Goal: Information Seeking & Learning: Learn about a topic

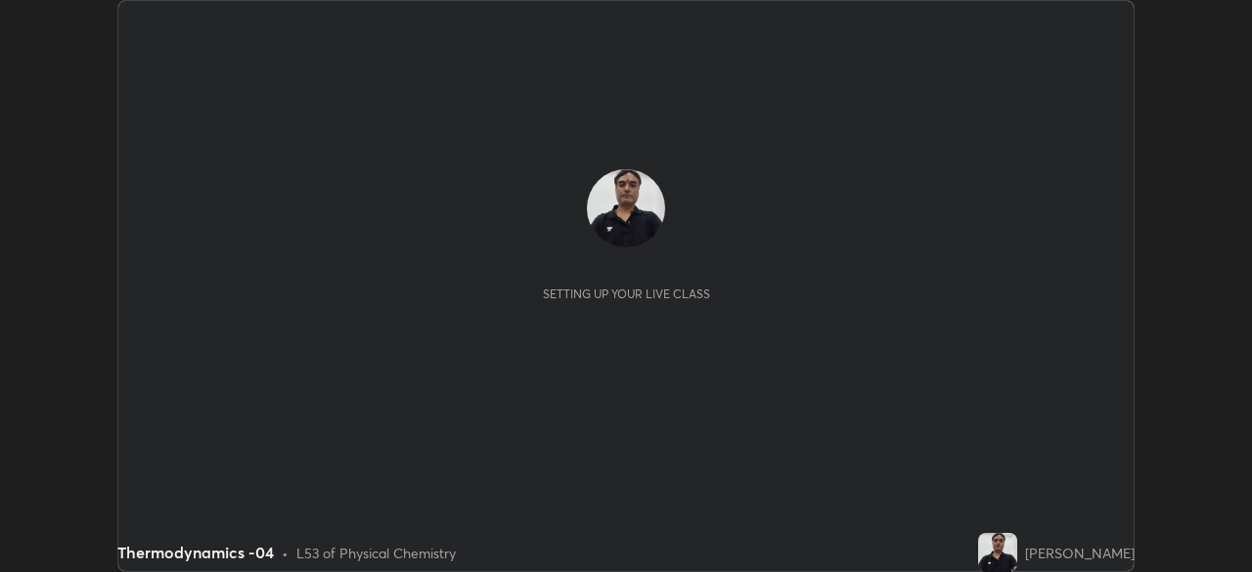
scroll to position [572, 1251]
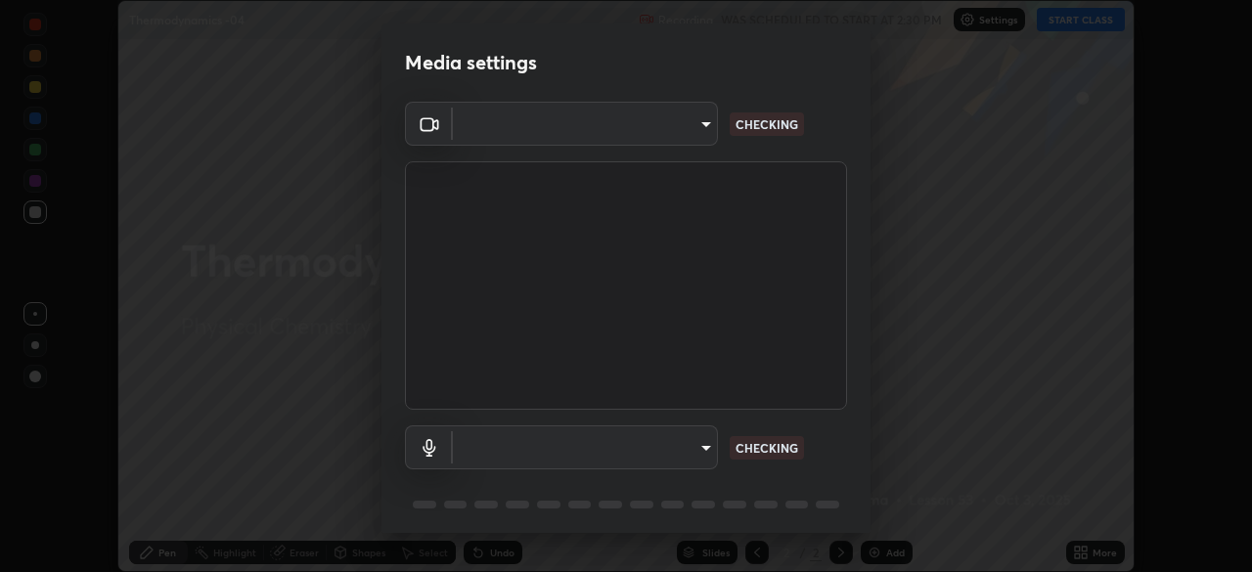
type input "de95885e35f67edce52b031fd5eecd58d819269efb17c98875a0c18d906670c9"
type input "ac4033acc0f21fafa5787794ab93af33849b1bf298b406cef78b1e3e33c5487e"
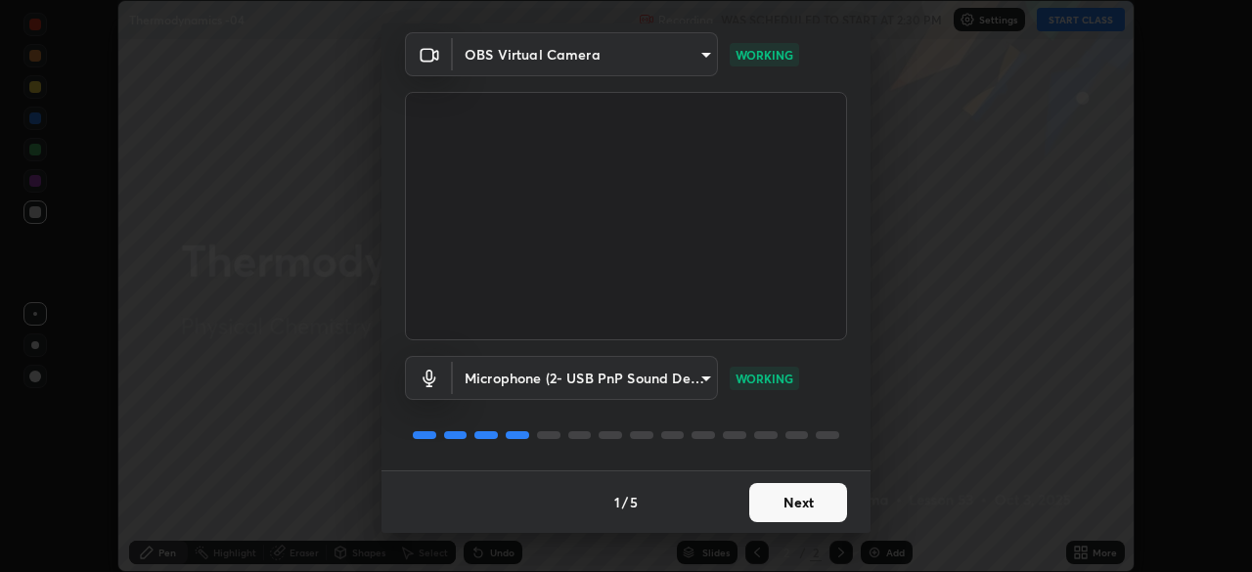
click at [790, 495] on button "Next" at bounding box center [798, 502] width 98 height 39
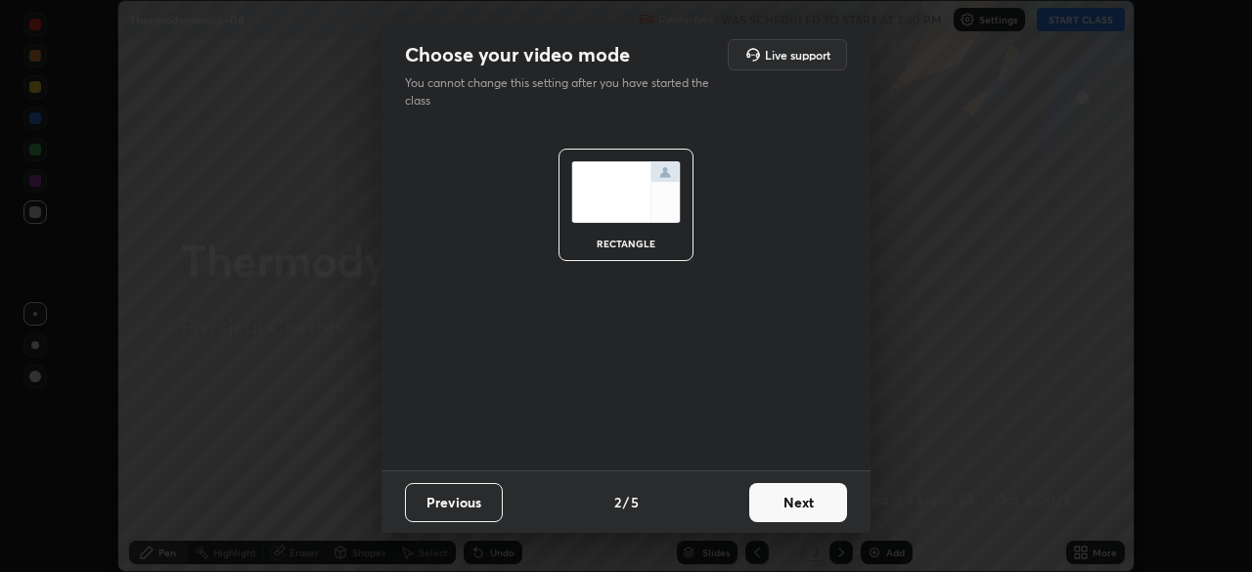
scroll to position [0, 0]
click at [792, 501] on button "Next" at bounding box center [798, 502] width 98 height 39
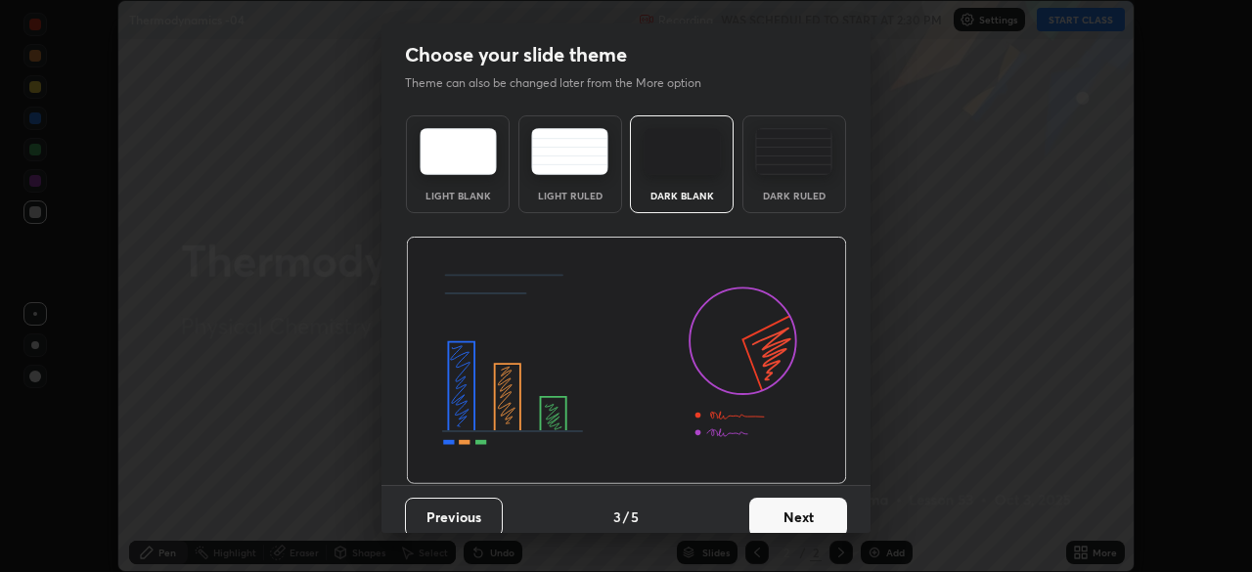
click at [793, 513] on button "Next" at bounding box center [798, 517] width 98 height 39
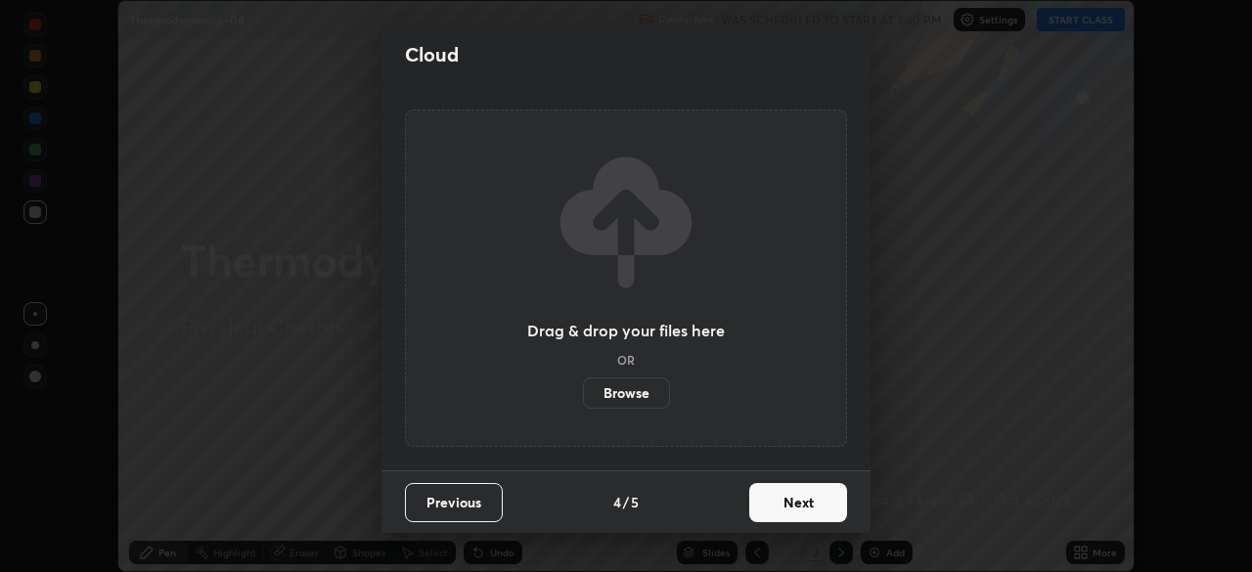
click at [800, 503] on button "Next" at bounding box center [798, 502] width 98 height 39
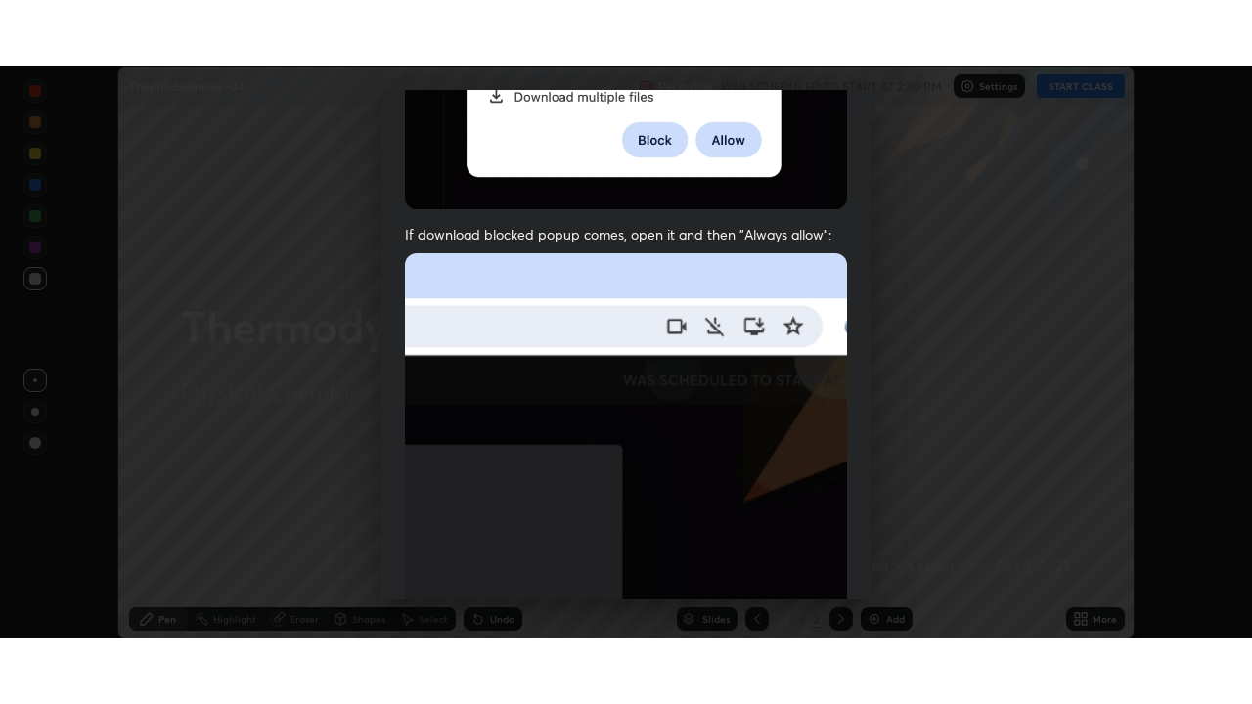
scroll to position [469, 0]
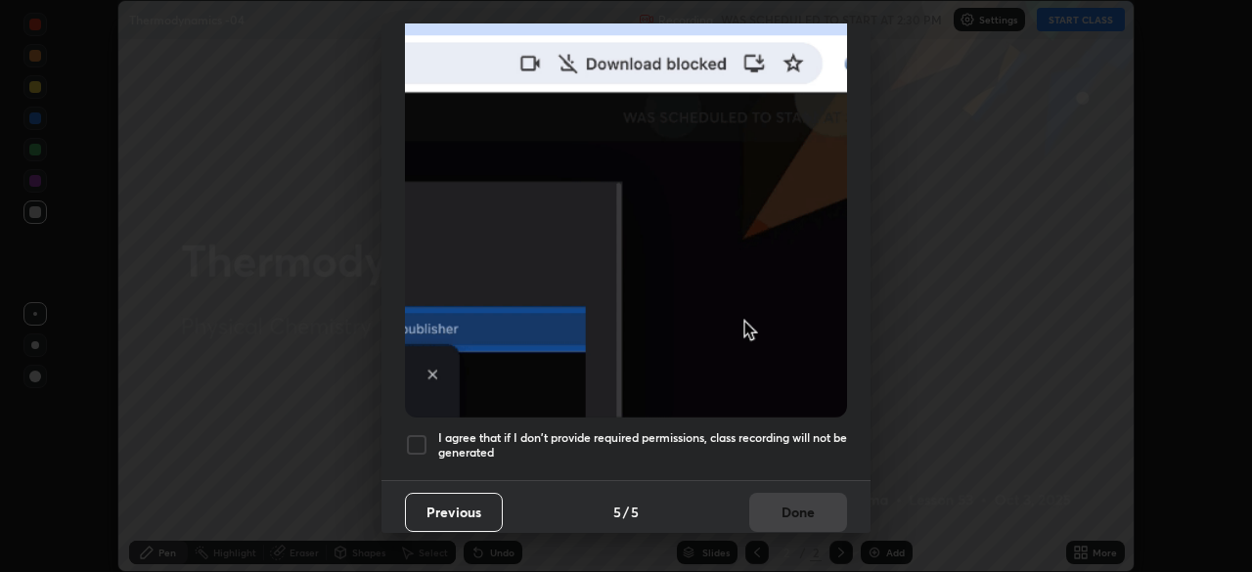
click at [426, 435] on div at bounding box center [416, 444] width 23 height 23
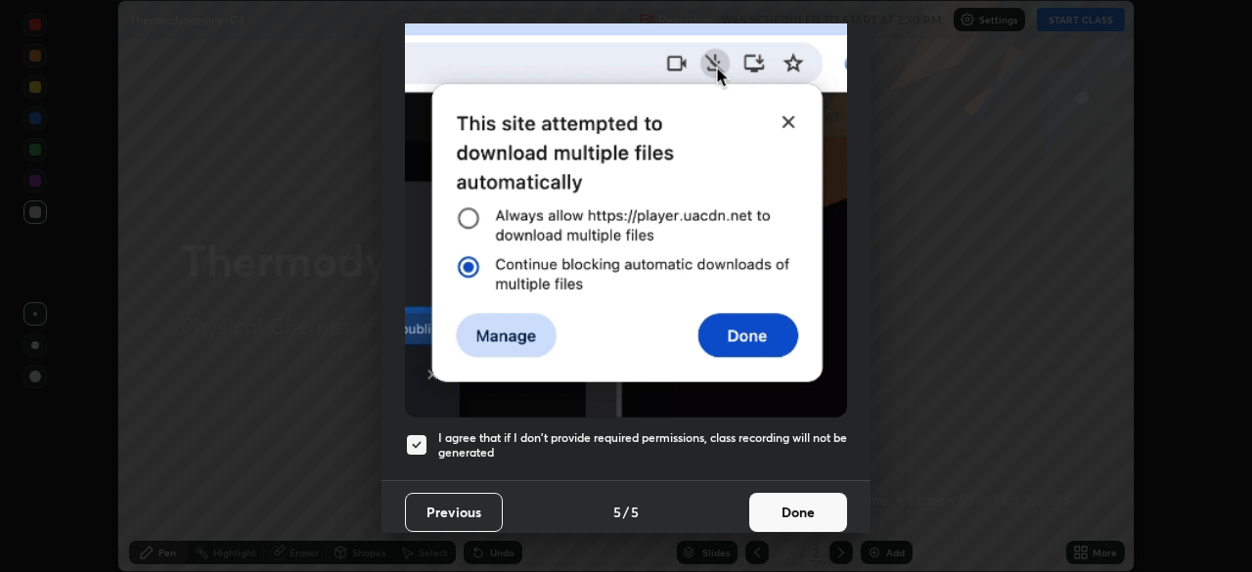
click at [803, 498] on button "Done" at bounding box center [798, 512] width 98 height 39
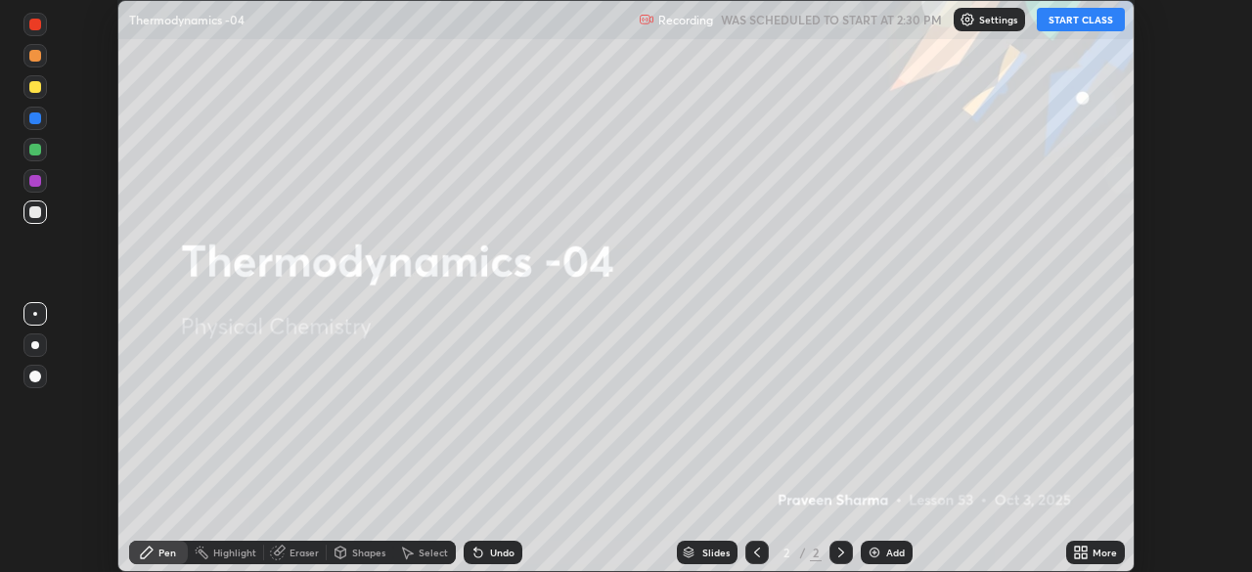
click at [1082, 26] on button "START CLASS" at bounding box center [1081, 19] width 88 height 23
click at [1076, 548] on icon at bounding box center [1077, 549] width 5 height 5
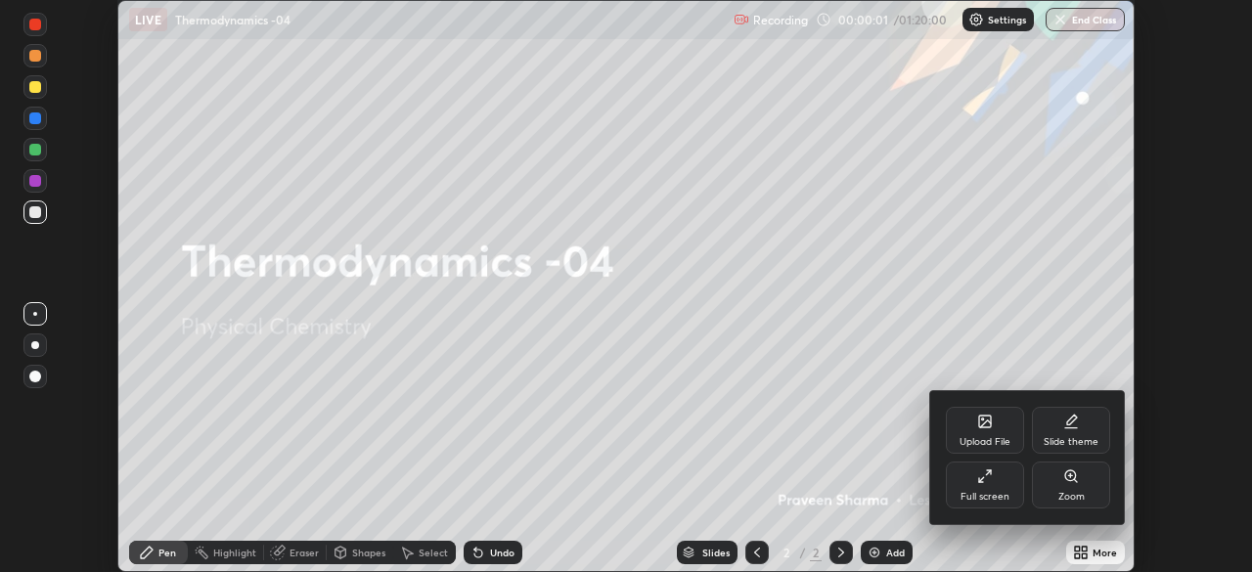
click at [995, 482] on div "Full screen" at bounding box center [985, 485] width 78 height 47
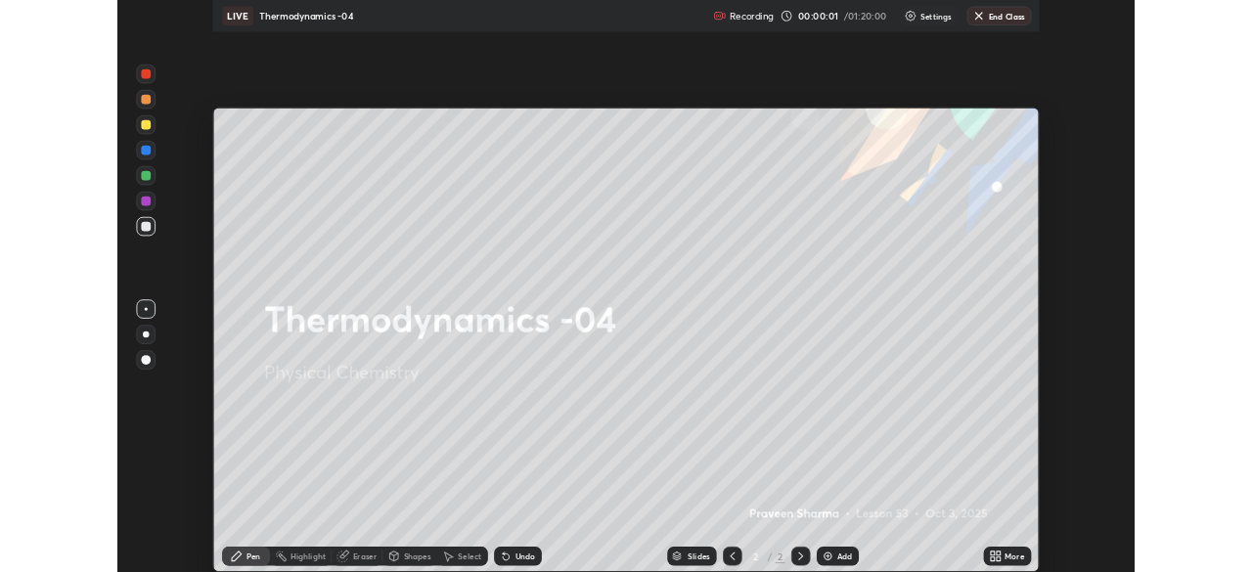
scroll to position [704, 1252]
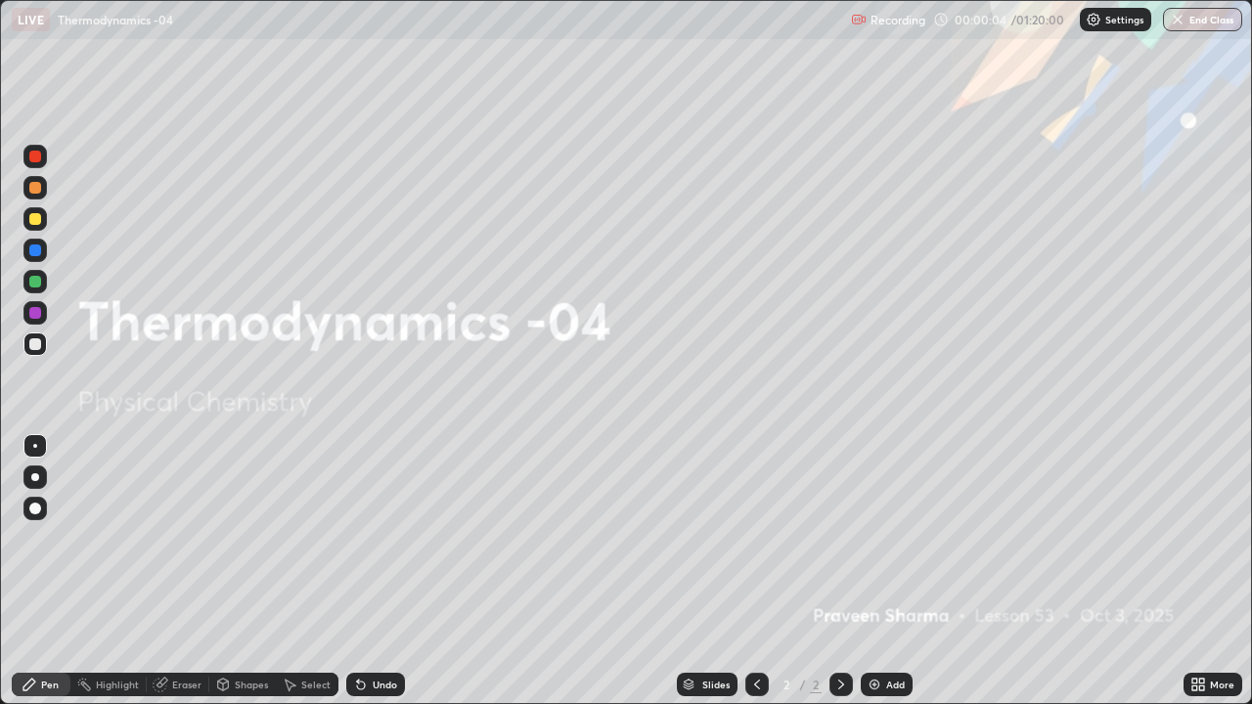
click at [886, 571] on div "Add" at bounding box center [895, 685] width 19 height 10
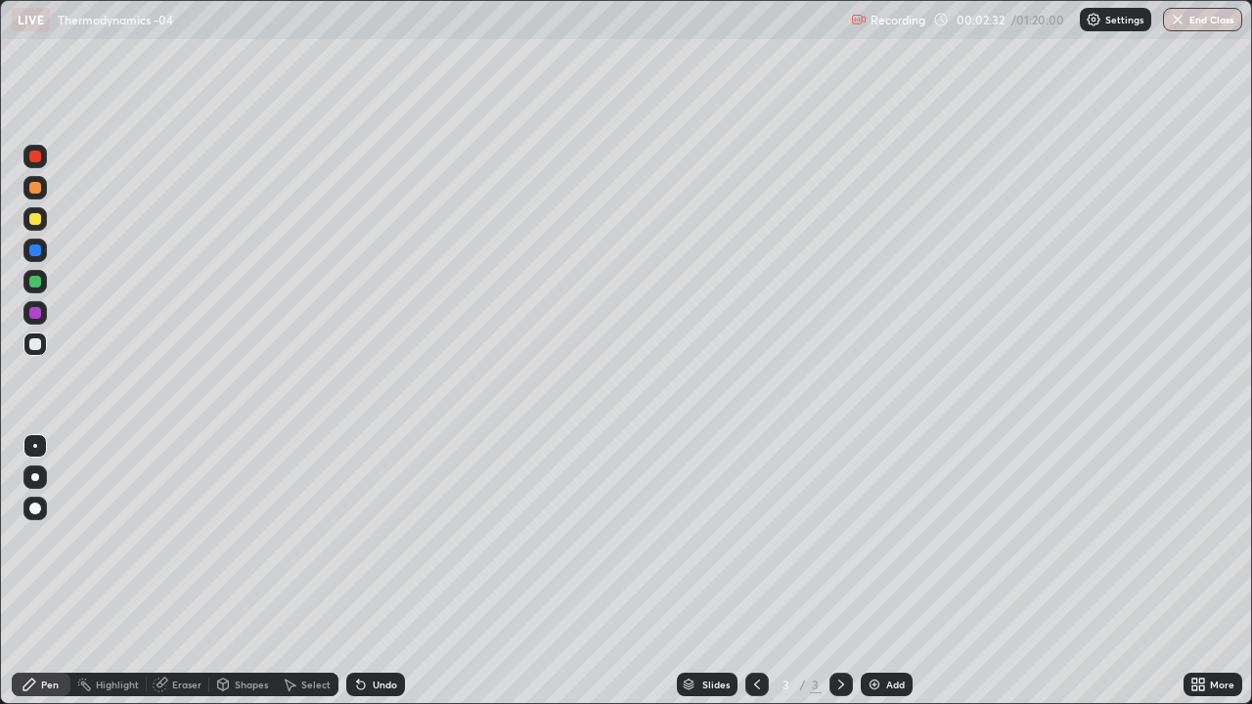
click at [368, 571] on div "Undo" at bounding box center [375, 684] width 59 height 23
click at [367, 571] on div "Undo" at bounding box center [375, 684] width 59 height 23
click at [371, 571] on div "Undo" at bounding box center [375, 684] width 59 height 23
click at [362, 571] on icon at bounding box center [361, 685] width 16 height 16
click at [379, 571] on div "Undo" at bounding box center [385, 685] width 24 height 10
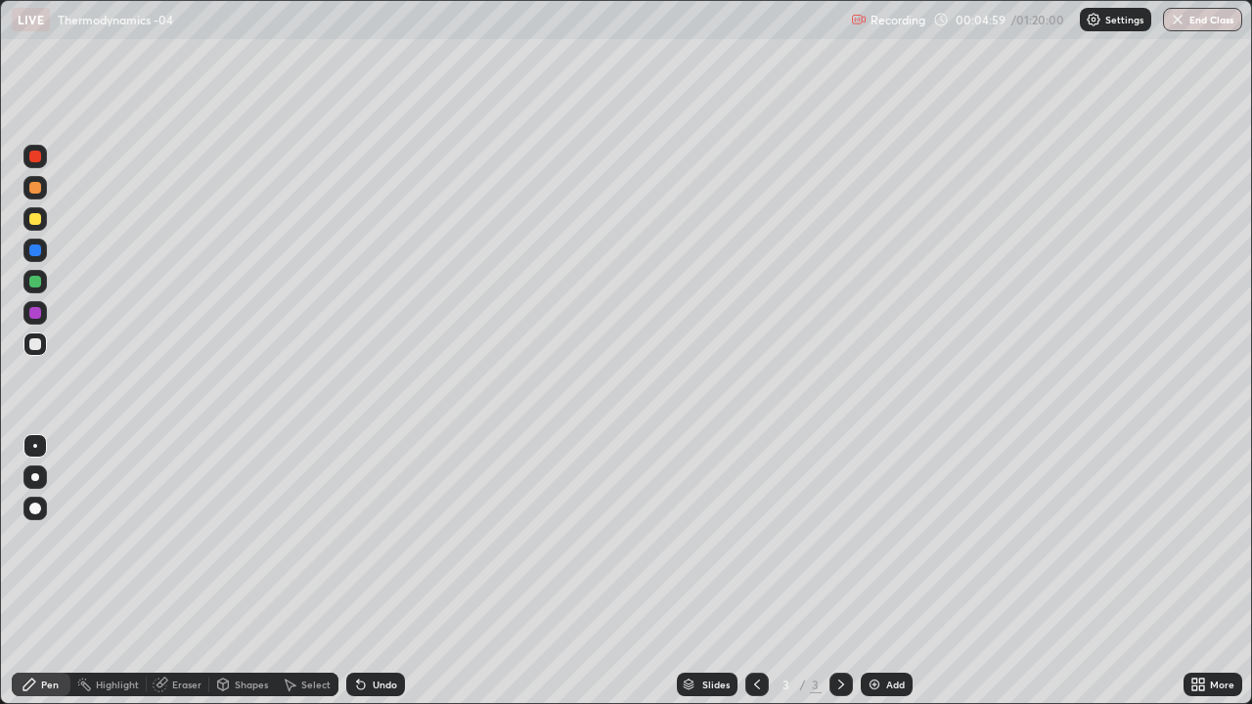
click at [386, 571] on div "Undo" at bounding box center [385, 685] width 24 height 10
click at [389, 571] on div "Undo" at bounding box center [385, 685] width 24 height 10
click at [386, 571] on div "Undo" at bounding box center [375, 684] width 59 height 23
click at [881, 571] on div "Add" at bounding box center [887, 684] width 52 height 23
click at [376, 571] on div "Undo" at bounding box center [385, 685] width 24 height 10
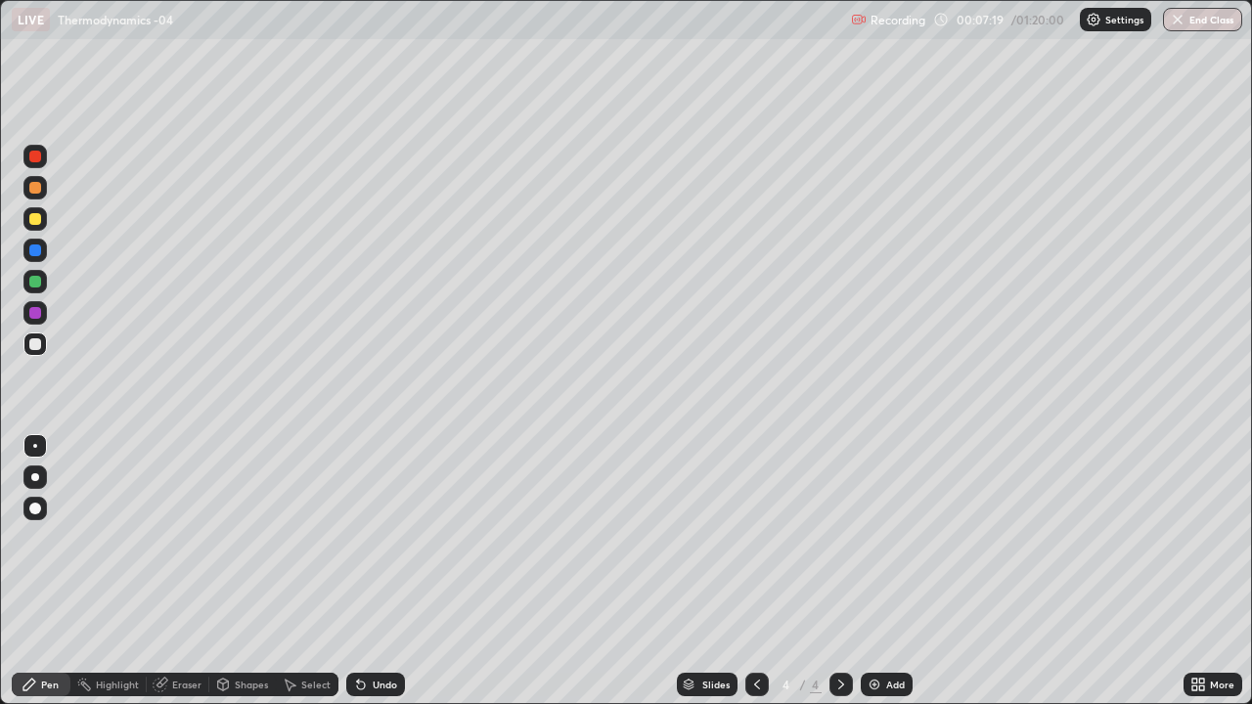
click at [384, 571] on div "Undo" at bounding box center [375, 684] width 59 height 23
click at [353, 571] on icon at bounding box center [361, 685] width 16 height 16
click at [364, 571] on icon at bounding box center [361, 685] width 16 height 16
click at [37, 219] on div at bounding box center [35, 219] width 12 height 12
click at [39, 346] on div at bounding box center [35, 345] width 12 height 12
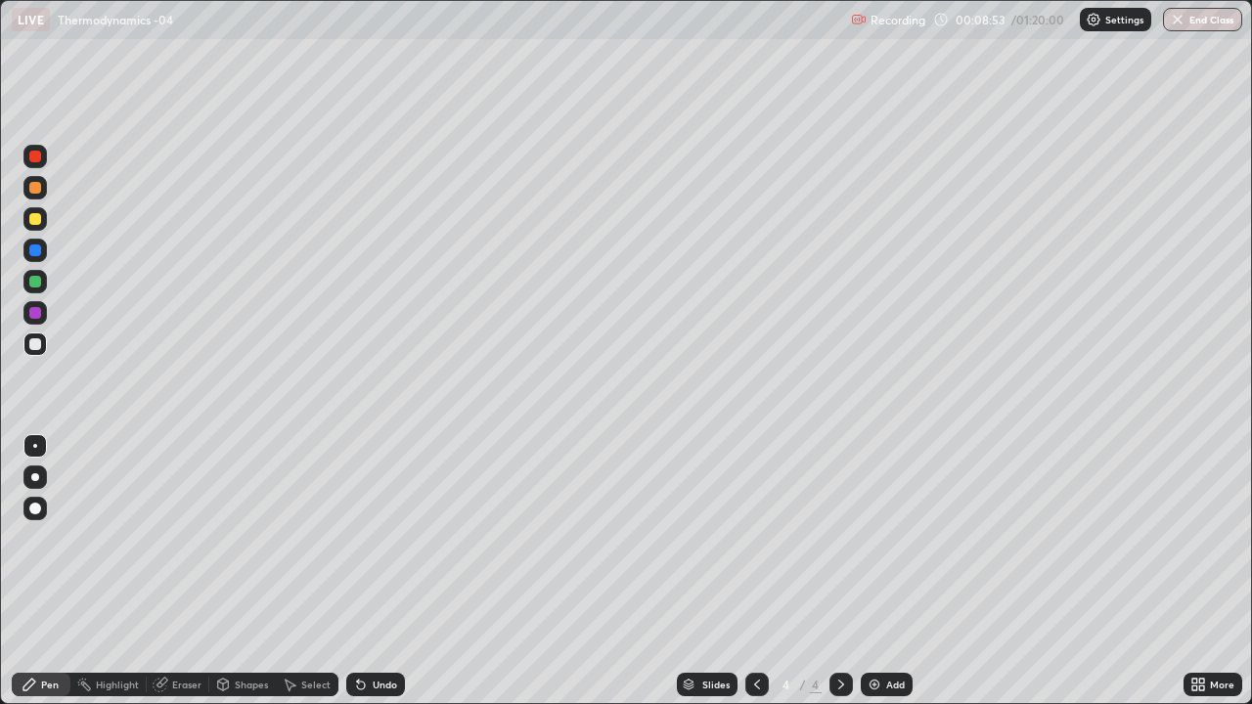
click at [384, 571] on div "Undo" at bounding box center [385, 685] width 24 height 10
click at [390, 571] on div "Undo" at bounding box center [375, 684] width 59 height 23
click at [395, 571] on div "Undo" at bounding box center [375, 684] width 59 height 23
click at [381, 571] on div "Undo" at bounding box center [385, 685] width 24 height 10
click at [387, 571] on div "Undo" at bounding box center [375, 684] width 59 height 23
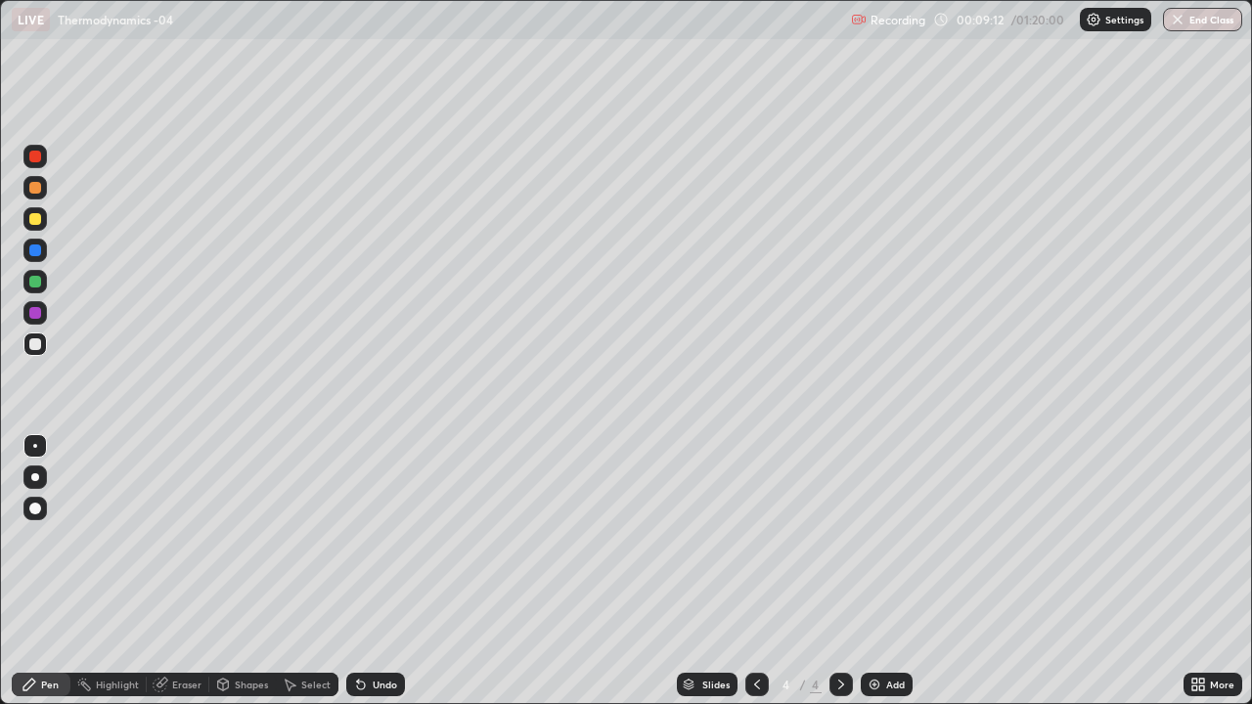
click at [393, 571] on div "Undo" at bounding box center [385, 685] width 24 height 10
click at [391, 571] on div "Undo" at bounding box center [385, 685] width 24 height 10
click at [36, 223] on div at bounding box center [35, 219] width 12 height 12
click at [871, 571] on img at bounding box center [875, 685] width 16 height 16
click at [32, 342] on div at bounding box center [35, 345] width 12 height 12
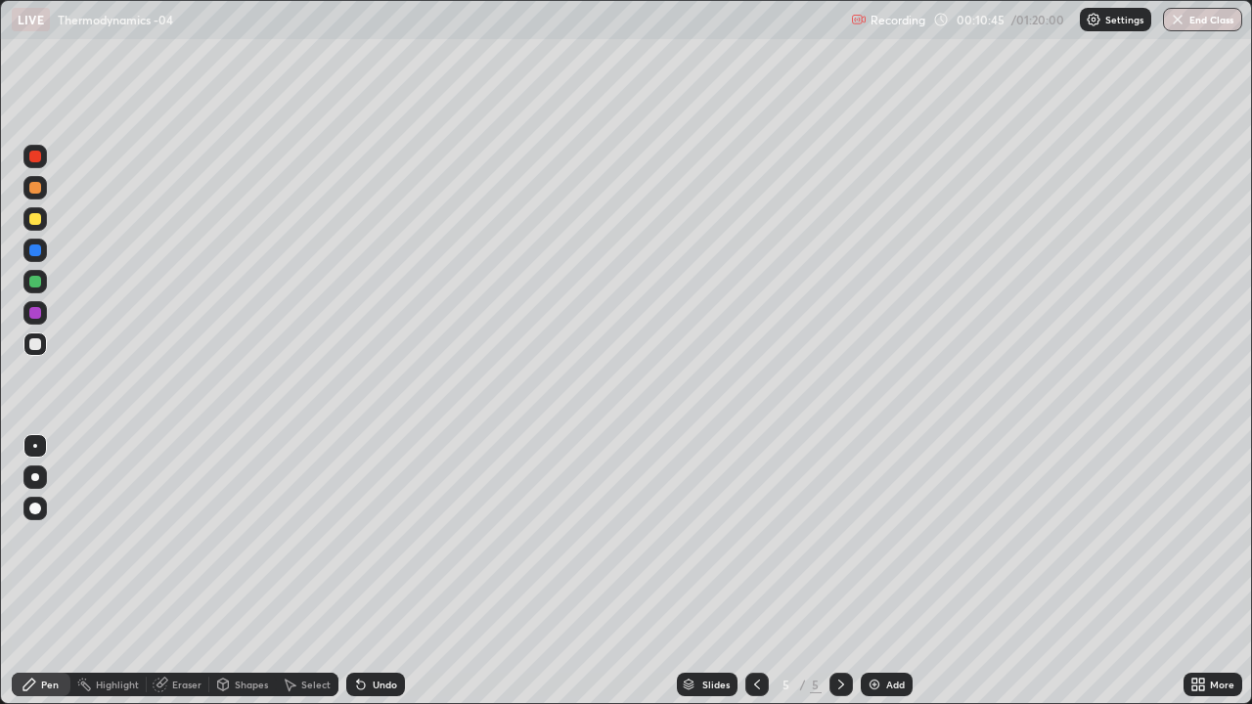
click at [379, 571] on div "Undo" at bounding box center [385, 685] width 24 height 10
click at [357, 571] on icon at bounding box center [361, 686] width 8 height 8
click at [179, 571] on div "Eraser" at bounding box center [186, 685] width 29 height 10
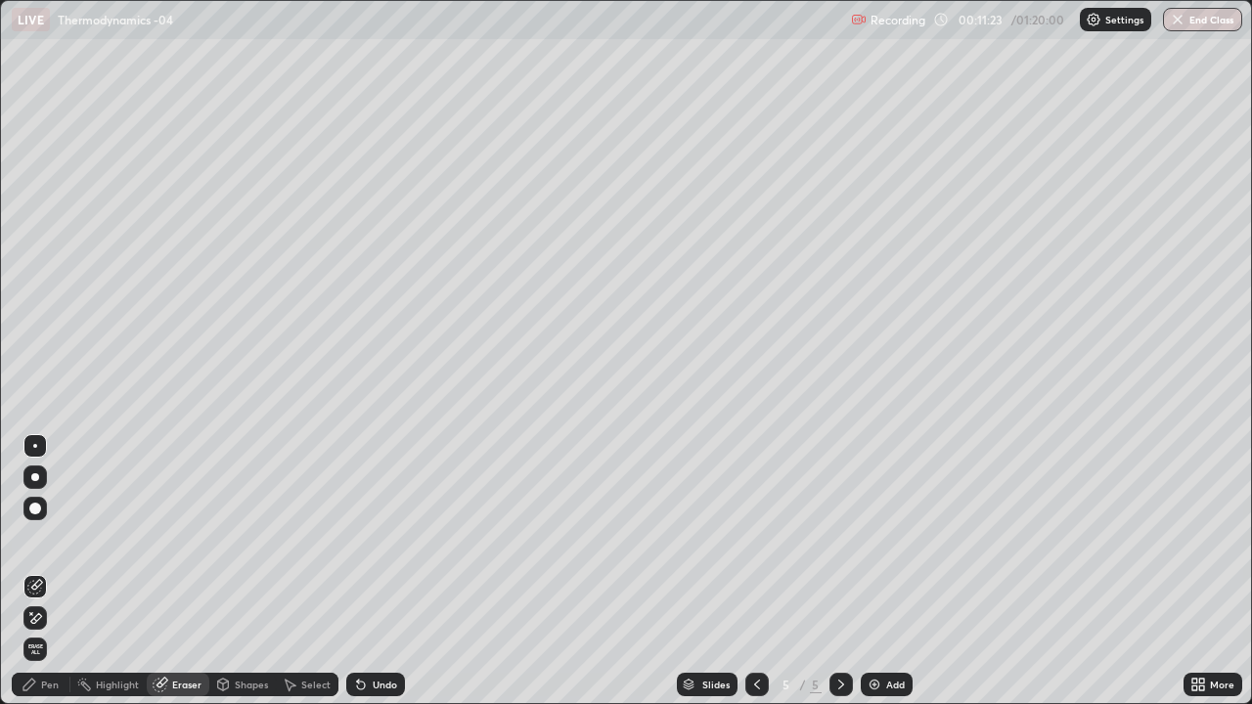
click at [51, 571] on div "Pen" at bounding box center [50, 685] width 18 height 10
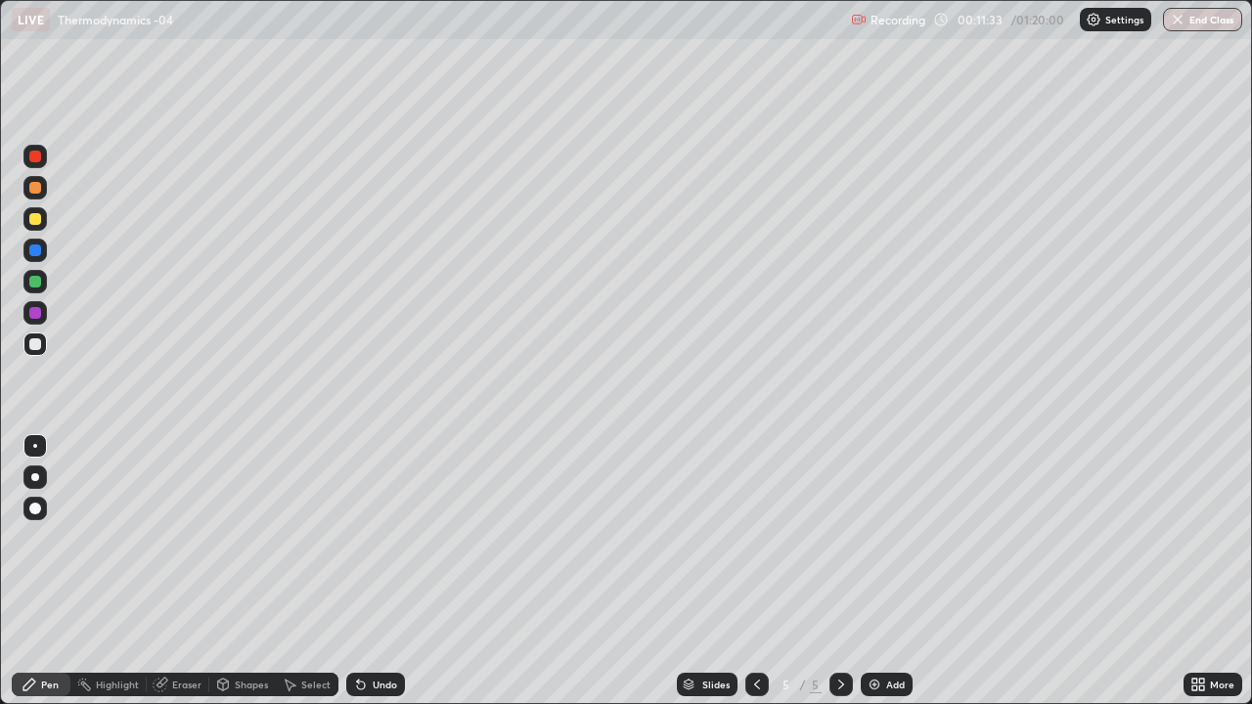
click at [355, 571] on icon at bounding box center [361, 685] width 16 height 16
click at [161, 571] on icon at bounding box center [162, 683] width 11 height 10
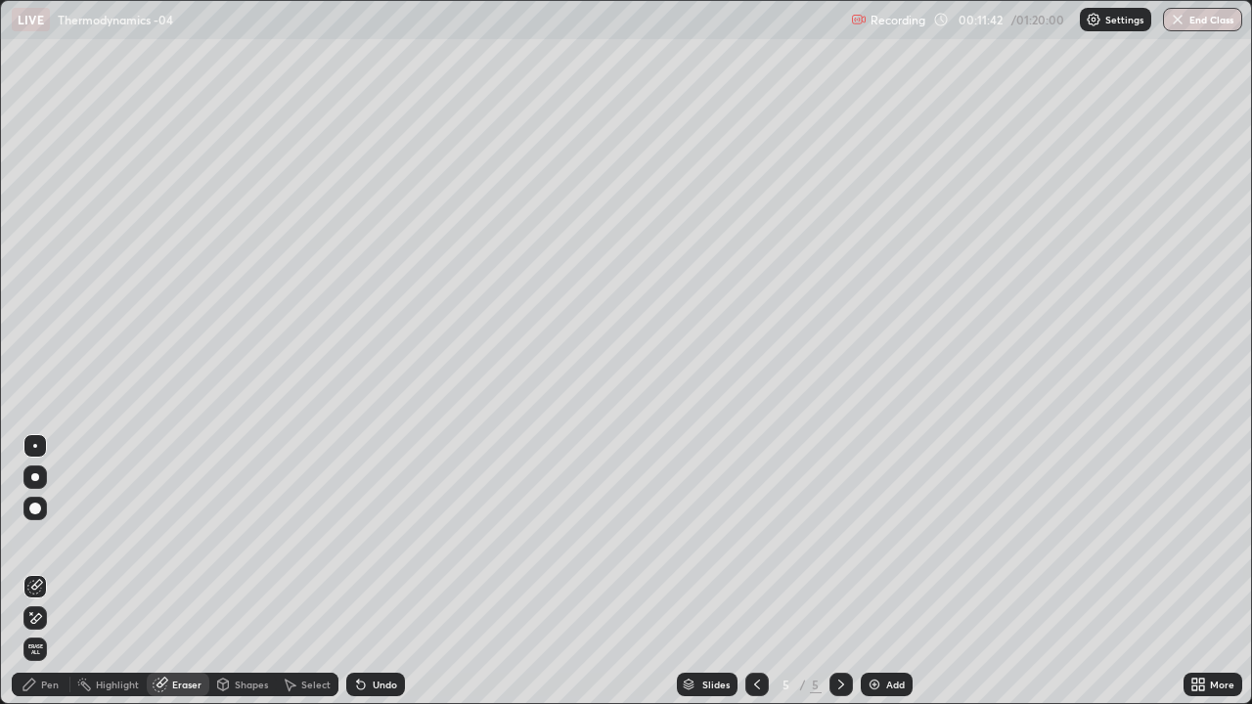
click at [33, 571] on icon at bounding box center [35, 618] width 16 height 17
click at [37, 571] on div "Pen" at bounding box center [41, 684] width 59 height 23
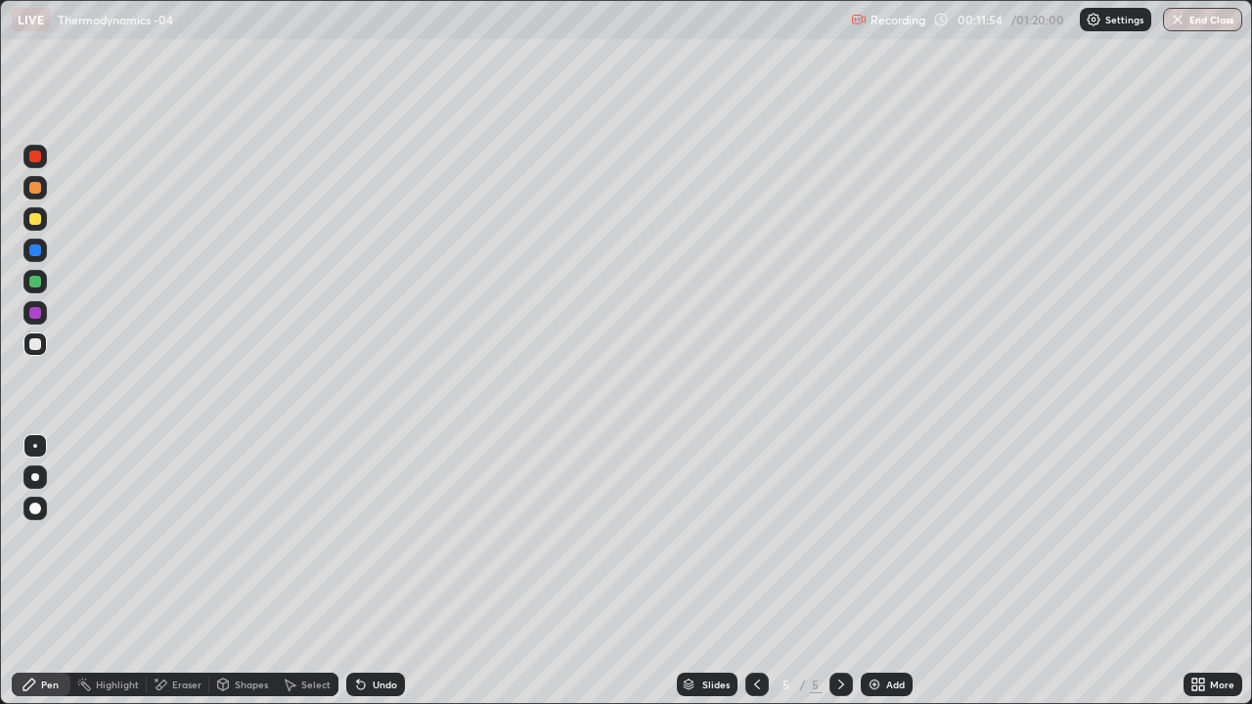
click at [753, 571] on icon at bounding box center [757, 685] width 16 height 16
click at [836, 571] on icon at bounding box center [842, 685] width 16 height 16
click at [373, 571] on div "Undo" at bounding box center [385, 685] width 24 height 10
click at [372, 571] on div "Undo" at bounding box center [375, 684] width 59 height 23
click at [178, 571] on div "Eraser" at bounding box center [186, 685] width 29 height 10
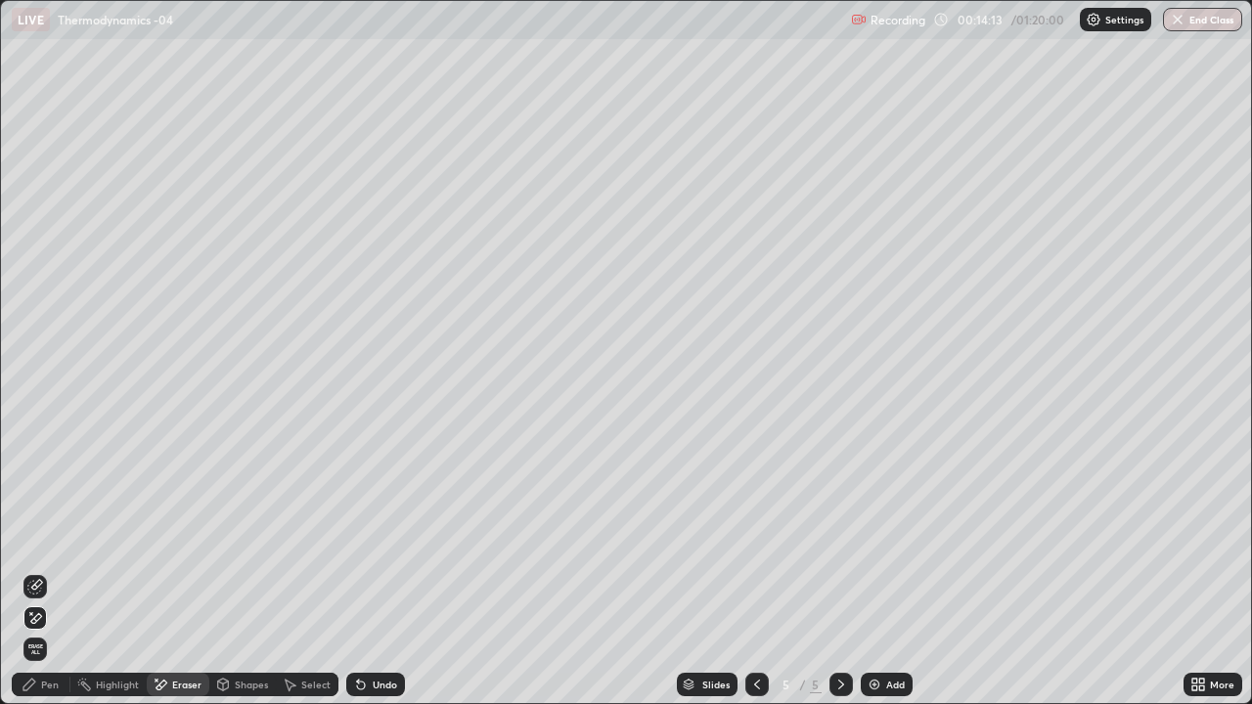
click at [49, 571] on div "Pen" at bounding box center [50, 685] width 18 height 10
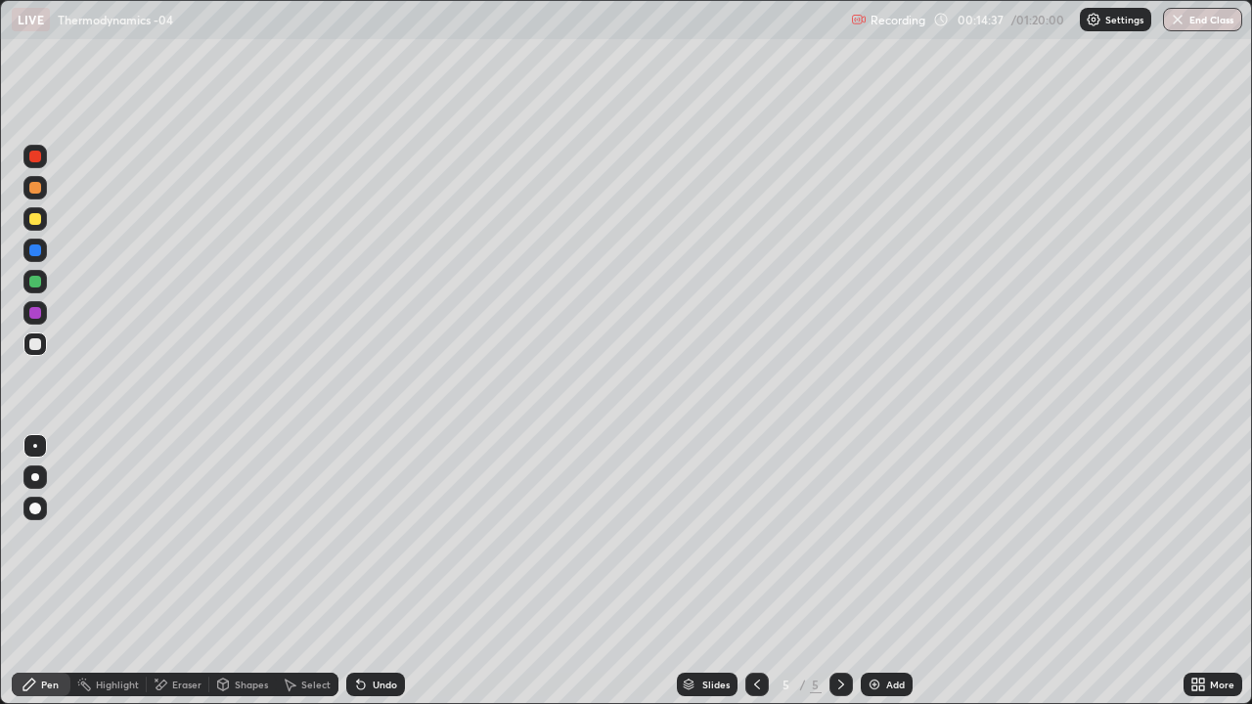
click at [35, 217] on div at bounding box center [35, 219] width 12 height 12
click at [358, 571] on icon at bounding box center [361, 686] width 8 height 8
click at [357, 571] on icon at bounding box center [361, 686] width 8 height 8
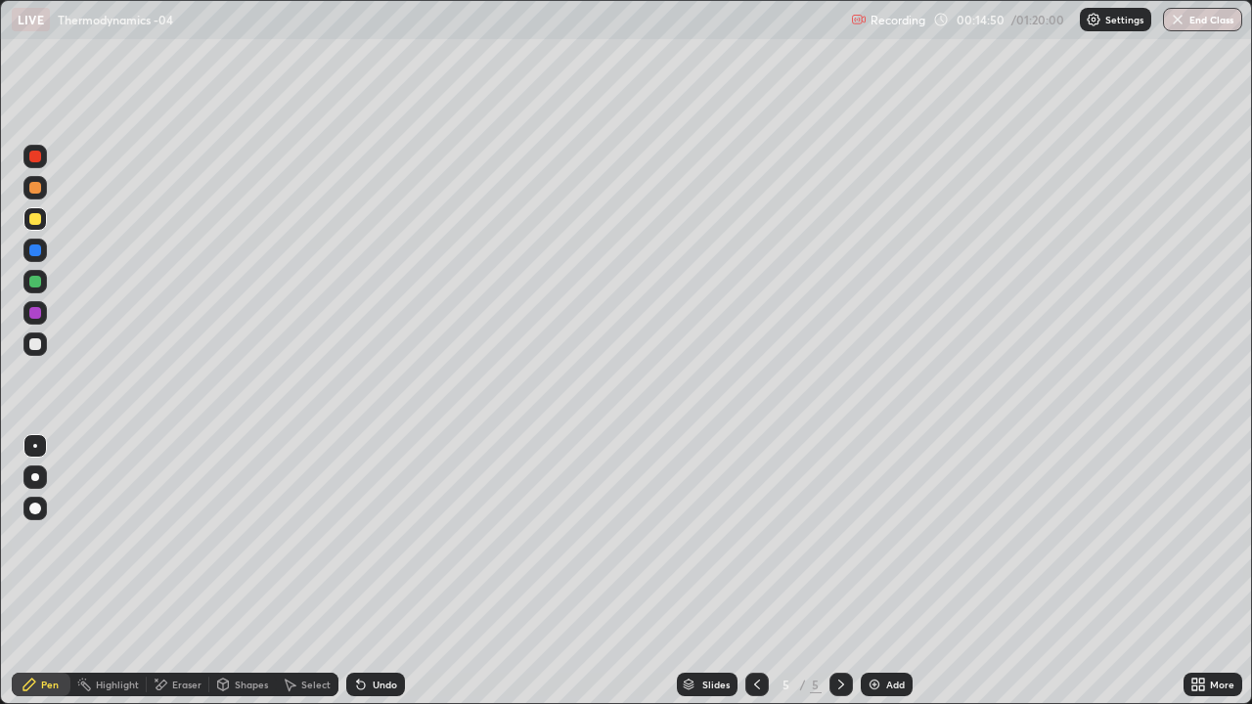
click at [360, 571] on icon at bounding box center [361, 686] width 8 height 8
click at [359, 571] on icon at bounding box center [361, 686] width 8 height 8
click at [358, 571] on icon at bounding box center [361, 686] width 8 height 8
click at [357, 571] on icon at bounding box center [361, 686] width 8 height 8
click at [358, 571] on icon at bounding box center [361, 686] width 8 height 8
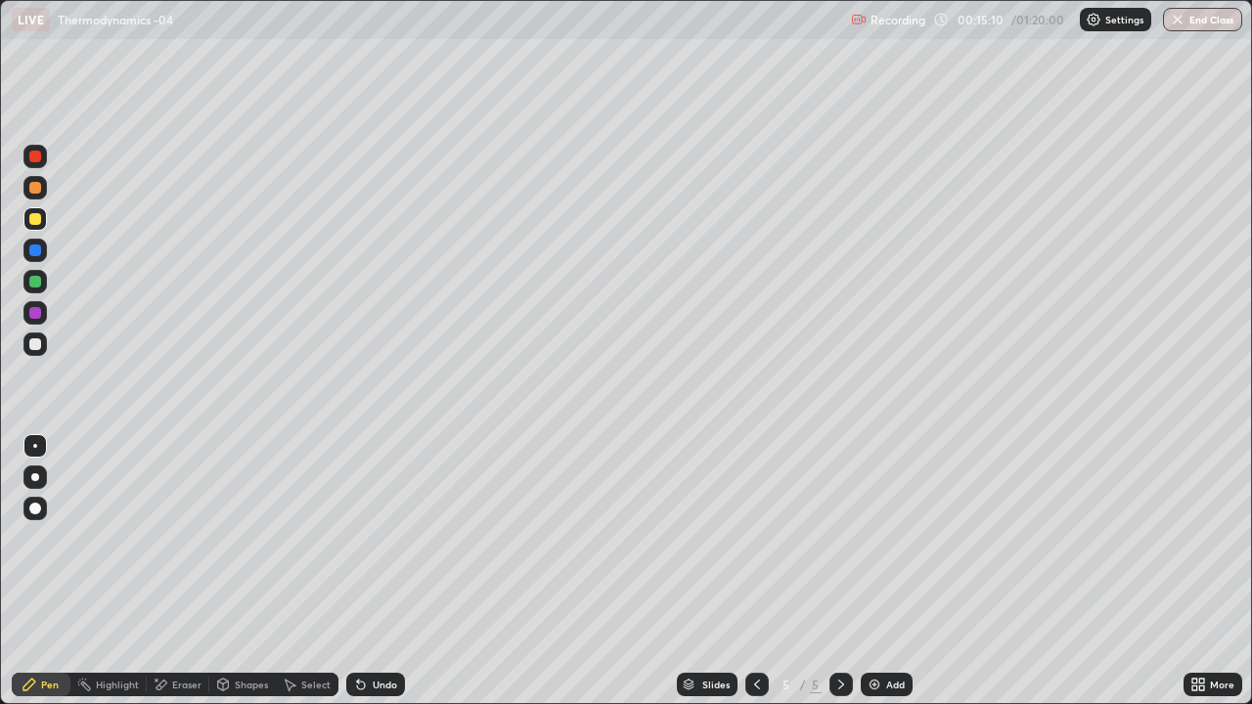
click at [357, 571] on icon at bounding box center [358, 681] width 2 height 2
click at [39, 339] on div at bounding box center [35, 345] width 12 height 12
click at [757, 571] on div at bounding box center [757, 684] width 23 height 39
click at [838, 571] on icon at bounding box center [841, 685] width 6 height 10
click at [839, 571] on icon at bounding box center [842, 685] width 16 height 16
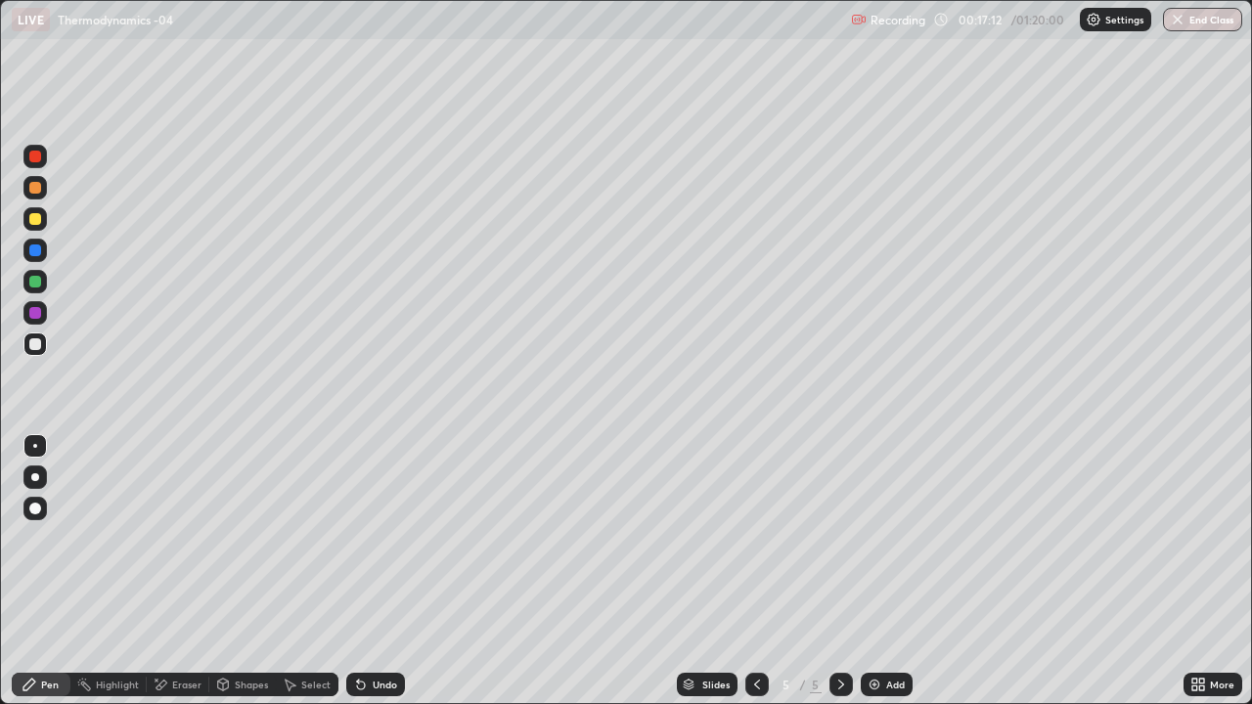
click at [880, 571] on img at bounding box center [875, 685] width 16 height 16
click at [367, 571] on div "Undo" at bounding box center [375, 684] width 59 height 23
click at [362, 571] on icon at bounding box center [361, 686] width 8 height 8
click at [366, 571] on div "Undo" at bounding box center [375, 684] width 59 height 23
click at [373, 571] on div "Undo" at bounding box center [385, 685] width 24 height 10
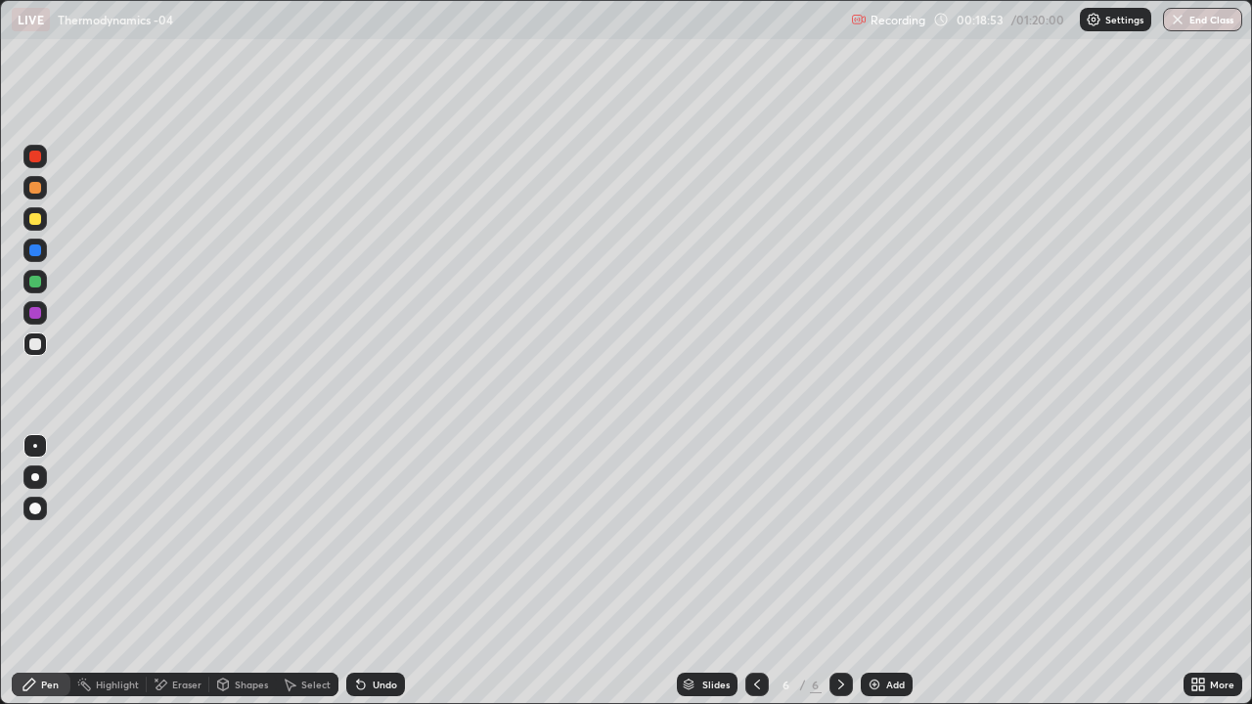
click at [367, 571] on div "Undo" at bounding box center [375, 684] width 59 height 23
click at [366, 571] on icon at bounding box center [361, 685] width 16 height 16
click at [373, 571] on div "Undo" at bounding box center [385, 685] width 24 height 10
click at [376, 571] on div "Undo" at bounding box center [385, 685] width 24 height 10
click at [367, 571] on div "Undo" at bounding box center [375, 684] width 59 height 23
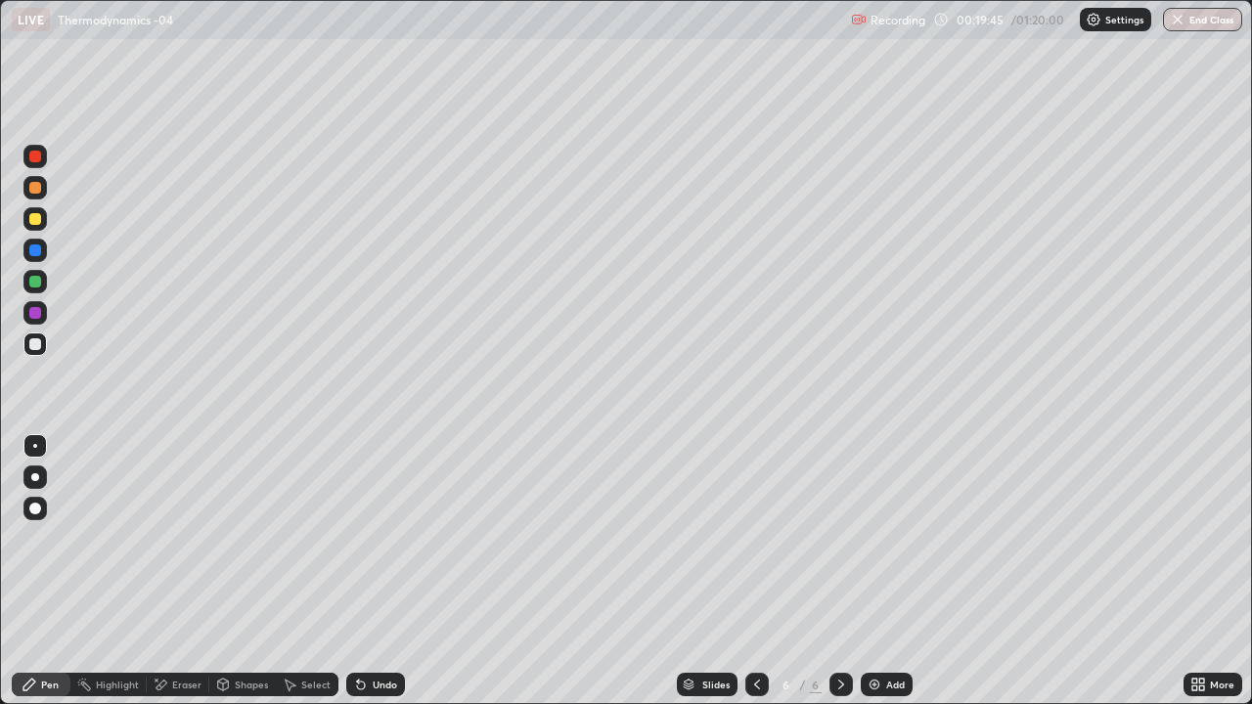
click at [369, 571] on div "Undo" at bounding box center [375, 684] width 59 height 23
click at [367, 571] on div "Undo" at bounding box center [375, 684] width 59 height 23
click at [33, 218] on div at bounding box center [35, 219] width 12 height 12
click at [356, 571] on icon at bounding box center [361, 685] width 16 height 16
click at [362, 571] on icon at bounding box center [361, 685] width 16 height 16
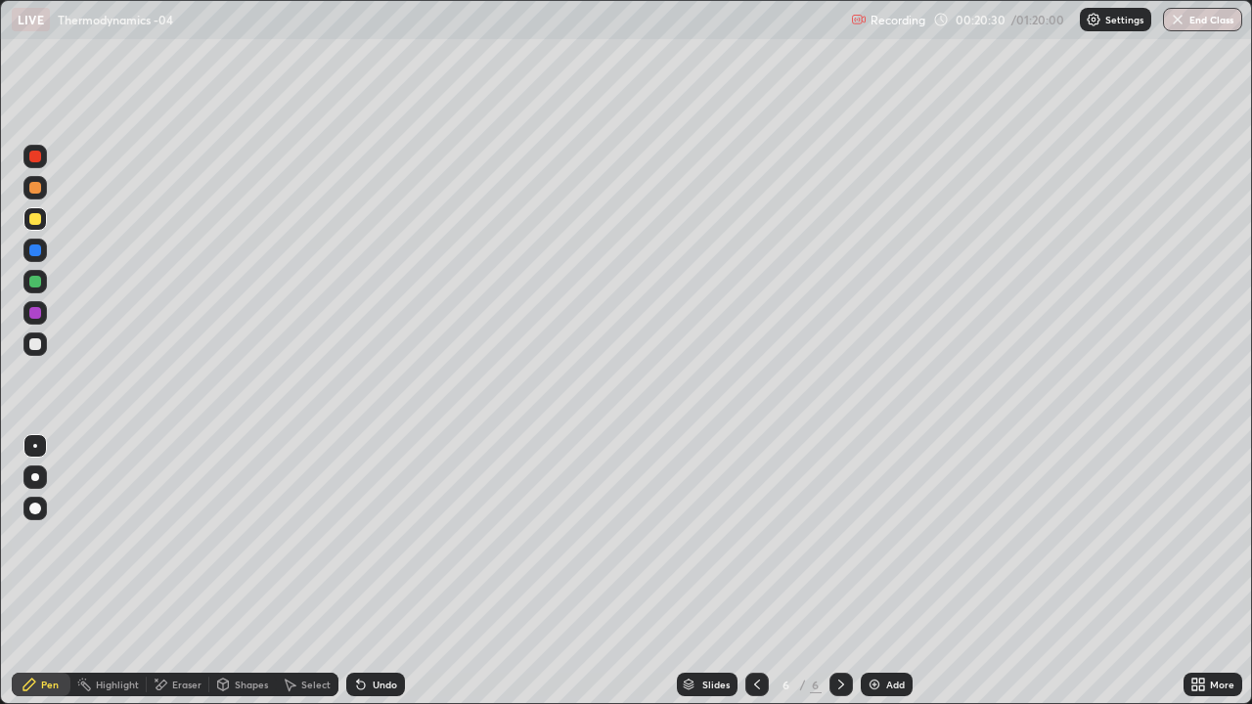
click at [357, 571] on icon at bounding box center [361, 686] width 8 height 8
click at [360, 571] on icon at bounding box center [361, 686] width 8 height 8
click at [358, 571] on icon at bounding box center [361, 686] width 8 height 8
click at [375, 571] on div "Undo" at bounding box center [385, 685] width 24 height 10
click at [373, 571] on div "Undo" at bounding box center [385, 685] width 24 height 10
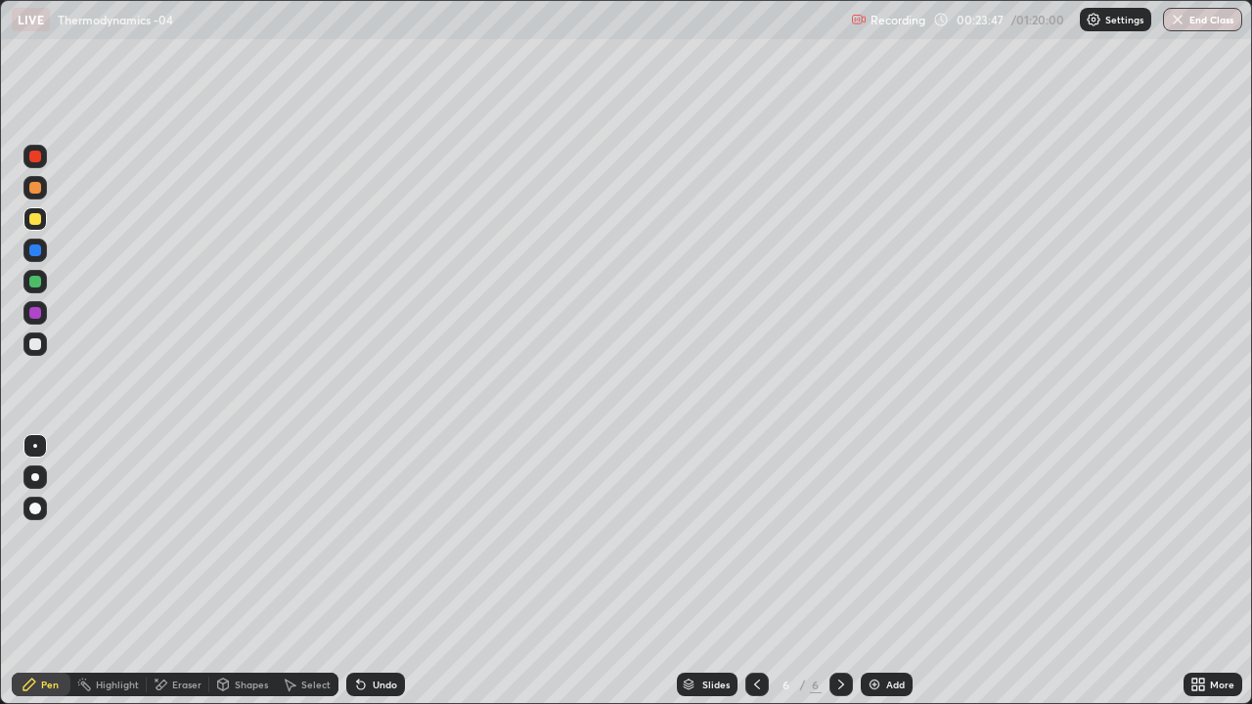
click at [357, 571] on icon at bounding box center [358, 681] width 2 height 2
click at [359, 571] on icon at bounding box center [361, 686] width 8 height 8
click at [358, 571] on icon at bounding box center [361, 686] width 8 height 8
click at [35, 342] on div at bounding box center [35, 345] width 12 height 12
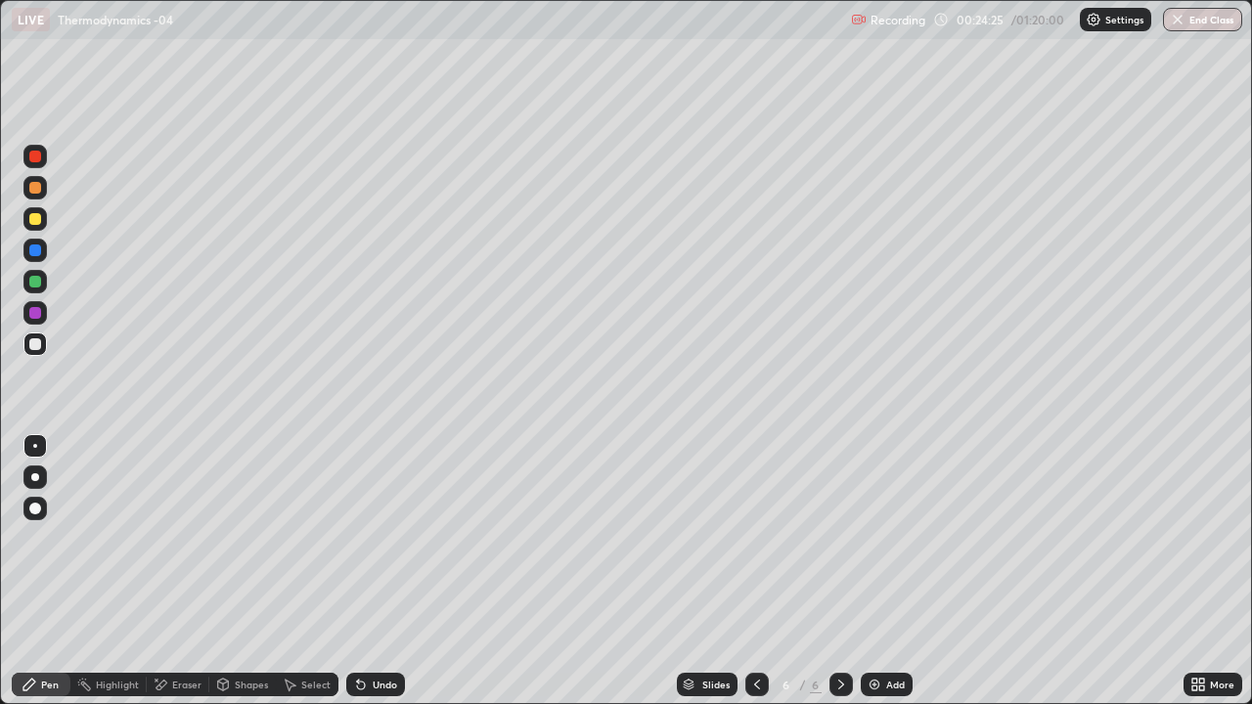
click at [35, 214] on div at bounding box center [35, 219] width 12 height 12
click at [892, 571] on div "Add" at bounding box center [895, 685] width 19 height 10
click at [37, 344] on div at bounding box center [35, 345] width 12 height 12
click at [386, 571] on div "Undo" at bounding box center [385, 685] width 24 height 10
click at [381, 571] on div "Undo" at bounding box center [375, 684] width 59 height 23
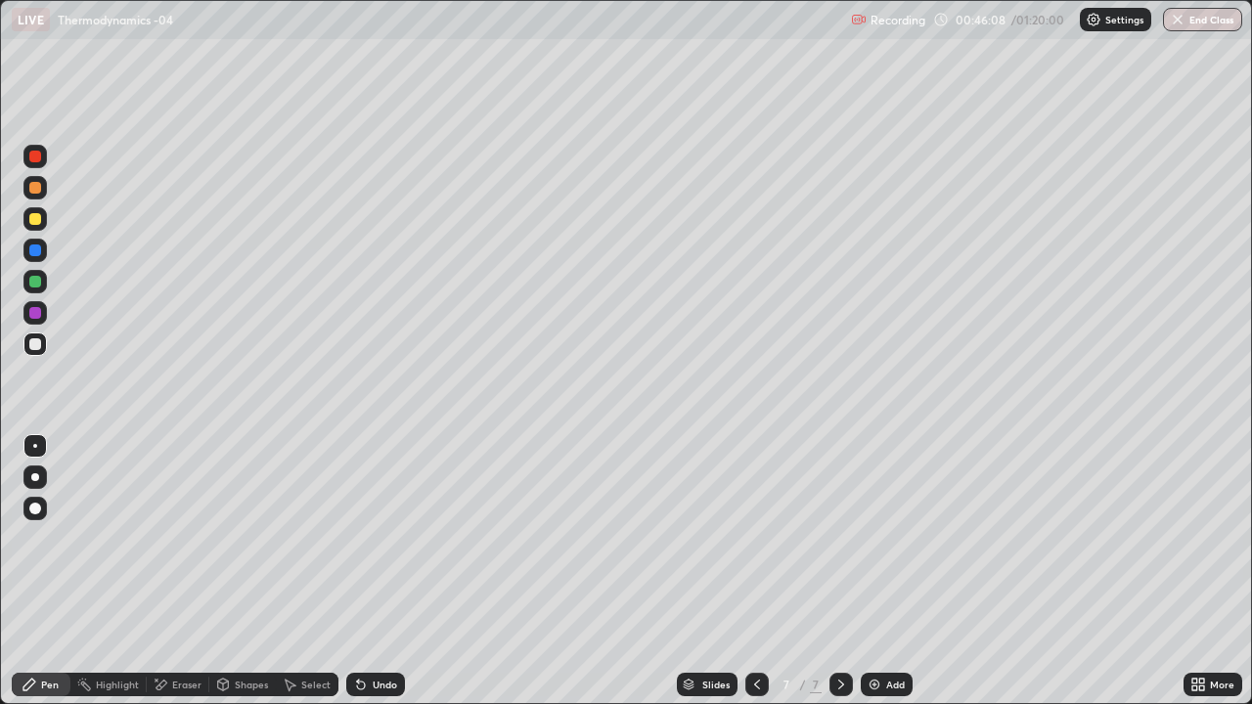
click at [377, 571] on div "Undo" at bounding box center [385, 685] width 24 height 10
click at [885, 571] on div "Add" at bounding box center [887, 684] width 52 height 23
click at [373, 571] on div "Undo" at bounding box center [385, 685] width 24 height 10
click at [360, 571] on icon at bounding box center [361, 686] width 8 height 8
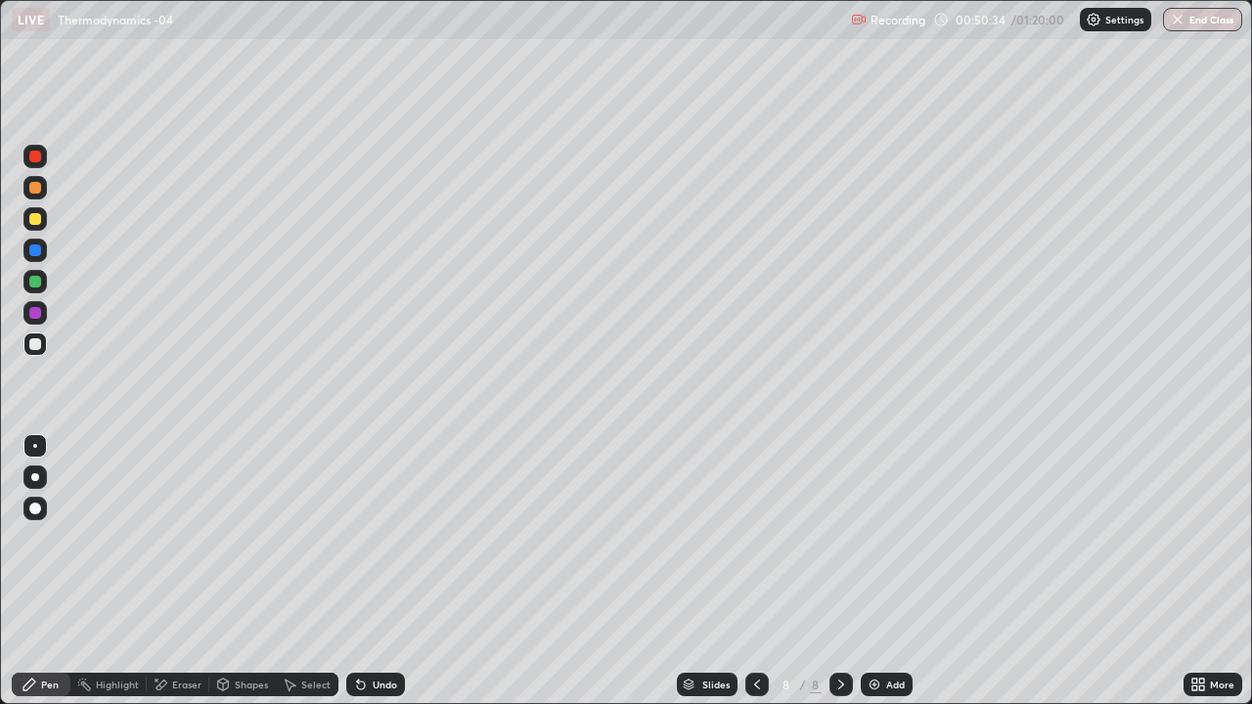
click at [362, 571] on icon at bounding box center [361, 686] width 8 height 8
click at [366, 571] on div "Undo" at bounding box center [375, 684] width 59 height 23
click at [384, 571] on div "Undo" at bounding box center [385, 685] width 24 height 10
click at [377, 571] on div "Undo" at bounding box center [385, 685] width 24 height 10
click at [373, 571] on div "Undo" at bounding box center [385, 685] width 24 height 10
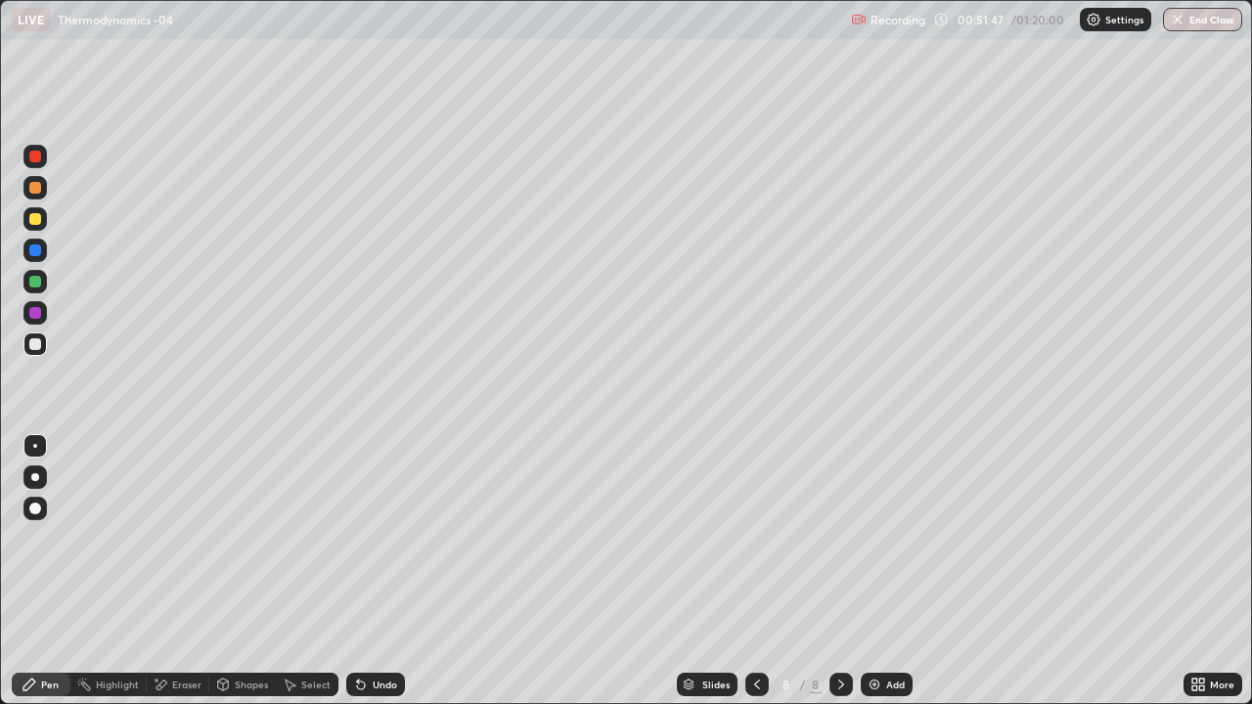
click at [373, 571] on div "Undo" at bounding box center [385, 685] width 24 height 10
click at [368, 571] on div "Undo" at bounding box center [375, 684] width 59 height 23
click at [35, 220] on div at bounding box center [35, 219] width 12 height 12
click at [882, 571] on div "Add" at bounding box center [887, 684] width 52 height 23
click at [360, 571] on icon at bounding box center [361, 686] width 8 height 8
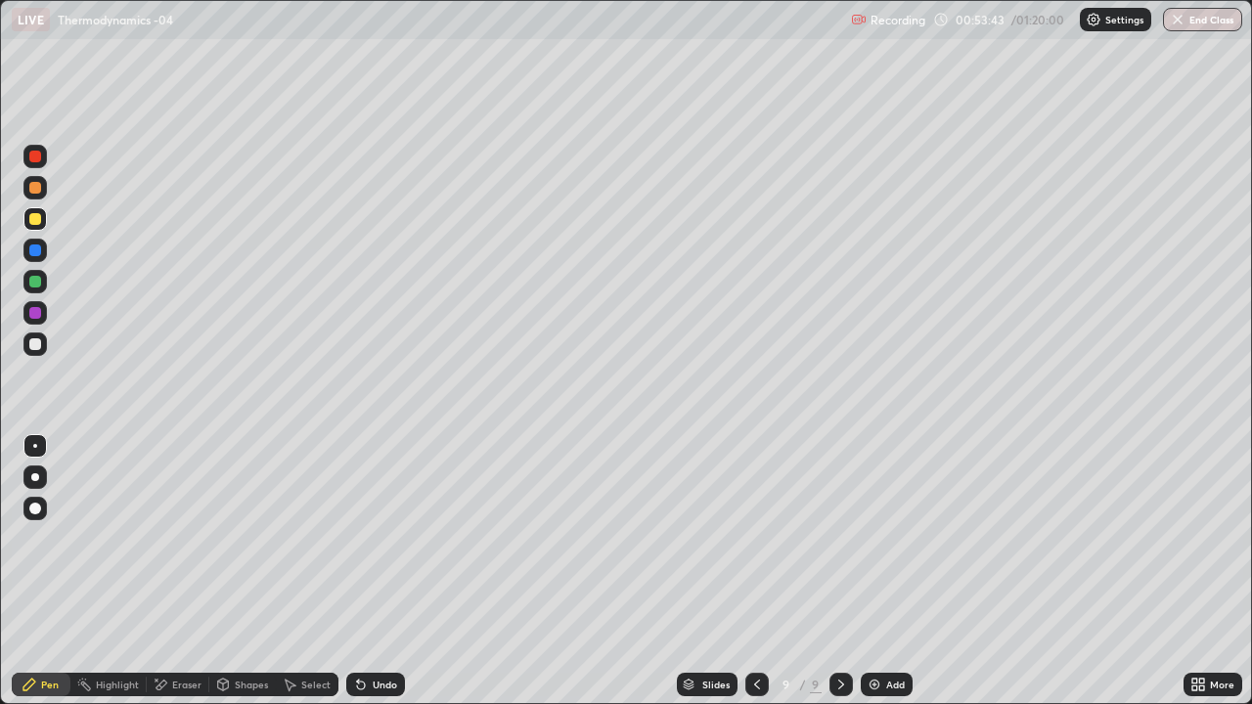
click at [358, 571] on icon at bounding box center [361, 686] width 8 height 8
click at [37, 347] on div at bounding box center [35, 345] width 12 height 12
click at [378, 571] on div "Undo" at bounding box center [375, 684] width 59 height 23
click at [381, 571] on div "Undo" at bounding box center [385, 685] width 24 height 10
click at [382, 571] on div "Undo" at bounding box center [385, 685] width 24 height 10
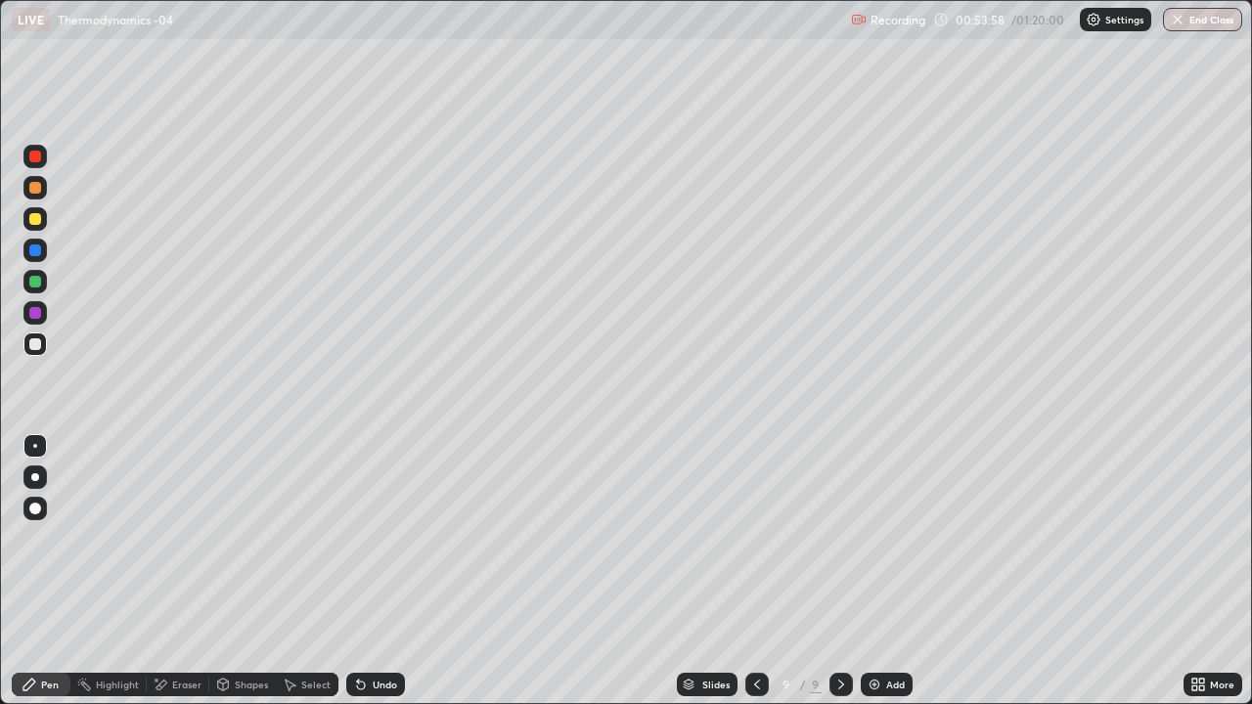
click at [384, 571] on div "Undo" at bounding box center [385, 685] width 24 height 10
click at [386, 571] on div "Undo" at bounding box center [375, 684] width 59 height 23
click at [384, 571] on div "Undo" at bounding box center [375, 684] width 59 height 23
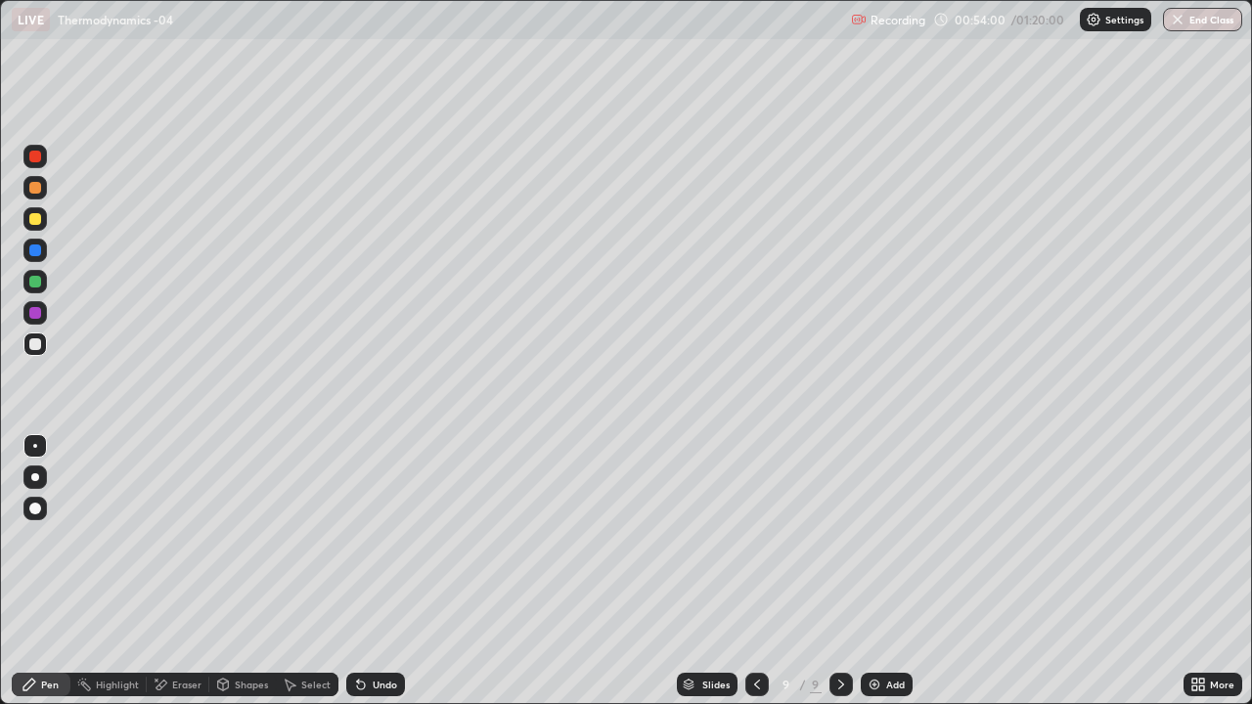
click at [377, 571] on div "Undo" at bounding box center [375, 684] width 59 height 23
click at [377, 571] on div "Undo" at bounding box center [385, 685] width 24 height 10
click at [381, 571] on div "Undo" at bounding box center [385, 685] width 24 height 10
click at [39, 221] on div at bounding box center [35, 219] width 12 height 12
click at [869, 571] on img at bounding box center [875, 685] width 16 height 16
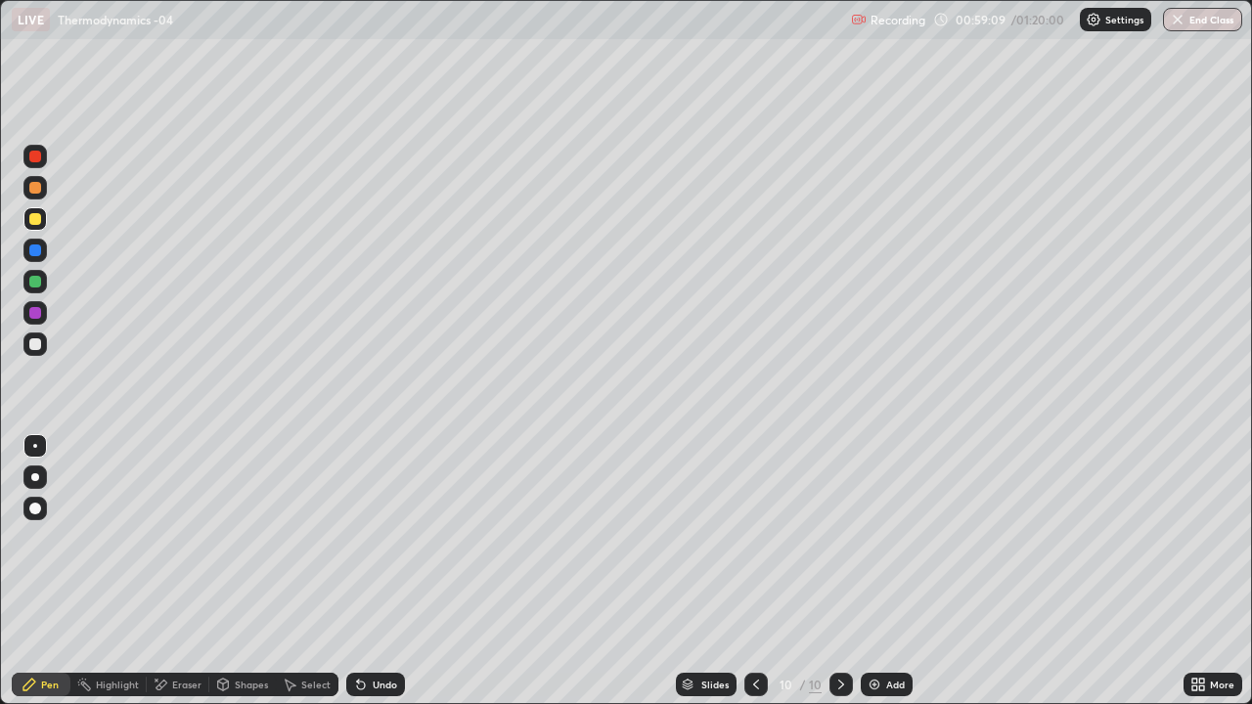
click at [380, 571] on div "Undo" at bounding box center [385, 685] width 24 height 10
click at [381, 571] on div "Undo" at bounding box center [385, 685] width 24 height 10
click at [386, 571] on div "Undo" at bounding box center [375, 684] width 59 height 23
click at [385, 571] on div "Undo" at bounding box center [375, 684] width 59 height 23
click at [384, 571] on div "Undo" at bounding box center [385, 685] width 24 height 10
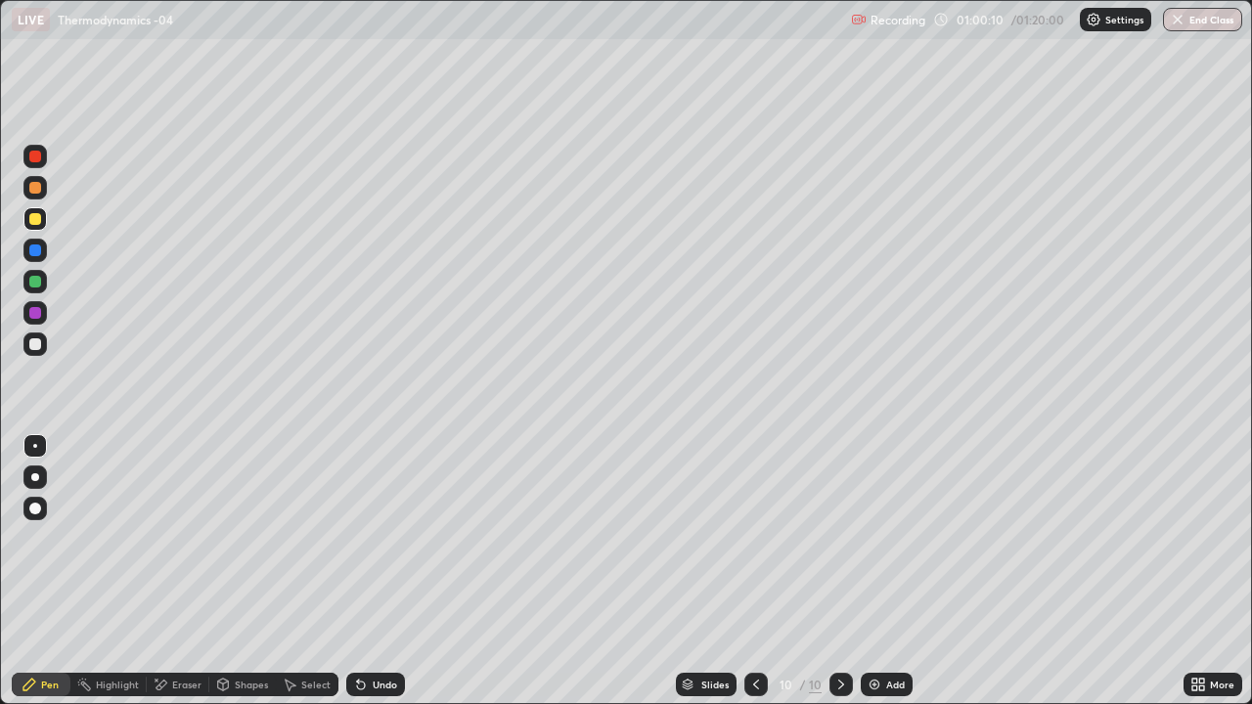
click at [37, 348] on div at bounding box center [35, 345] width 12 height 12
click at [874, 571] on img at bounding box center [875, 685] width 16 height 16
click at [373, 571] on div "Undo" at bounding box center [385, 685] width 24 height 10
click at [366, 571] on div "Undo" at bounding box center [375, 684] width 59 height 23
click at [369, 571] on div "Undo" at bounding box center [375, 684] width 59 height 23
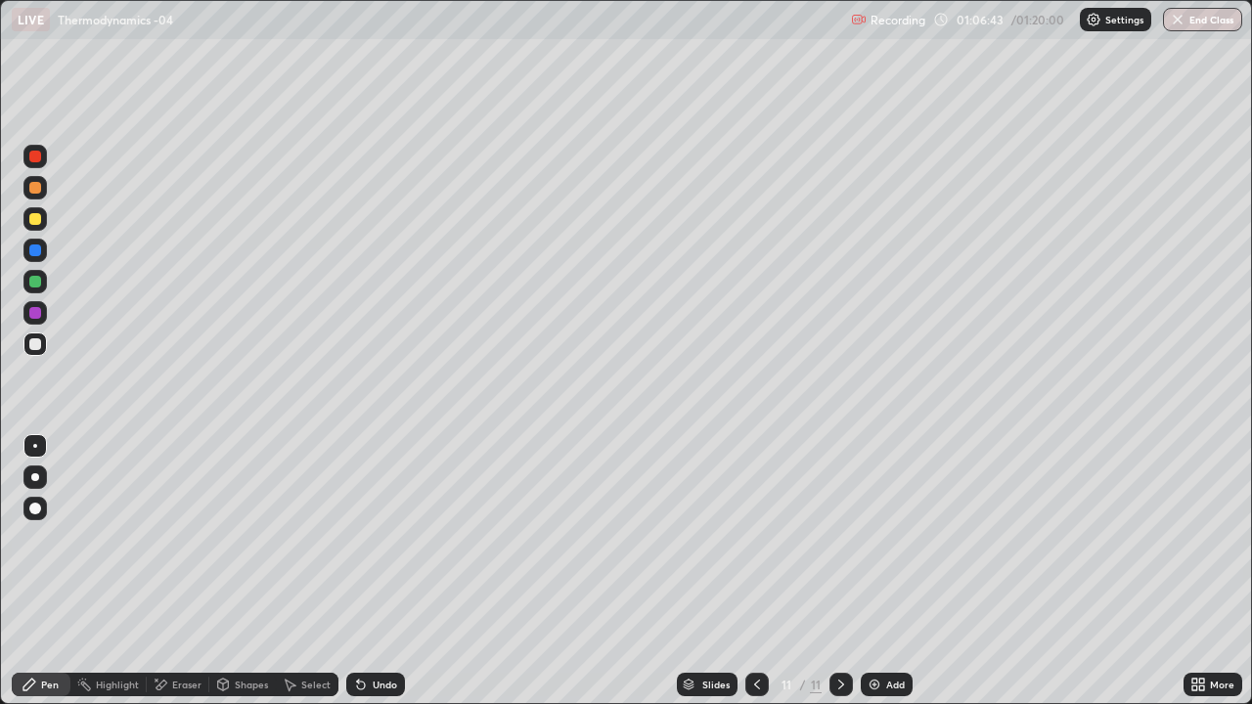
click at [390, 571] on div "Undo" at bounding box center [375, 684] width 59 height 23
click at [386, 571] on div "Undo" at bounding box center [375, 684] width 59 height 23
click at [374, 571] on div "Undo" at bounding box center [385, 685] width 24 height 10
click at [375, 571] on div "Undo" at bounding box center [375, 684] width 59 height 23
click at [44, 220] on div at bounding box center [34, 218] width 23 height 23
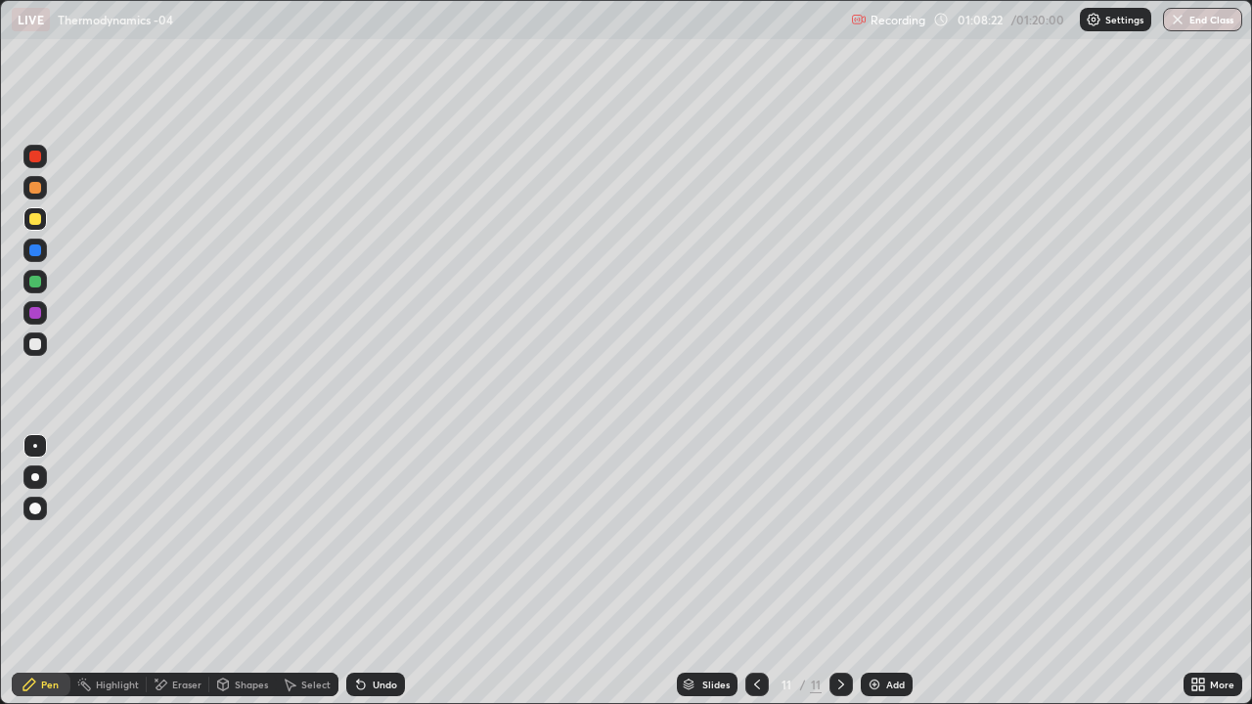
click at [887, 571] on div "Add" at bounding box center [895, 685] width 19 height 10
click at [37, 340] on div at bounding box center [35, 345] width 12 height 12
click at [42, 344] on div at bounding box center [34, 344] width 23 height 23
click at [46, 253] on div at bounding box center [34, 250] width 23 height 23
click at [37, 218] on div at bounding box center [35, 219] width 12 height 12
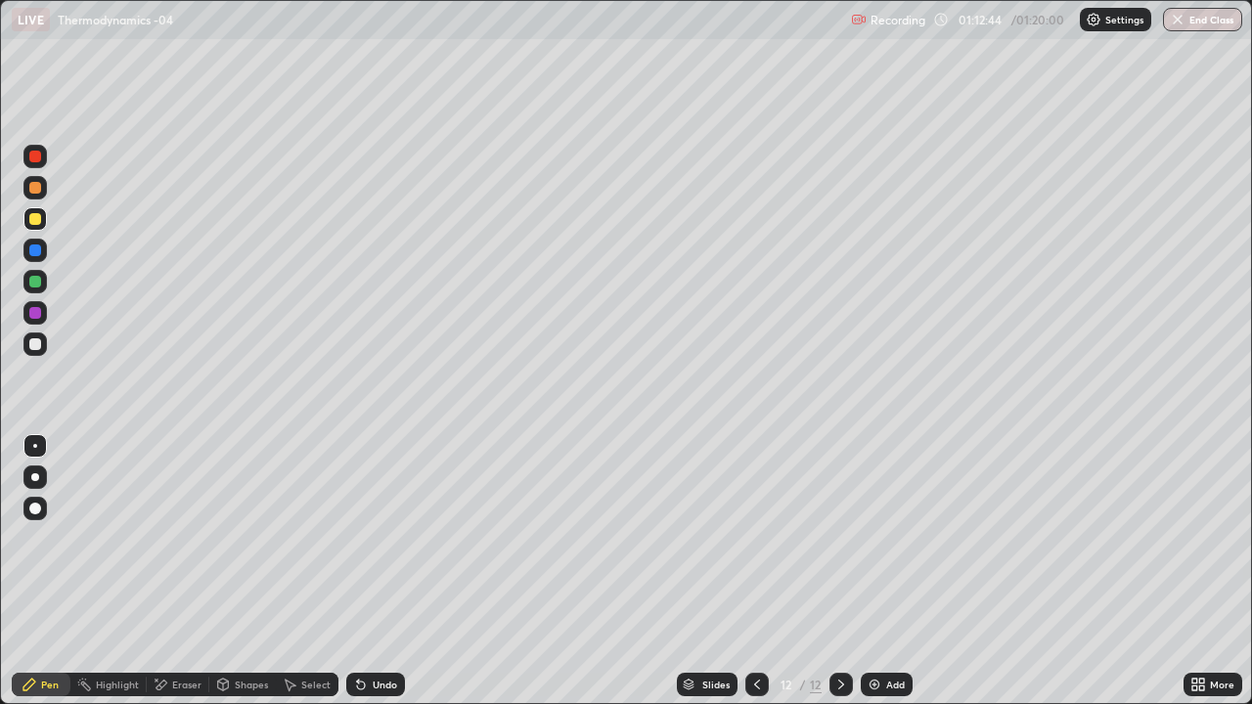
click at [32, 342] on div at bounding box center [35, 345] width 12 height 12
click at [364, 571] on icon at bounding box center [361, 685] width 16 height 16
click at [358, 571] on icon at bounding box center [361, 686] width 8 height 8
click at [363, 571] on div "Undo" at bounding box center [375, 684] width 59 height 23
click at [366, 571] on div "Undo" at bounding box center [375, 684] width 59 height 23
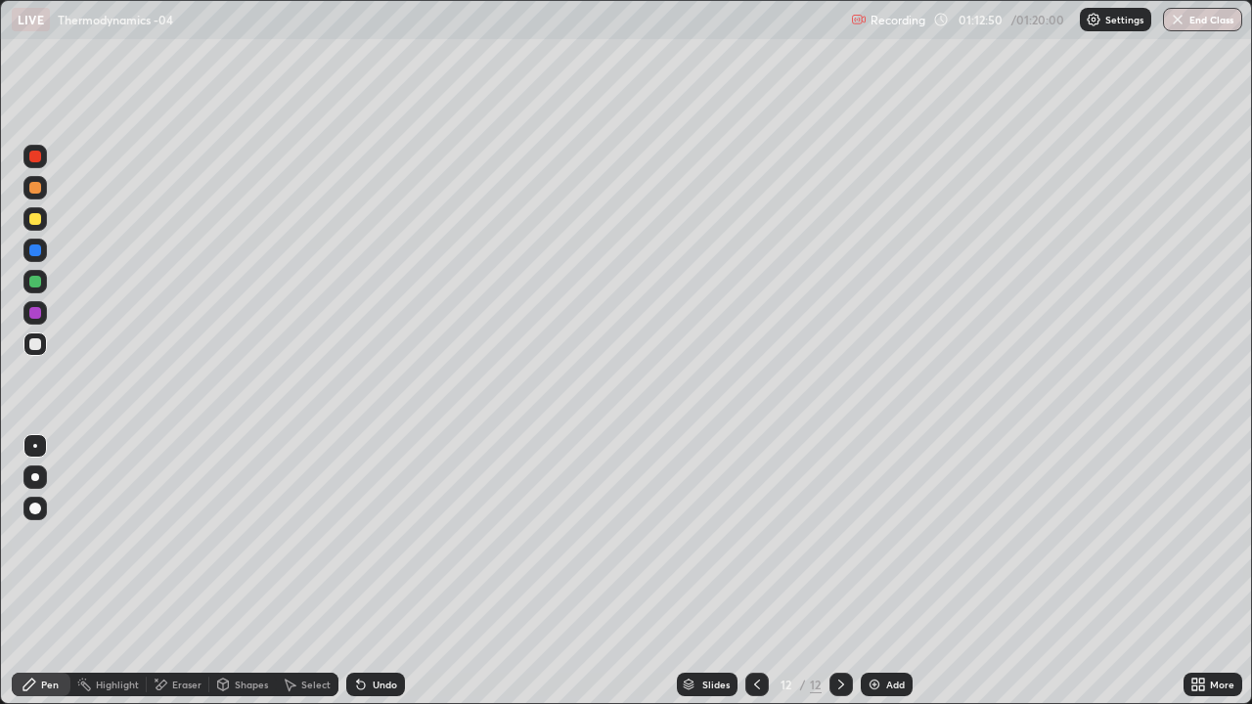
click at [364, 571] on icon at bounding box center [361, 685] width 16 height 16
click at [358, 571] on icon at bounding box center [361, 686] width 8 height 8
click at [36, 282] on div at bounding box center [35, 282] width 12 height 12
click at [892, 571] on div "Add" at bounding box center [895, 685] width 19 height 10
click at [37, 342] on div at bounding box center [35, 345] width 12 height 12
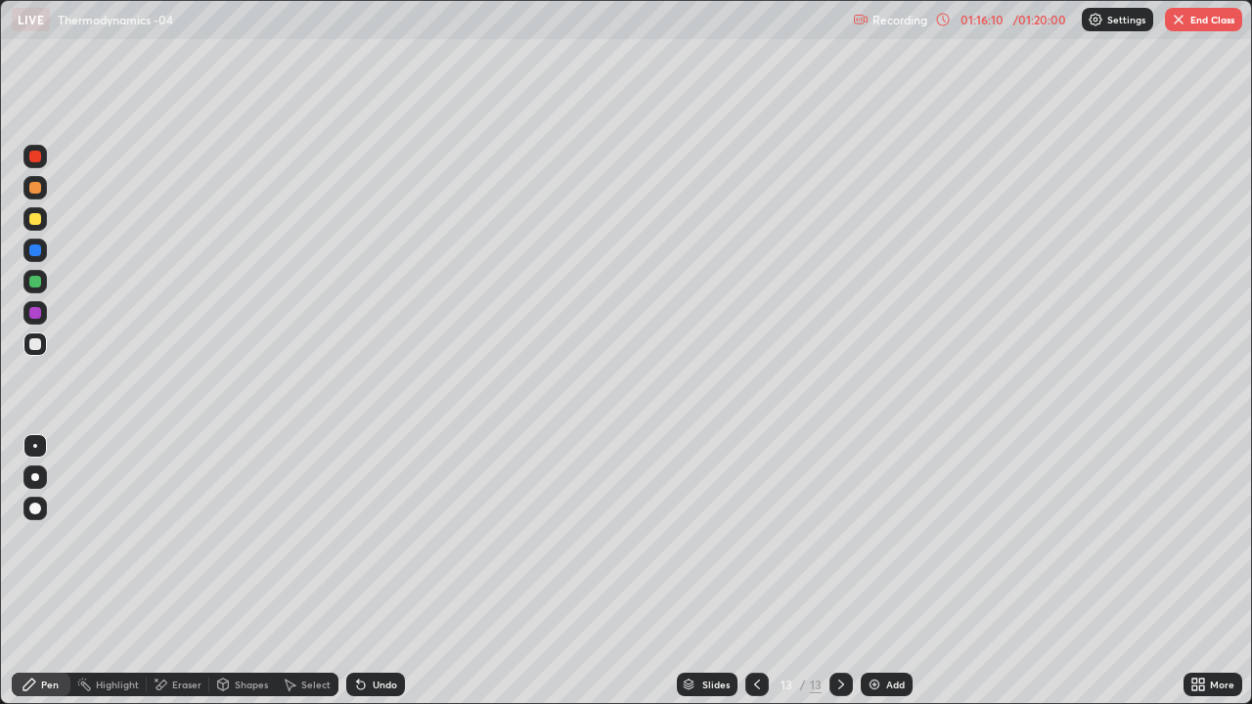
click at [369, 571] on div "Undo" at bounding box center [375, 684] width 59 height 23
click at [382, 571] on div "Undo" at bounding box center [385, 685] width 24 height 10
click at [383, 571] on div "Undo" at bounding box center [385, 685] width 24 height 10
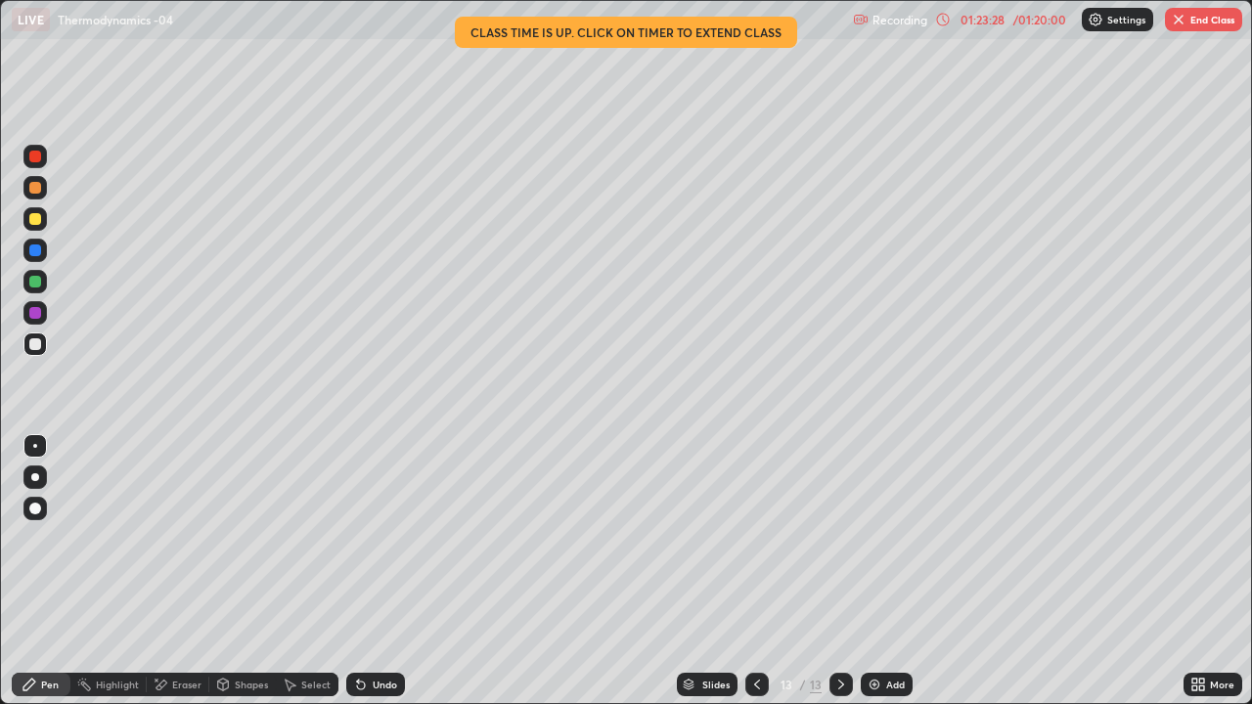
click at [1197, 23] on button "End Class" at bounding box center [1203, 19] width 77 height 23
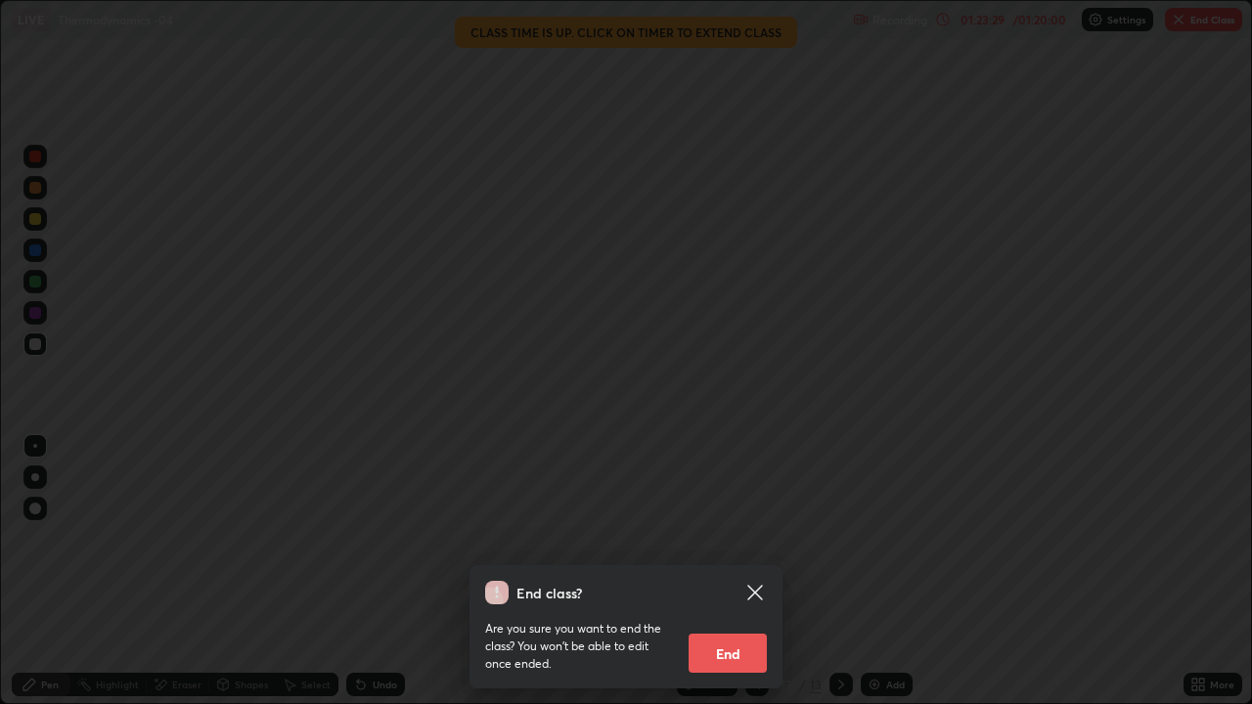
click at [732, 571] on button "End" at bounding box center [728, 653] width 78 height 39
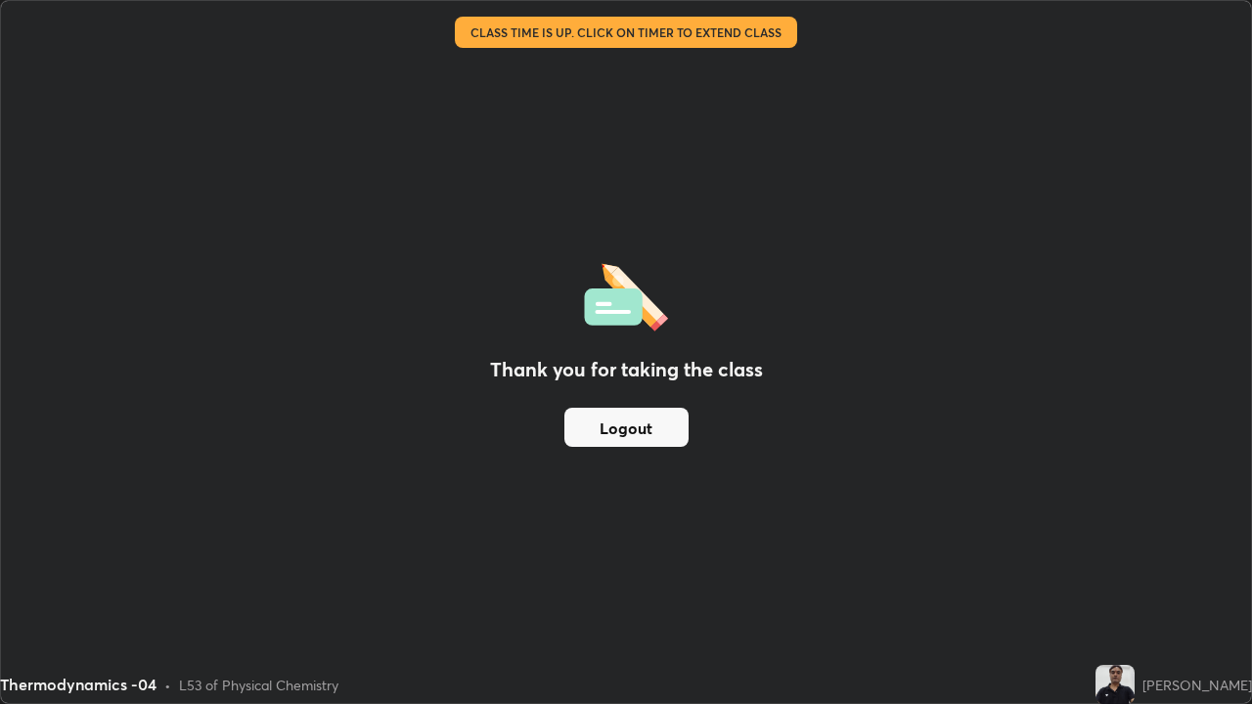
click at [1121, 571] on img at bounding box center [1115, 684] width 39 height 39
click at [648, 426] on button "Logout" at bounding box center [627, 427] width 124 height 39
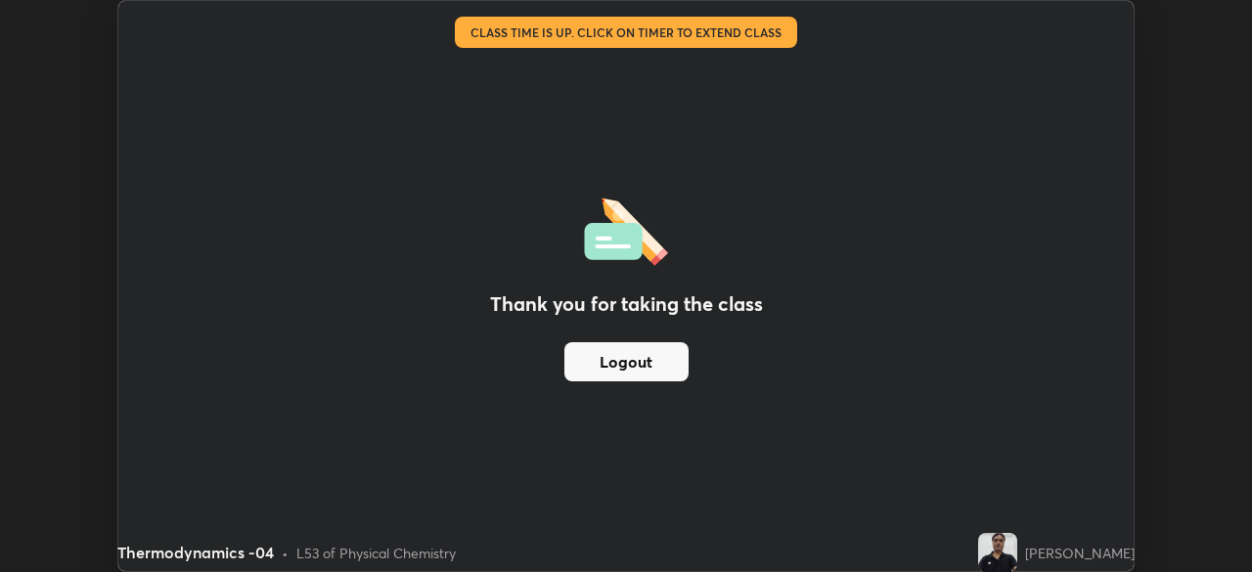
scroll to position [97263, 96583]
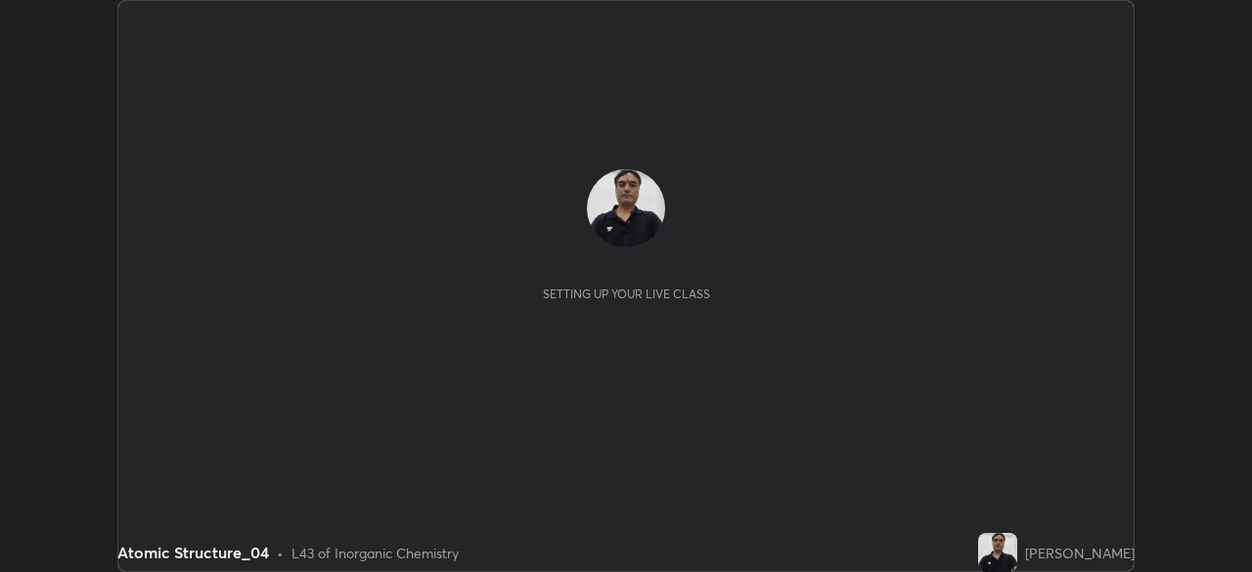
scroll to position [572, 1251]
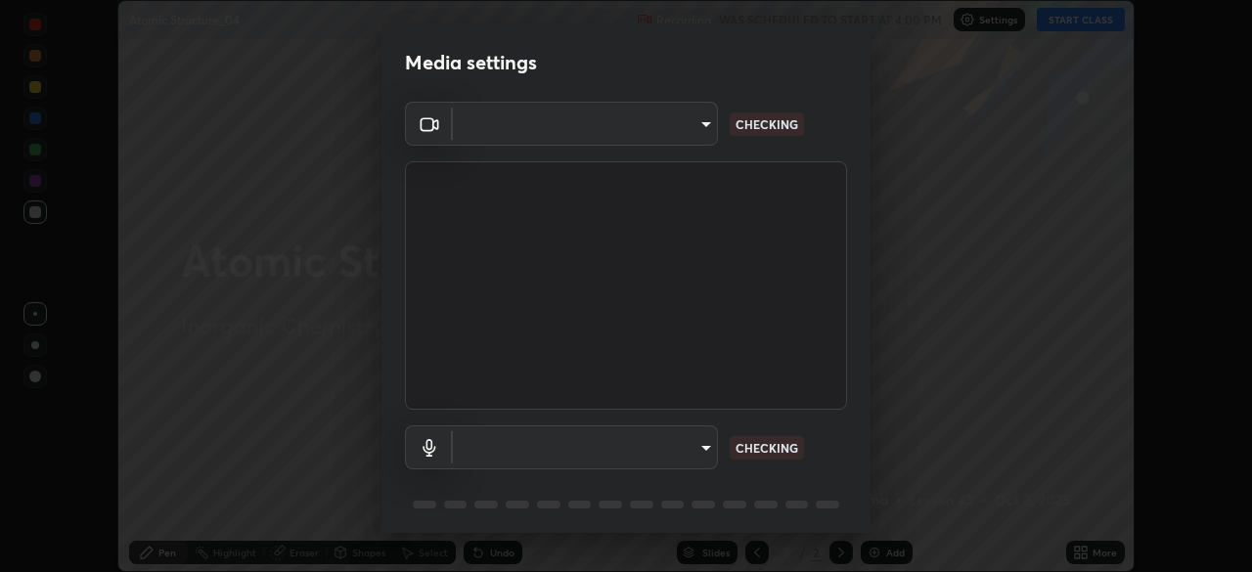
type input "de95885e35f67edce52b031fd5eecd58d819269efb17c98875a0c18d906670c9"
type input "ac4033acc0f21fafa5787794ab93af33849b1bf298b406cef78b1e3e33c5487e"
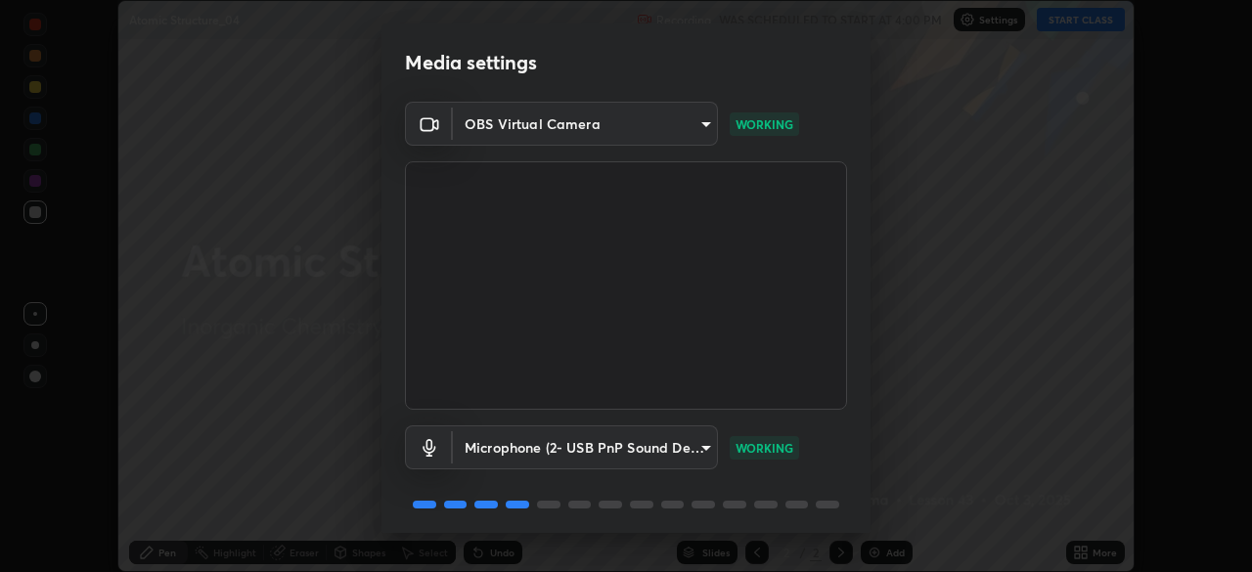
scroll to position [69, 0]
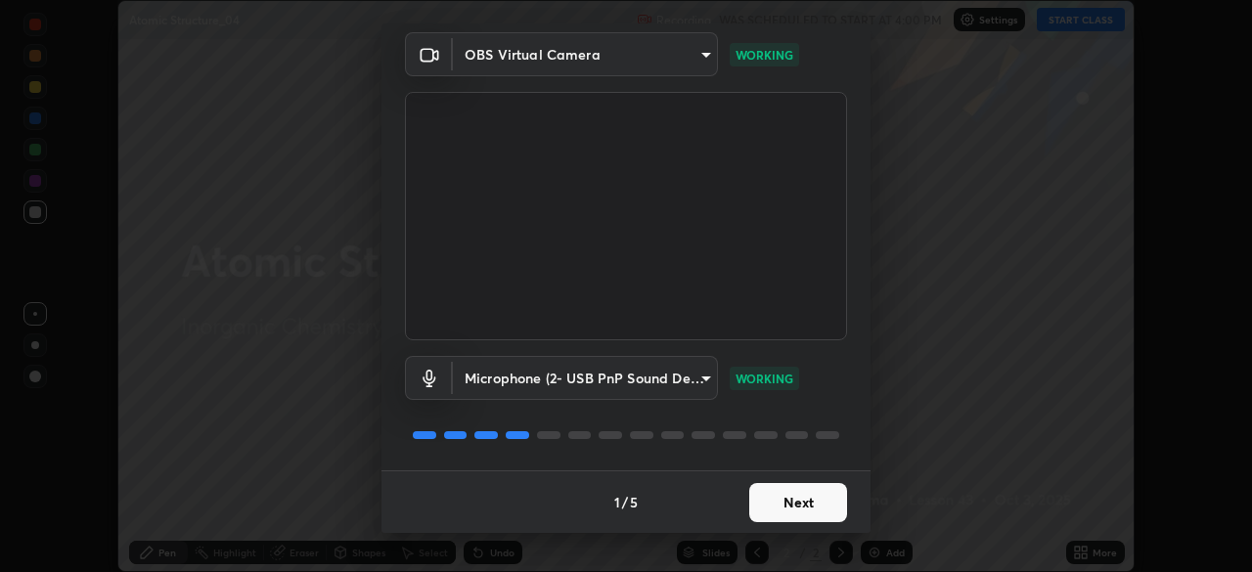
click at [778, 500] on button "Next" at bounding box center [798, 502] width 98 height 39
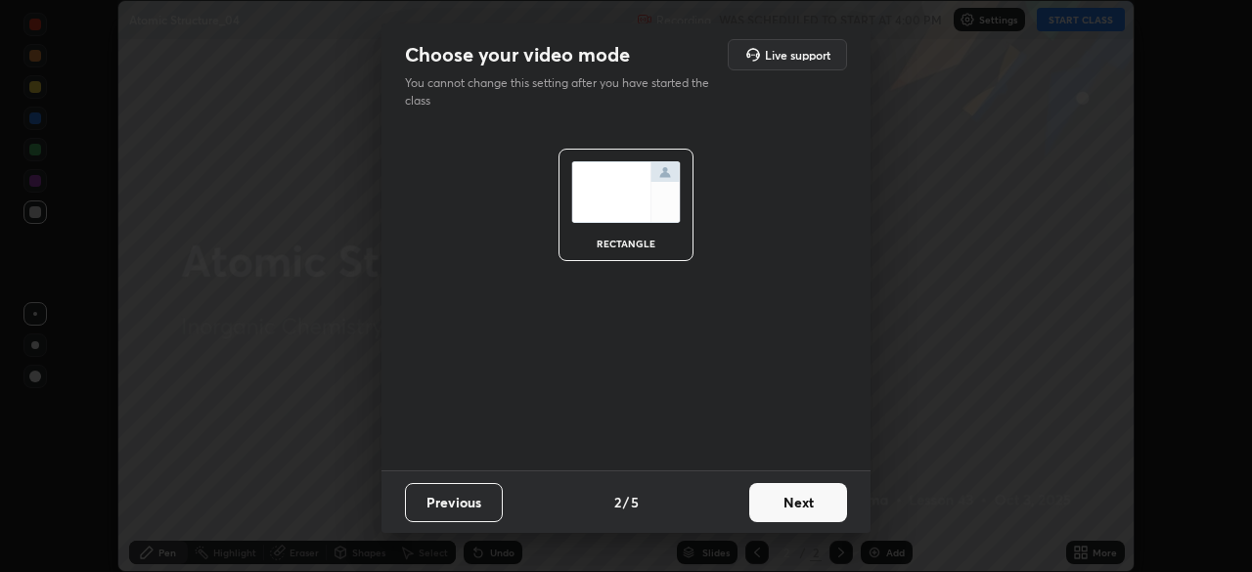
scroll to position [0, 0]
click at [779, 503] on button "Next" at bounding box center [798, 502] width 98 height 39
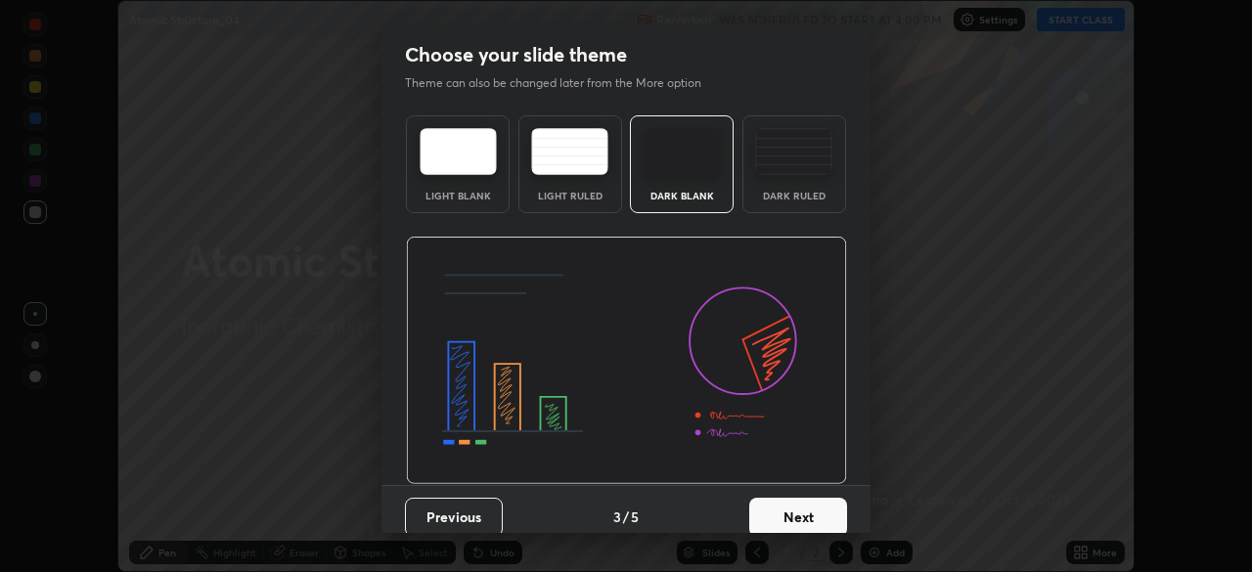
click at [773, 512] on button "Next" at bounding box center [798, 517] width 98 height 39
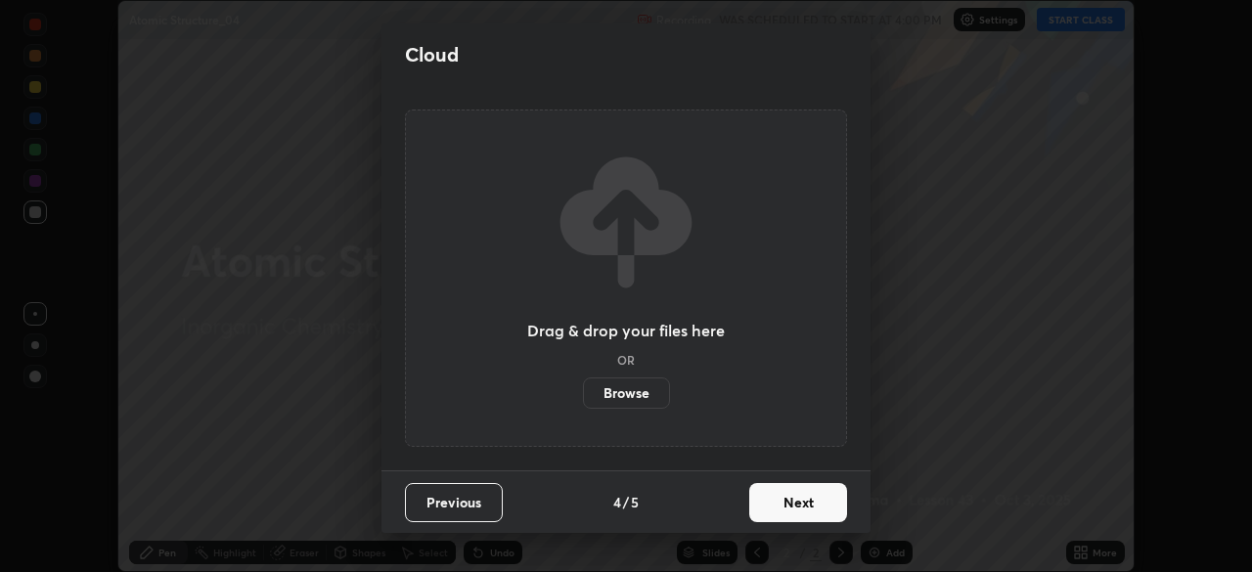
click at [769, 502] on button "Next" at bounding box center [798, 502] width 98 height 39
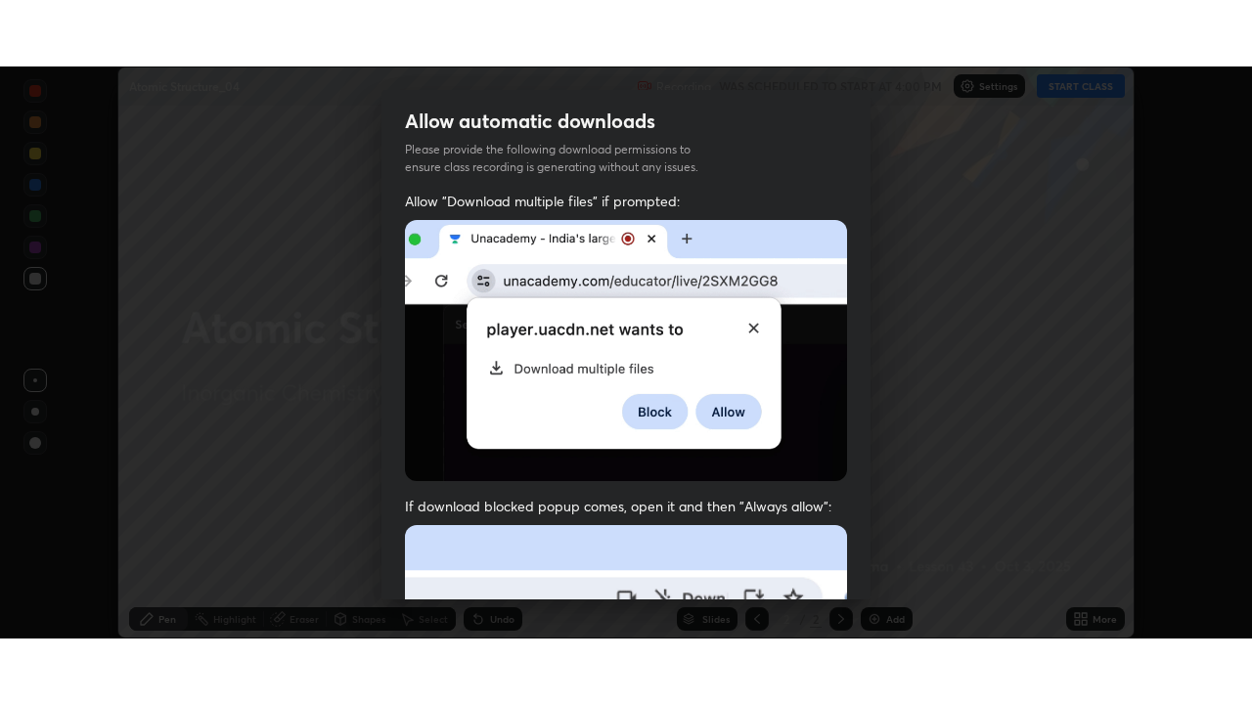
scroll to position [469, 0]
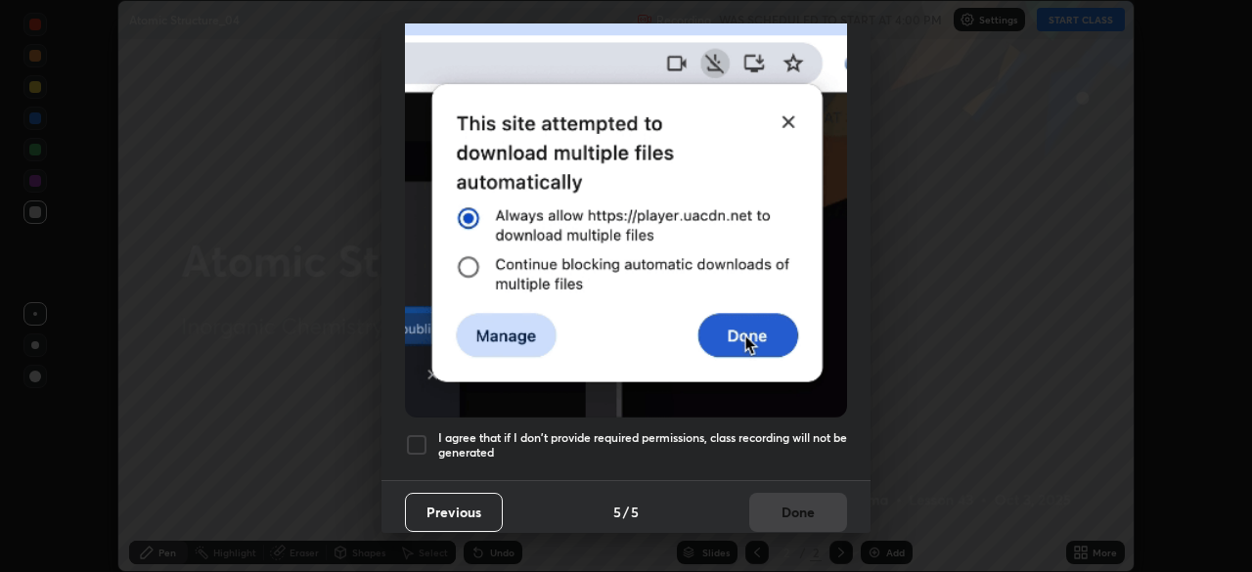
click at [416, 434] on div at bounding box center [416, 444] width 23 height 23
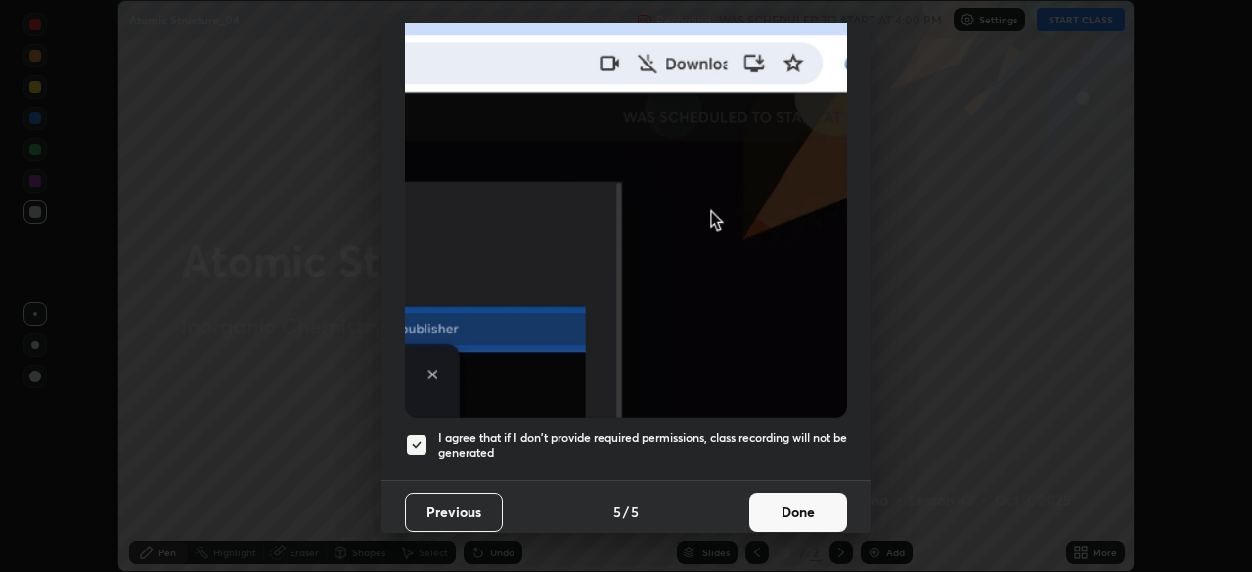
click at [787, 500] on button "Done" at bounding box center [798, 512] width 98 height 39
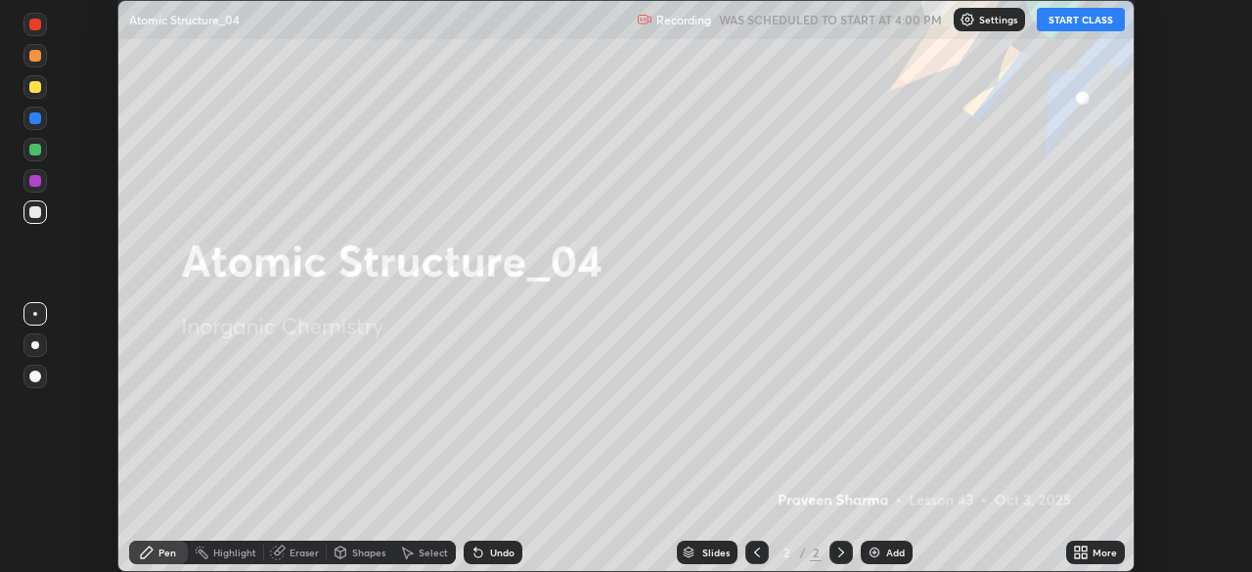
click at [1088, 25] on button "START CLASS" at bounding box center [1081, 19] width 88 height 23
click at [1084, 549] on icon at bounding box center [1084, 549] width 5 height 5
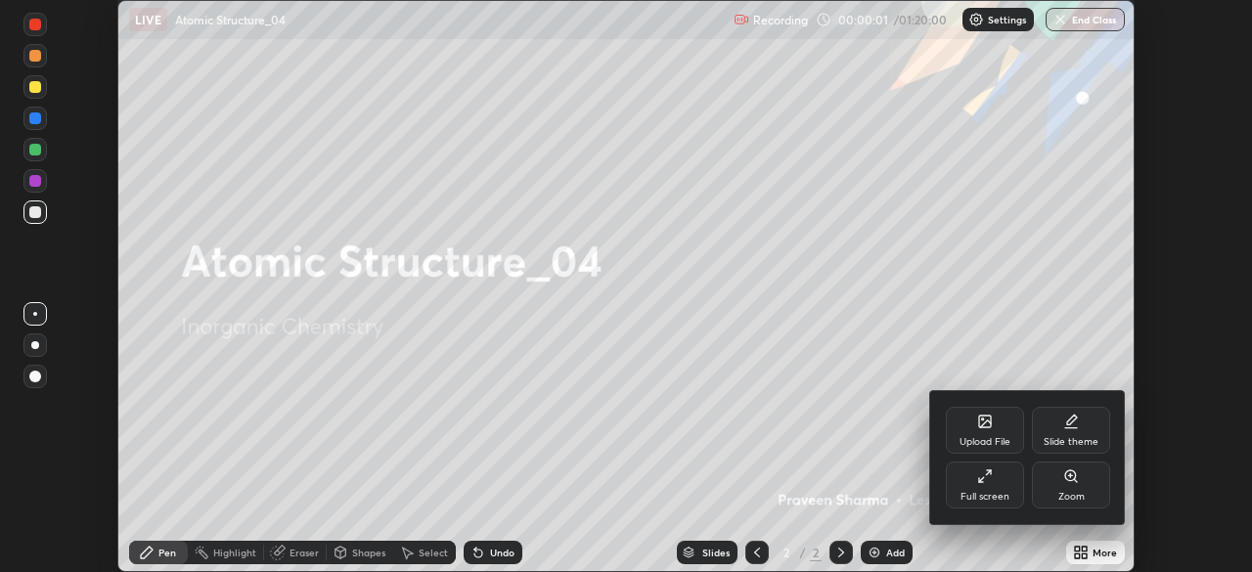
click at [993, 488] on div "Full screen" at bounding box center [985, 485] width 78 height 47
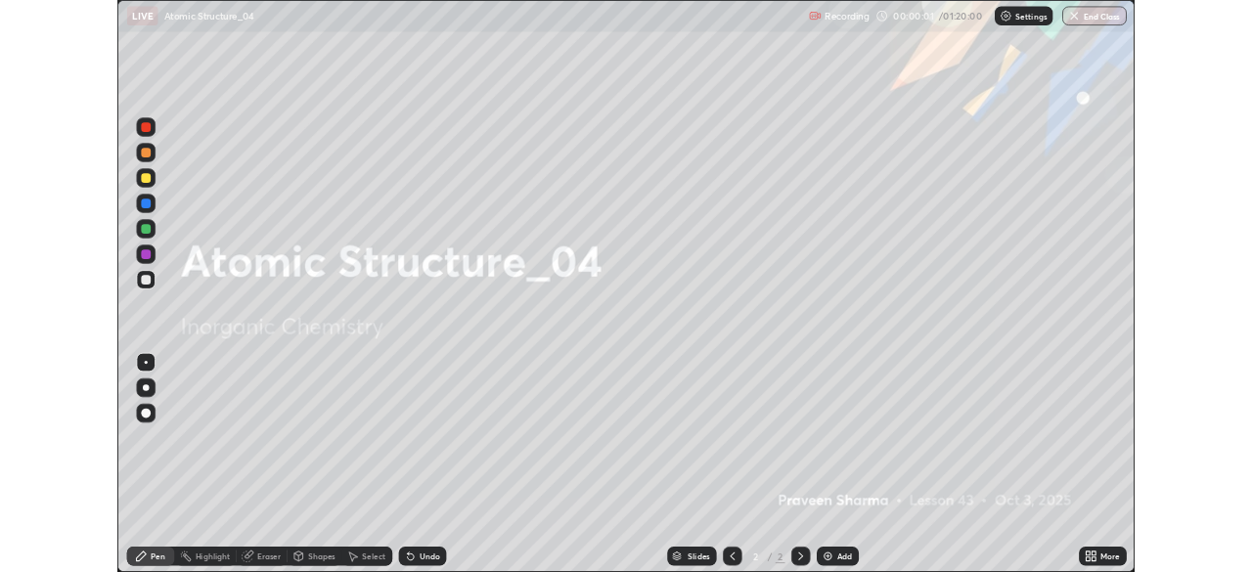
scroll to position [704, 1252]
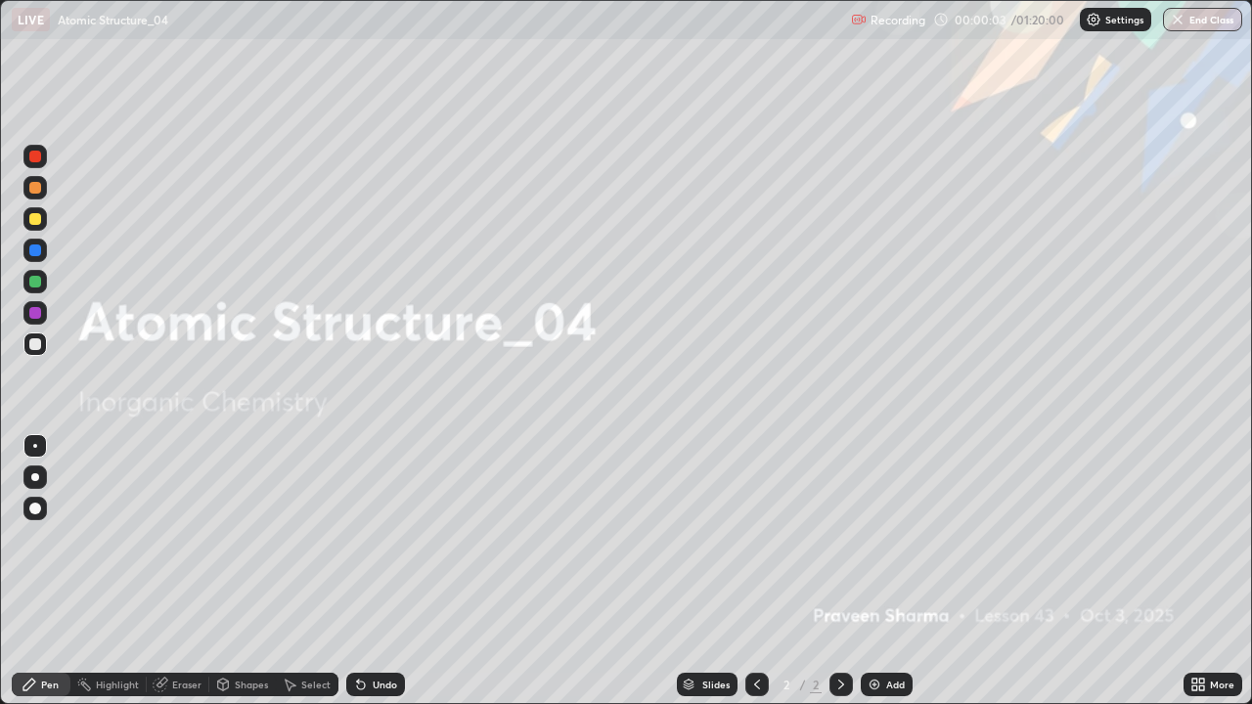
click at [882, 571] on div "Add" at bounding box center [887, 684] width 52 height 23
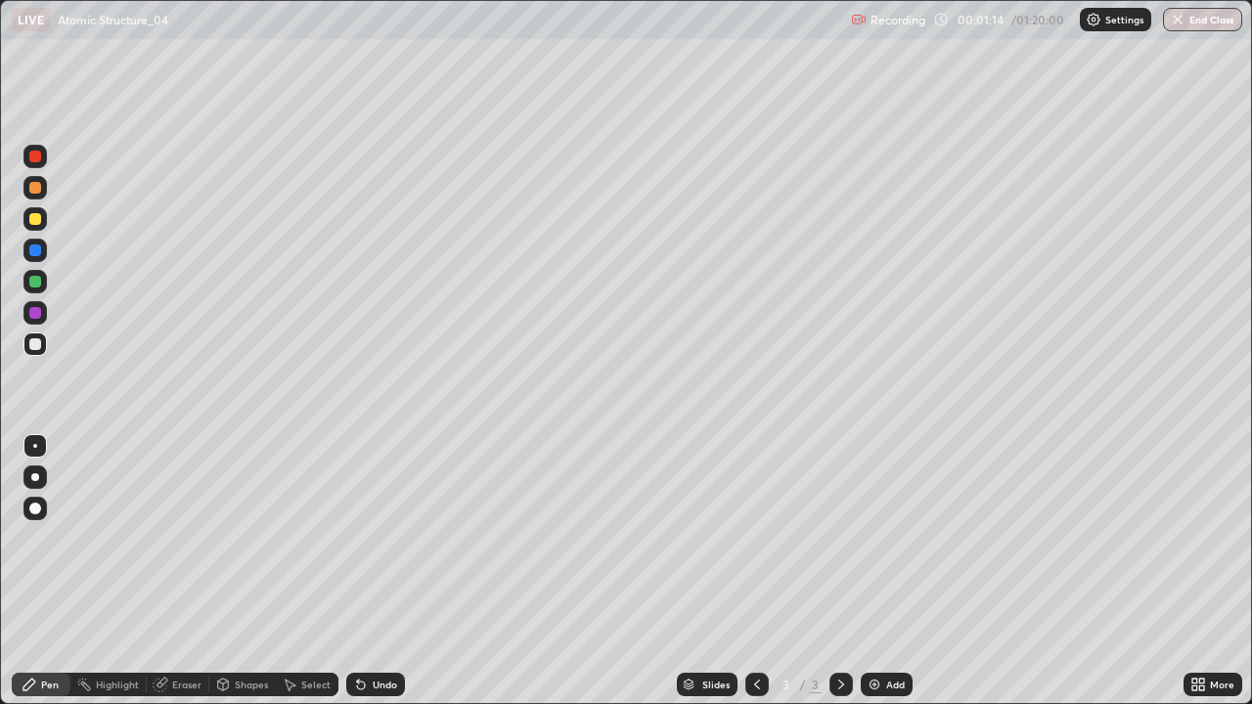
click at [31, 348] on div at bounding box center [35, 345] width 12 height 12
click at [39, 218] on div at bounding box center [35, 219] width 12 height 12
click at [37, 282] on div at bounding box center [35, 282] width 12 height 12
click at [37, 248] on div at bounding box center [35, 251] width 12 height 12
click at [390, 571] on div "Undo" at bounding box center [375, 684] width 59 height 23
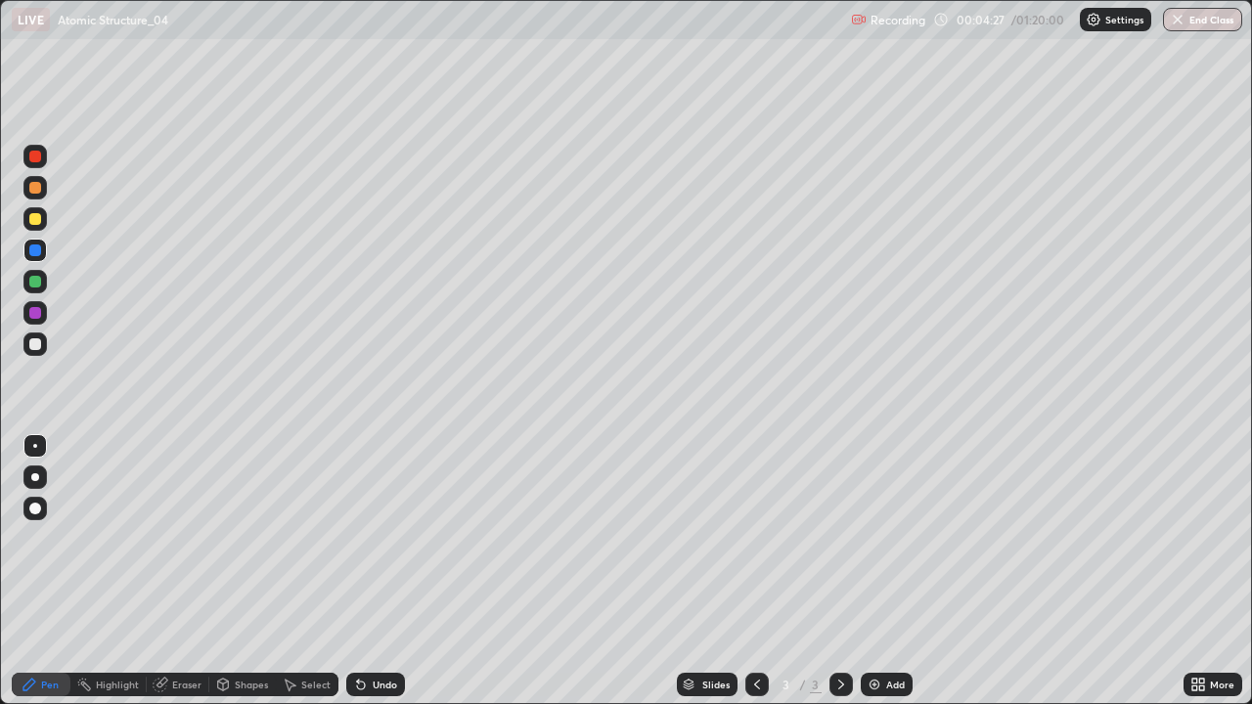
click at [390, 571] on div "Undo" at bounding box center [375, 684] width 59 height 23
click at [390, 571] on div "Undo" at bounding box center [385, 685] width 24 height 10
click at [393, 571] on div "Undo" at bounding box center [385, 685] width 24 height 10
click at [40, 214] on div at bounding box center [34, 218] width 23 height 23
click at [873, 571] on img at bounding box center [875, 685] width 16 height 16
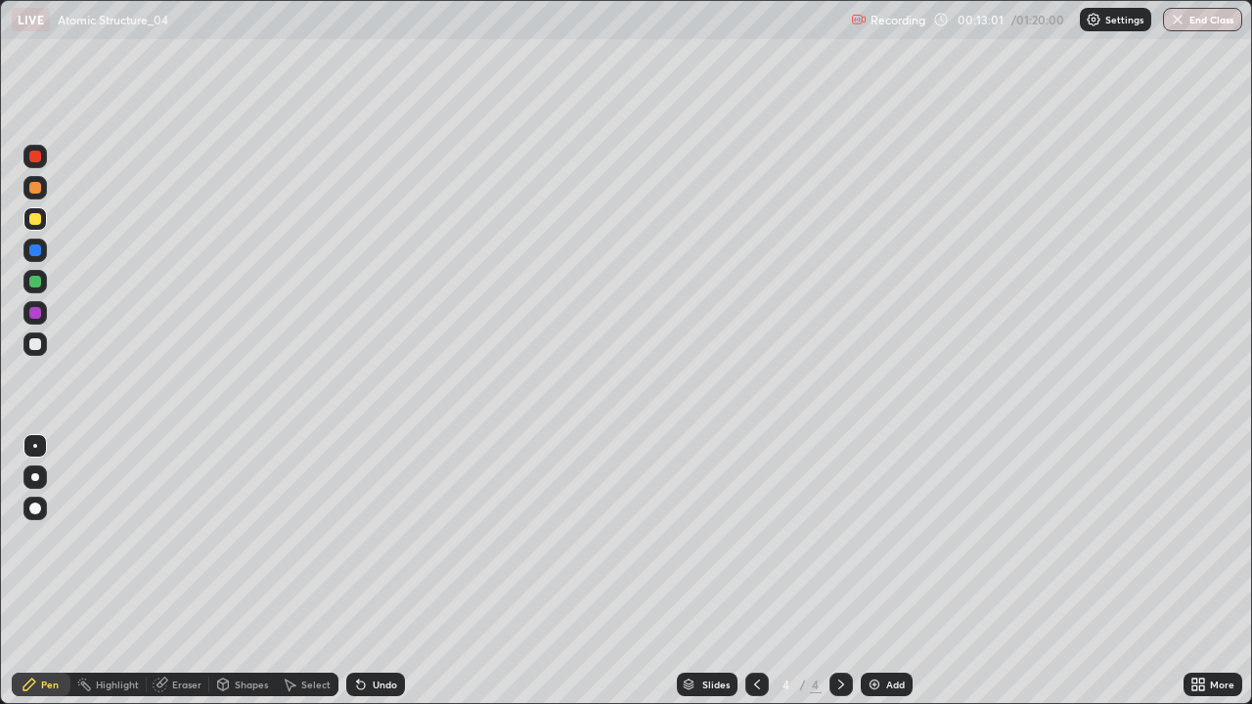
click at [35, 345] on div at bounding box center [35, 345] width 12 height 12
click at [394, 571] on div "Undo" at bounding box center [385, 685] width 24 height 10
click at [393, 571] on div "Undo" at bounding box center [385, 685] width 24 height 10
click at [374, 571] on div "Undo" at bounding box center [375, 684] width 59 height 23
click at [366, 571] on div "Undo" at bounding box center [375, 684] width 59 height 23
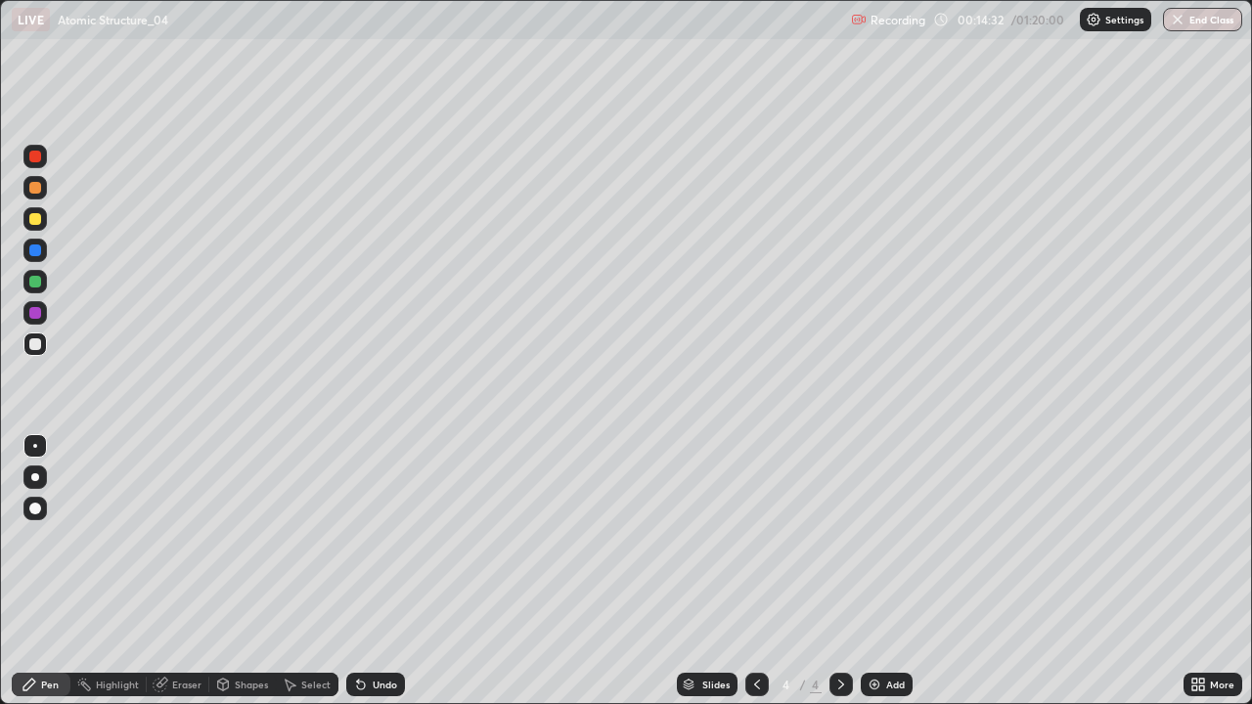
click at [370, 571] on div "Undo" at bounding box center [375, 684] width 59 height 23
click at [384, 571] on div "Undo" at bounding box center [375, 684] width 59 height 23
click at [381, 571] on div "Undo" at bounding box center [385, 685] width 24 height 10
click at [388, 571] on div "Undo" at bounding box center [385, 685] width 24 height 10
click at [389, 571] on div "Undo" at bounding box center [375, 684] width 59 height 23
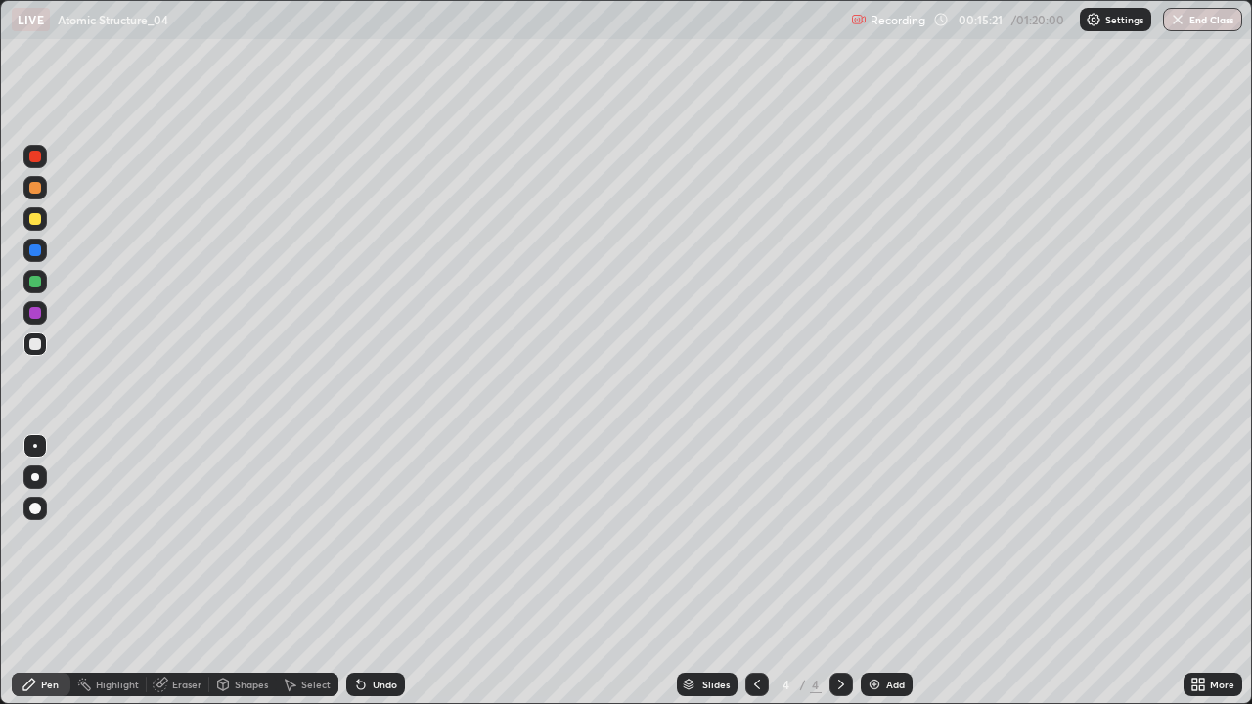
click at [394, 571] on div "Undo" at bounding box center [385, 685] width 24 height 10
click at [377, 571] on div "Undo" at bounding box center [385, 685] width 24 height 10
click at [373, 571] on div "Undo" at bounding box center [385, 685] width 24 height 10
click at [388, 571] on div "Undo" at bounding box center [385, 685] width 24 height 10
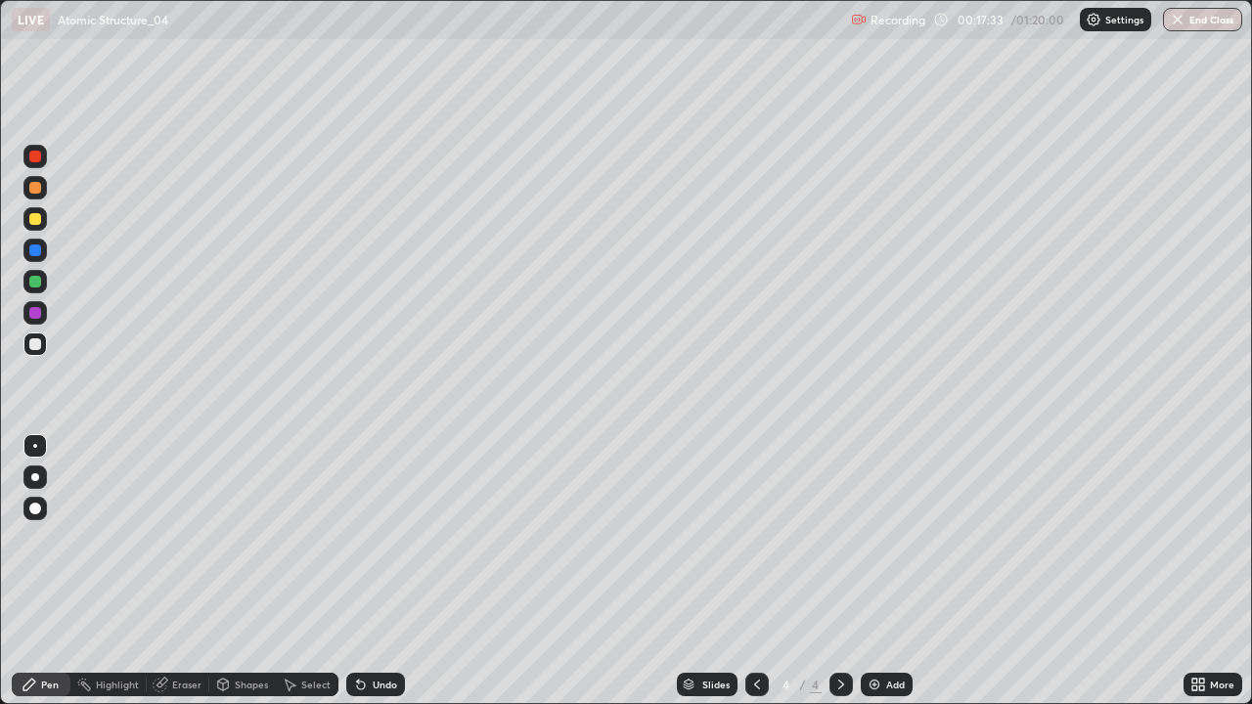
click at [381, 571] on div "Undo" at bounding box center [385, 685] width 24 height 10
click at [387, 571] on div "Undo" at bounding box center [385, 685] width 24 height 10
click at [375, 571] on div "Undo" at bounding box center [375, 684] width 59 height 23
click at [380, 571] on div "Undo" at bounding box center [385, 685] width 24 height 10
click at [33, 223] on div at bounding box center [35, 219] width 12 height 12
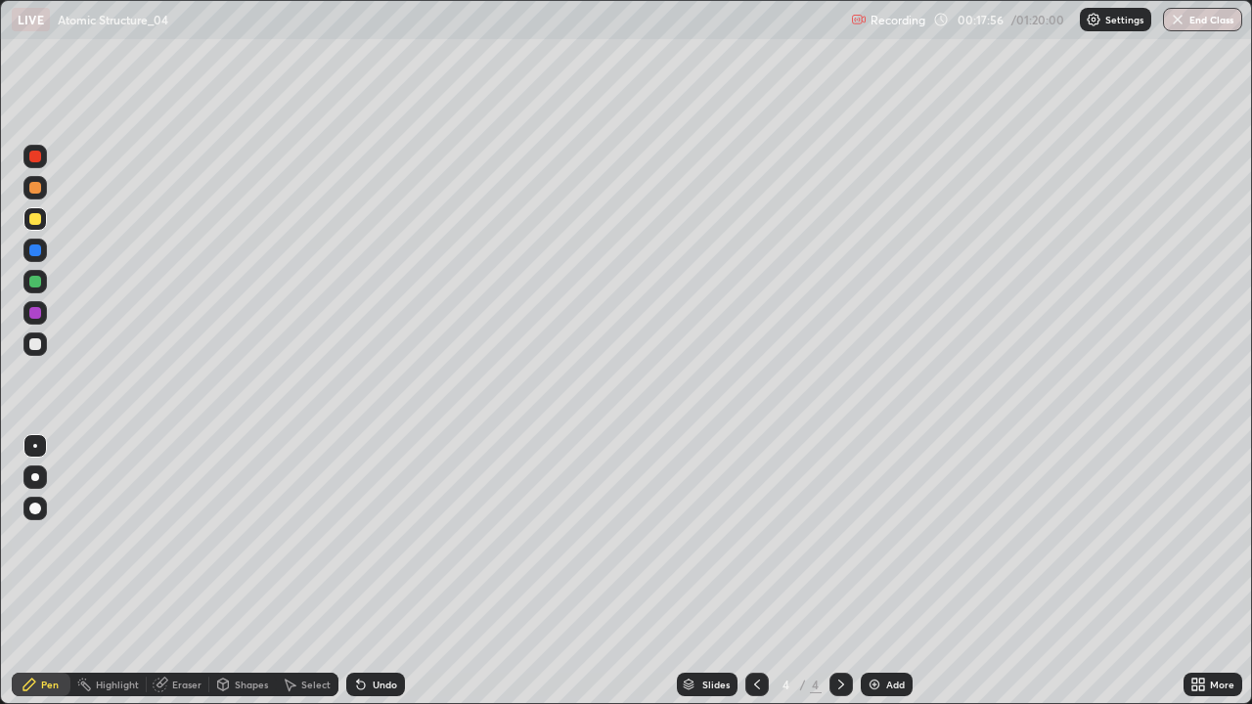
click at [37, 348] on div at bounding box center [35, 345] width 12 height 12
click at [382, 571] on div "Undo" at bounding box center [385, 685] width 24 height 10
click at [384, 571] on div "Undo" at bounding box center [385, 685] width 24 height 10
click at [385, 571] on div "Undo" at bounding box center [385, 685] width 24 height 10
click at [886, 571] on div "Add" at bounding box center [895, 685] width 19 height 10
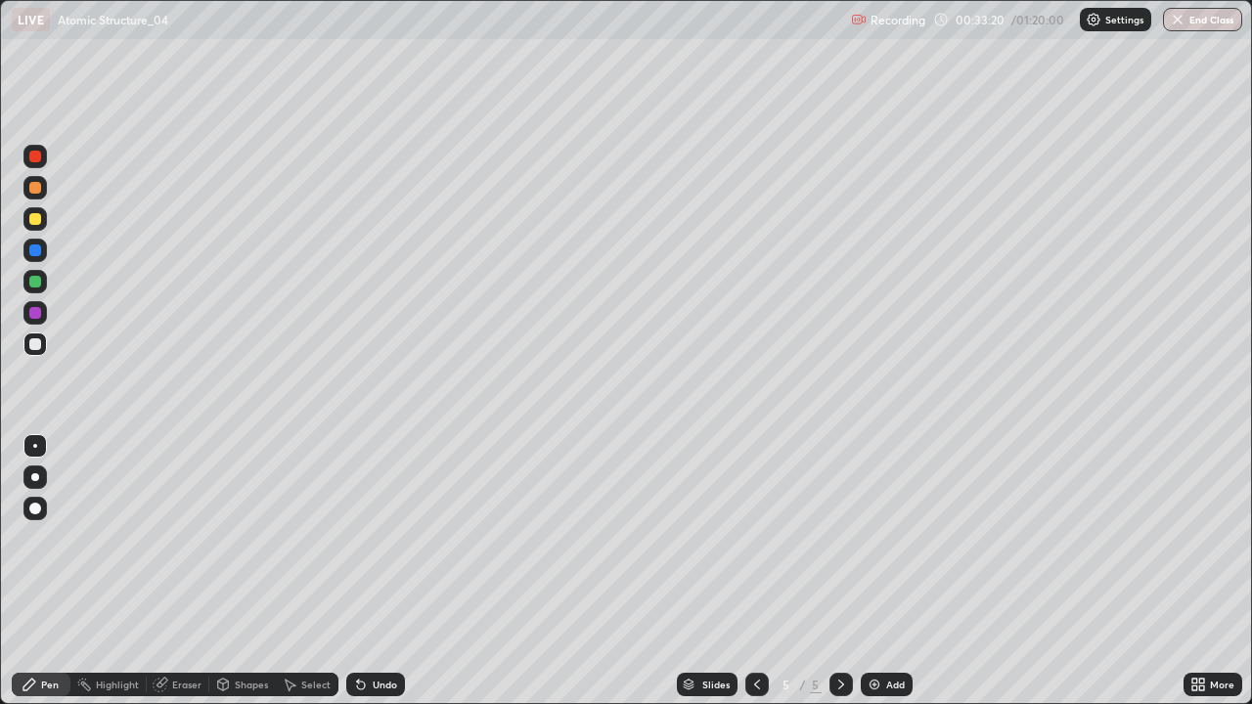
click at [37, 217] on div at bounding box center [35, 219] width 12 height 12
click at [877, 571] on img at bounding box center [875, 685] width 16 height 16
click at [373, 571] on div "Undo" at bounding box center [385, 685] width 24 height 10
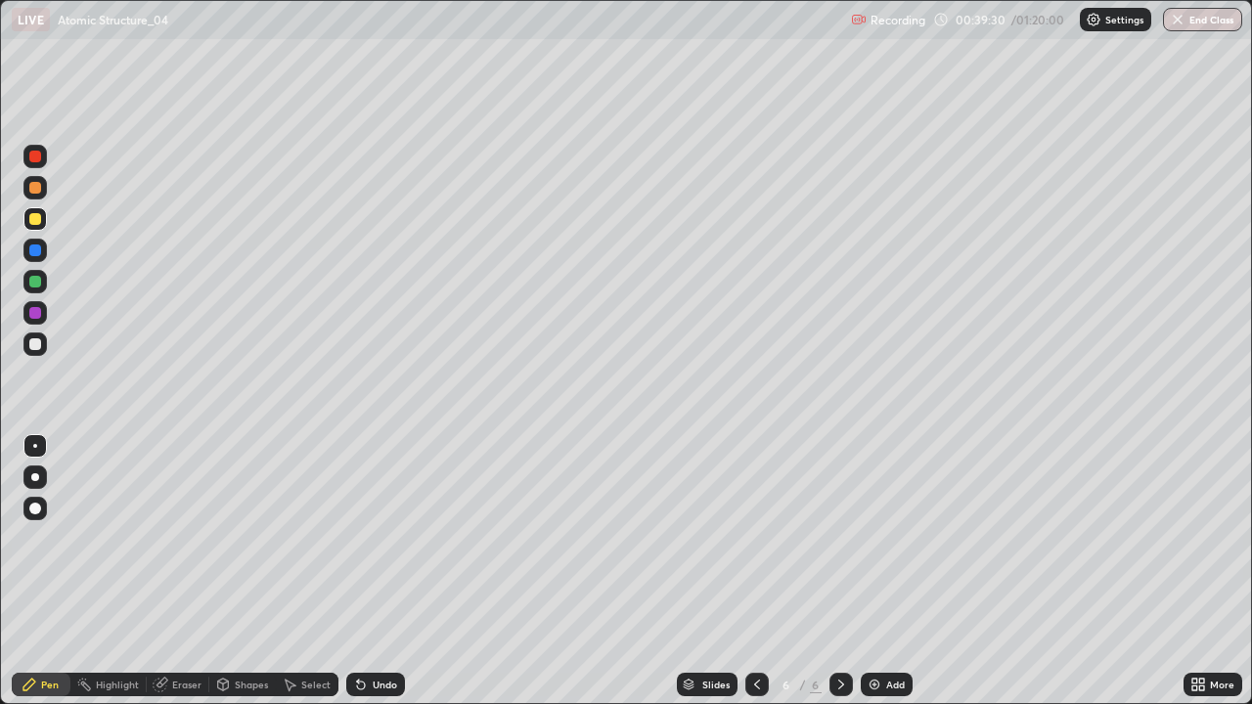
click at [377, 571] on div "Undo" at bounding box center [375, 684] width 59 height 23
click at [379, 571] on div "Undo" at bounding box center [375, 684] width 59 height 23
click at [369, 571] on div "Undo" at bounding box center [375, 684] width 59 height 23
click at [377, 571] on div "Undo" at bounding box center [385, 685] width 24 height 10
click at [385, 571] on div "Undo" at bounding box center [385, 685] width 24 height 10
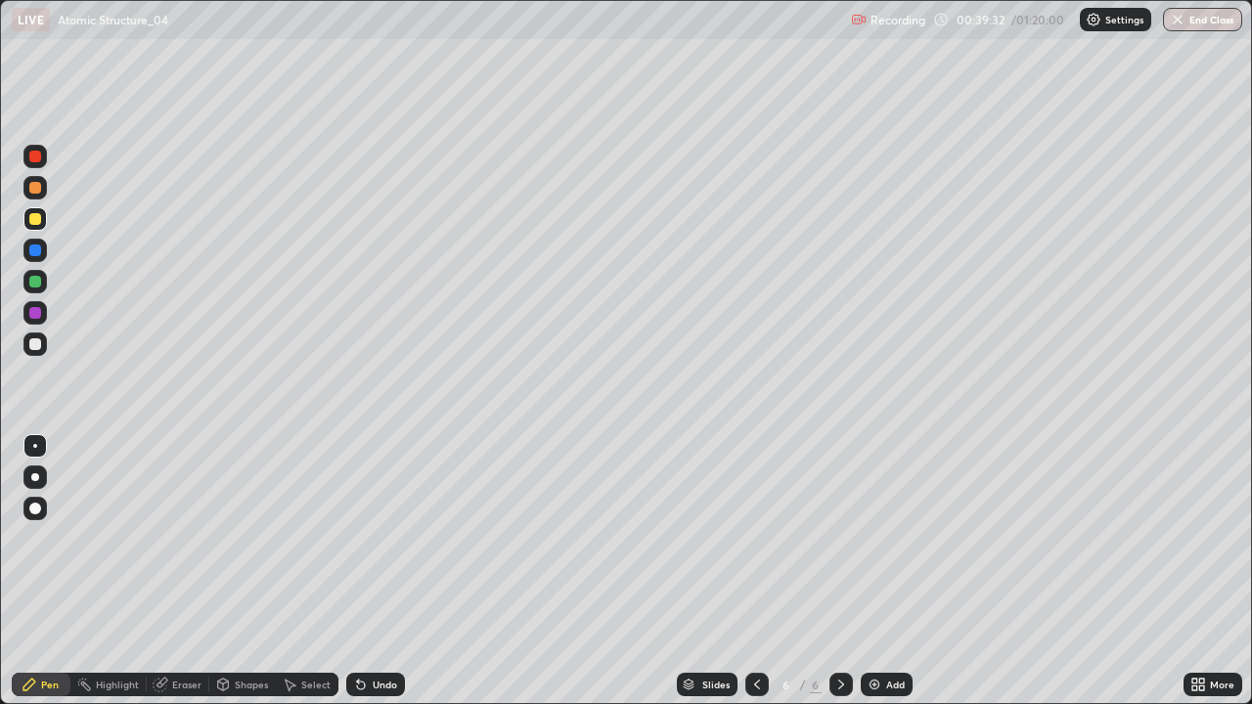
click at [392, 571] on div "Undo" at bounding box center [375, 684] width 59 height 23
click at [368, 571] on div "Undo" at bounding box center [375, 684] width 59 height 23
click at [365, 571] on icon at bounding box center [361, 685] width 16 height 16
click at [35, 345] on div at bounding box center [35, 345] width 12 height 12
click at [378, 571] on div "Undo" at bounding box center [385, 685] width 24 height 10
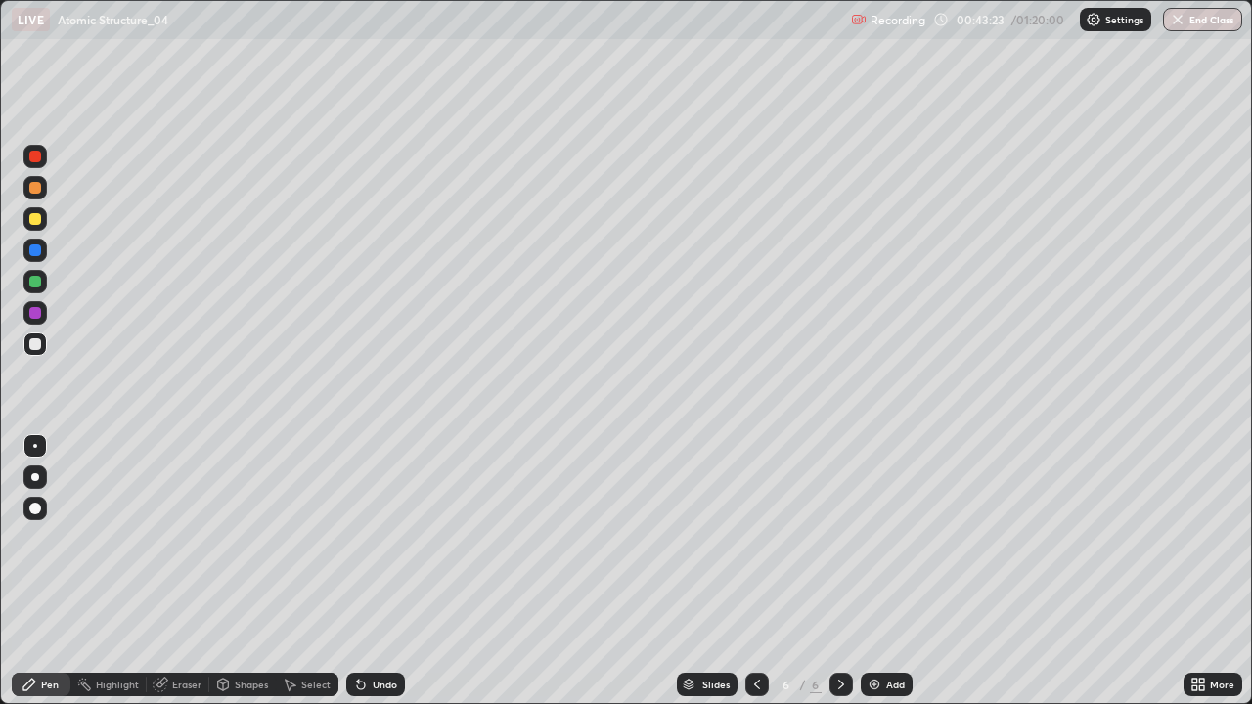
click at [392, 571] on div "Undo" at bounding box center [385, 685] width 24 height 10
click at [172, 571] on div "Eraser" at bounding box center [186, 685] width 29 height 10
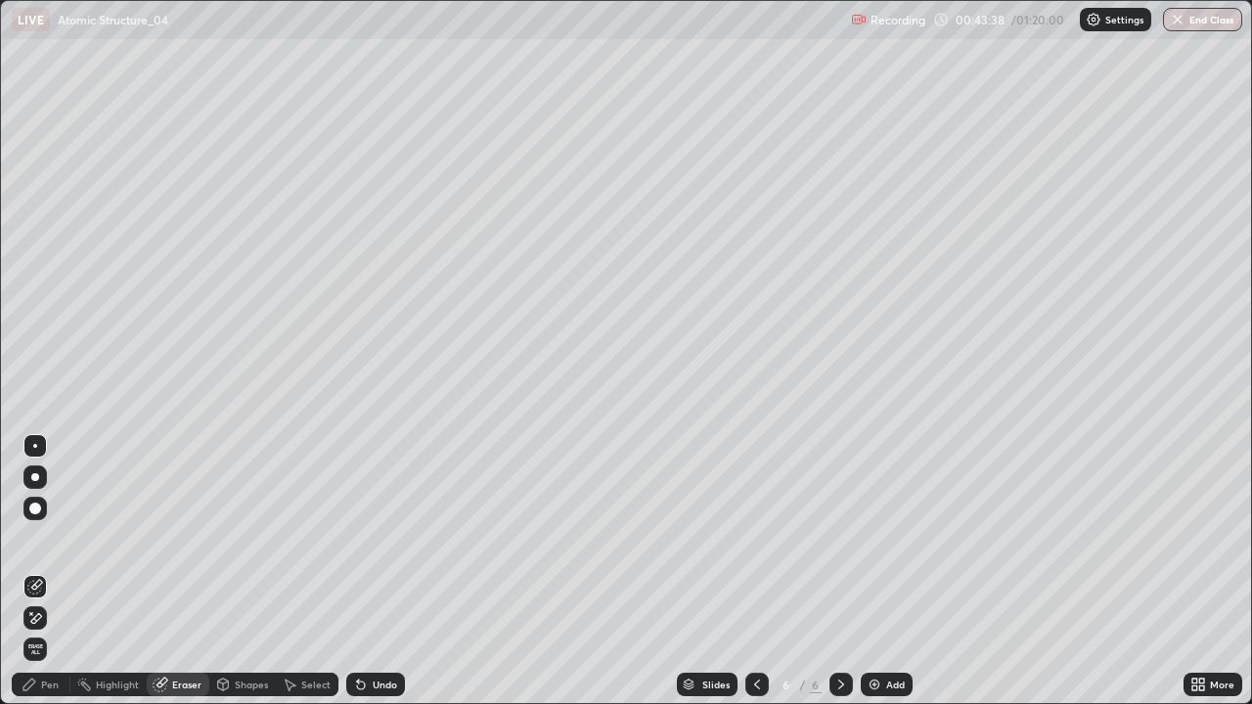
click at [48, 571] on div "Pen" at bounding box center [50, 685] width 18 height 10
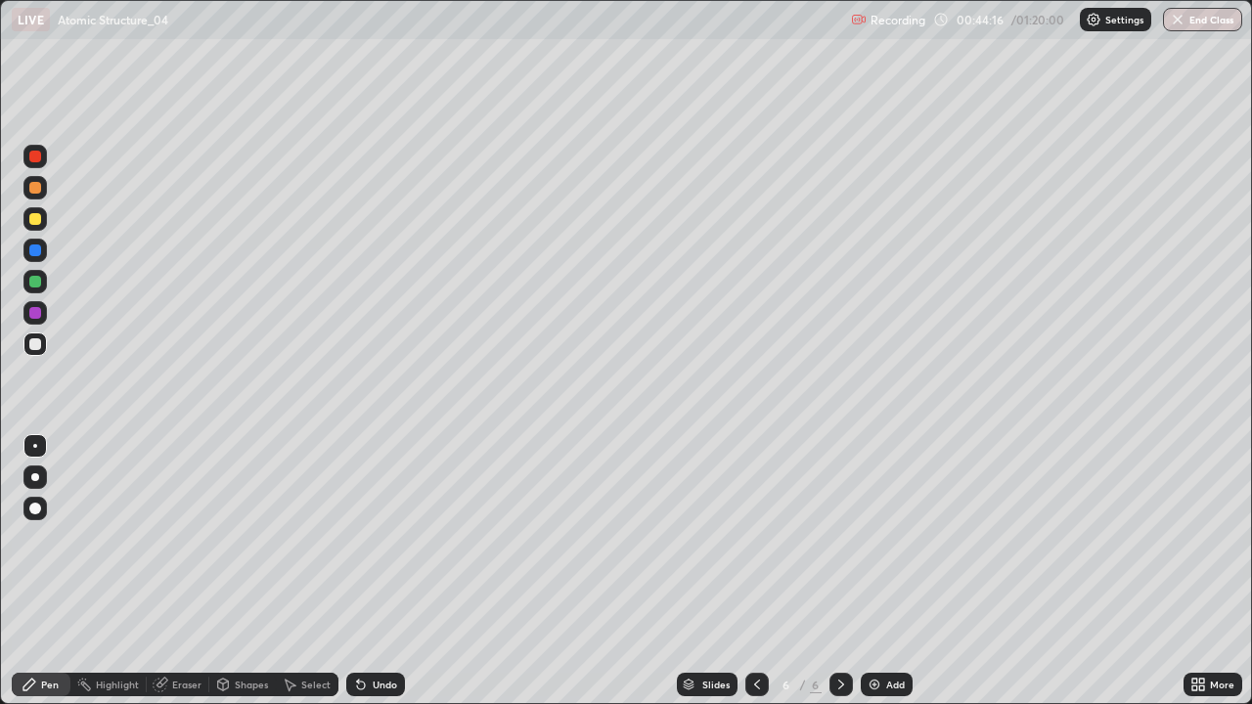
click at [365, 571] on icon at bounding box center [361, 685] width 16 height 16
click at [373, 571] on div "Undo" at bounding box center [385, 685] width 24 height 10
click at [379, 571] on div "Undo" at bounding box center [375, 684] width 59 height 23
click at [379, 571] on div "Undo" at bounding box center [385, 685] width 24 height 10
click at [380, 571] on div "Undo" at bounding box center [375, 684] width 59 height 23
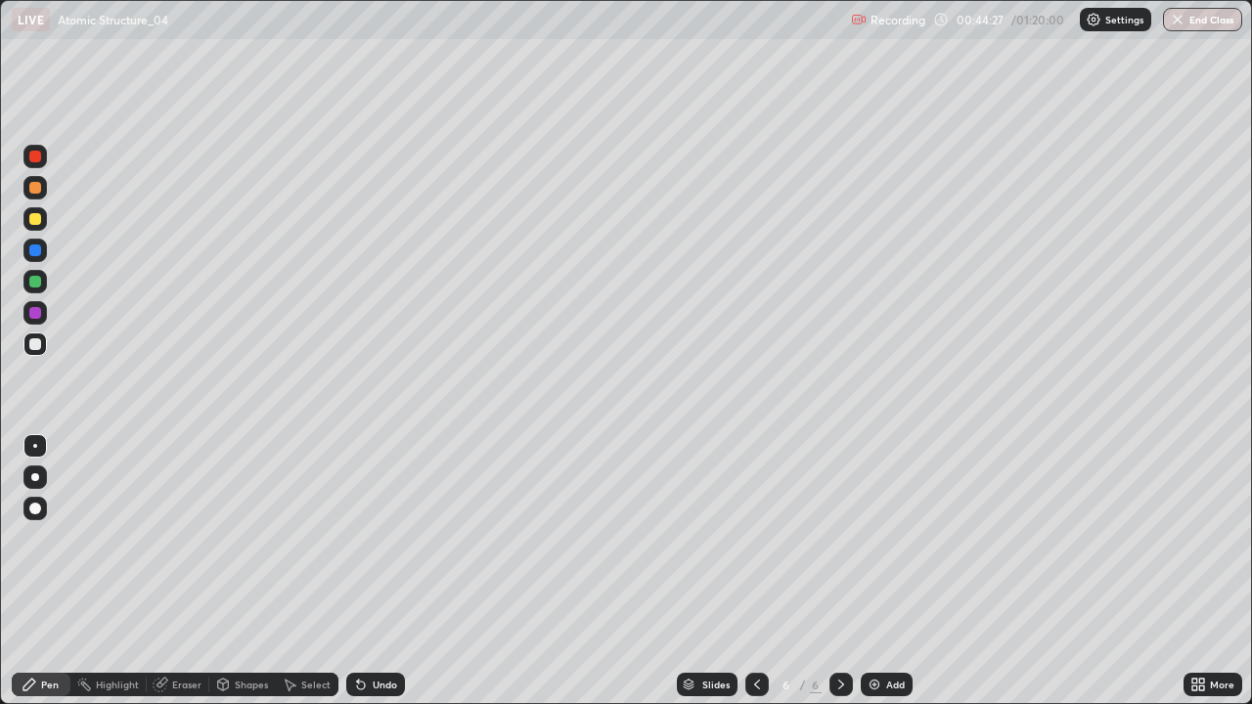
click at [384, 571] on div "Undo" at bounding box center [385, 685] width 24 height 10
click at [33, 222] on div at bounding box center [35, 219] width 12 height 12
click at [35, 345] on div at bounding box center [35, 345] width 12 height 12
click at [37, 282] on div at bounding box center [35, 282] width 12 height 12
click at [35, 346] on div at bounding box center [35, 345] width 12 height 12
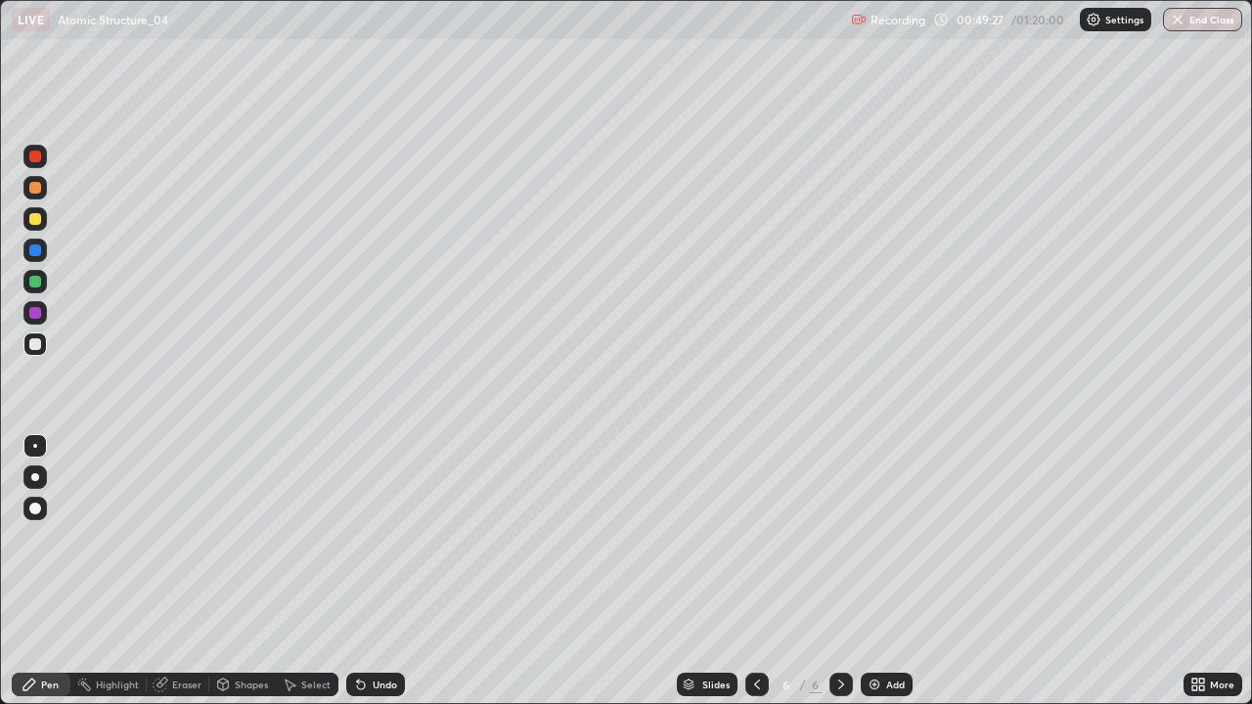
click at [377, 571] on div "Undo" at bounding box center [385, 685] width 24 height 10
click at [379, 571] on div "Undo" at bounding box center [385, 685] width 24 height 10
click at [373, 571] on div "Undo" at bounding box center [385, 685] width 24 height 10
click at [368, 571] on div "Undo" at bounding box center [375, 684] width 59 height 23
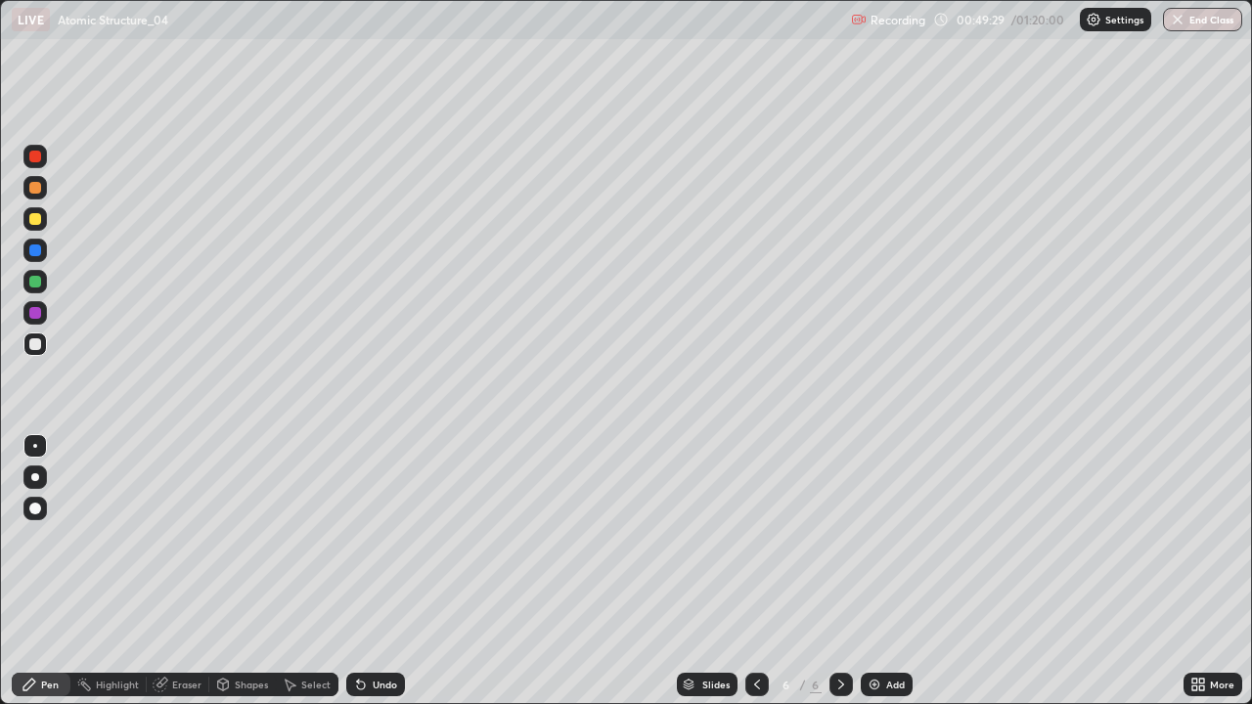
click at [374, 571] on div "Undo" at bounding box center [375, 684] width 59 height 23
click at [373, 571] on div "Undo" at bounding box center [385, 685] width 24 height 10
click at [369, 571] on div "Undo" at bounding box center [375, 684] width 59 height 23
click at [373, 571] on div "Undo" at bounding box center [385, 685] width 24 height 10
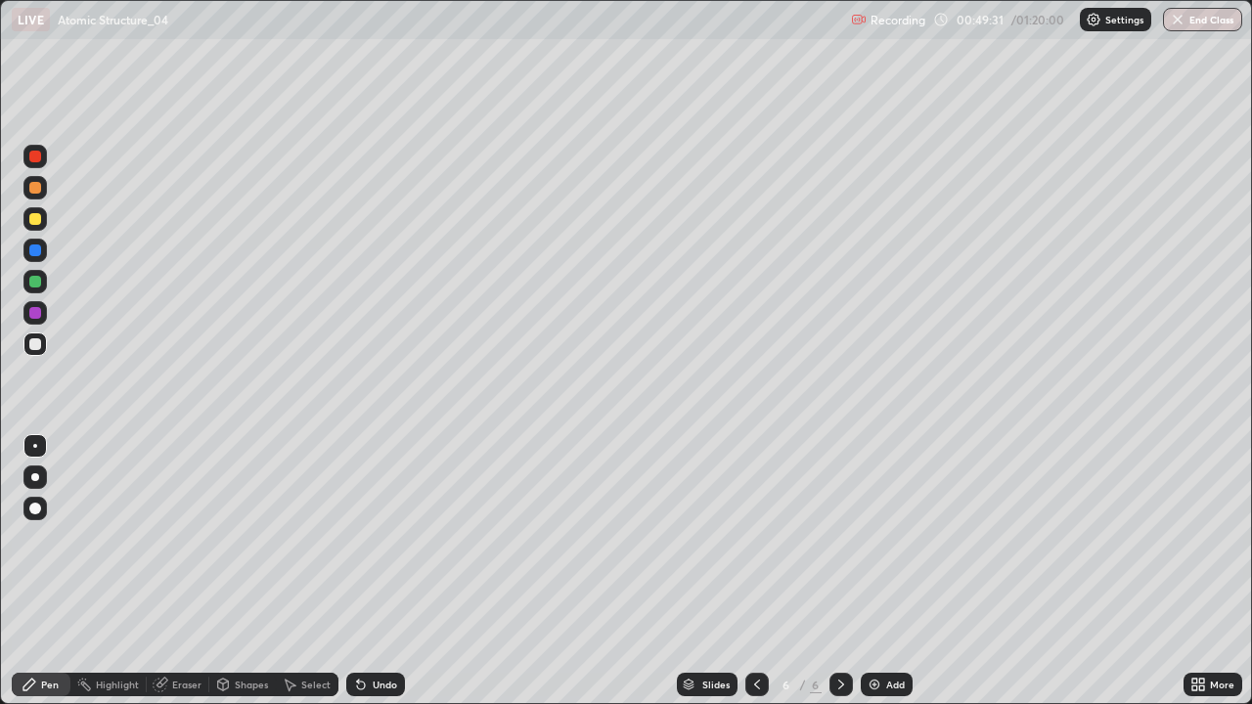
click at [358, 571] on icon at bounding box center [361, 686] width 8 height 8
click at [881, 571] on div "Add" at bounding box center [887, 684] width 52 height 23
click at [174, 571] on div "Eraser" at bounding box center [178, 684] width 63 height 23
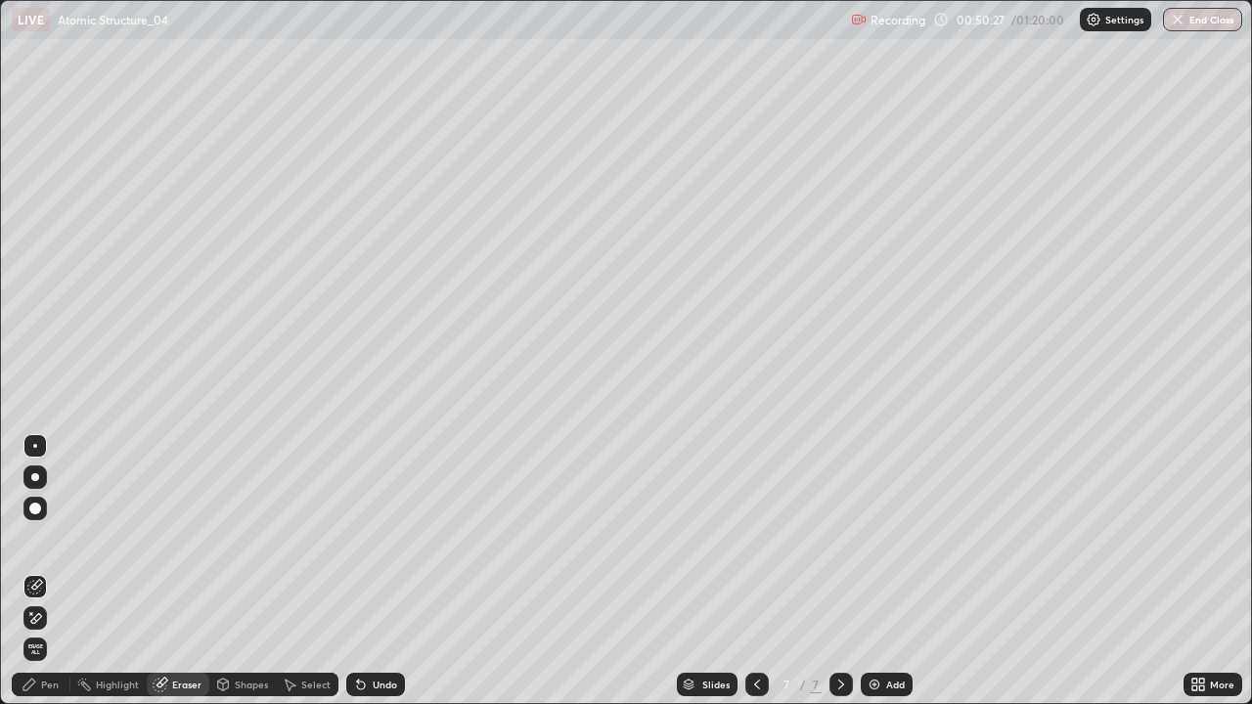
click at [45, 571] on div "Pen" at bounding box center [50, 685] width 18 height 10
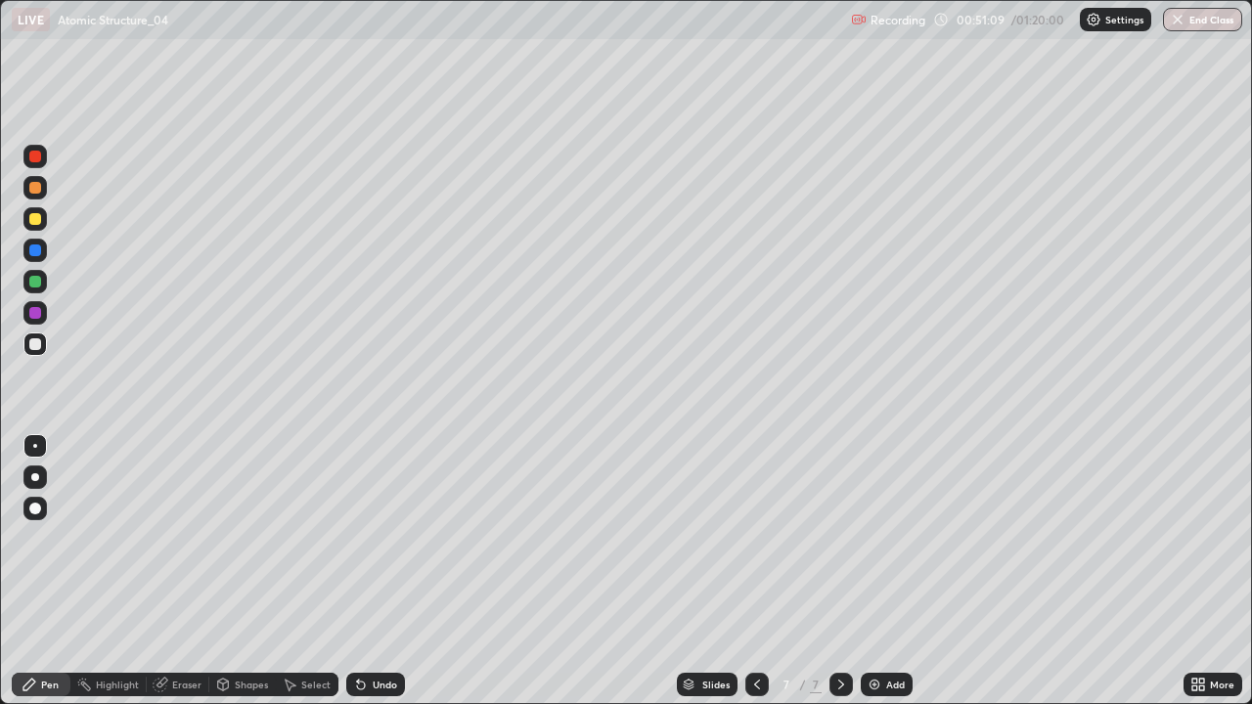
click at [42, 219] on div at bounding box center [34, 218] width 23 height 23
click at [753, 571] on icon at bounding box center [757, 685] width 16 height 16
click at [373, 571] on div "Undo" at bounding box center [385, 685] width 24 height 10
click at [358, 571] on icon at bounding box center [361, 686] width 8 height 8
click at [383, 571] on div "Undo" at bounding box center [375, 684] width 59 height 23
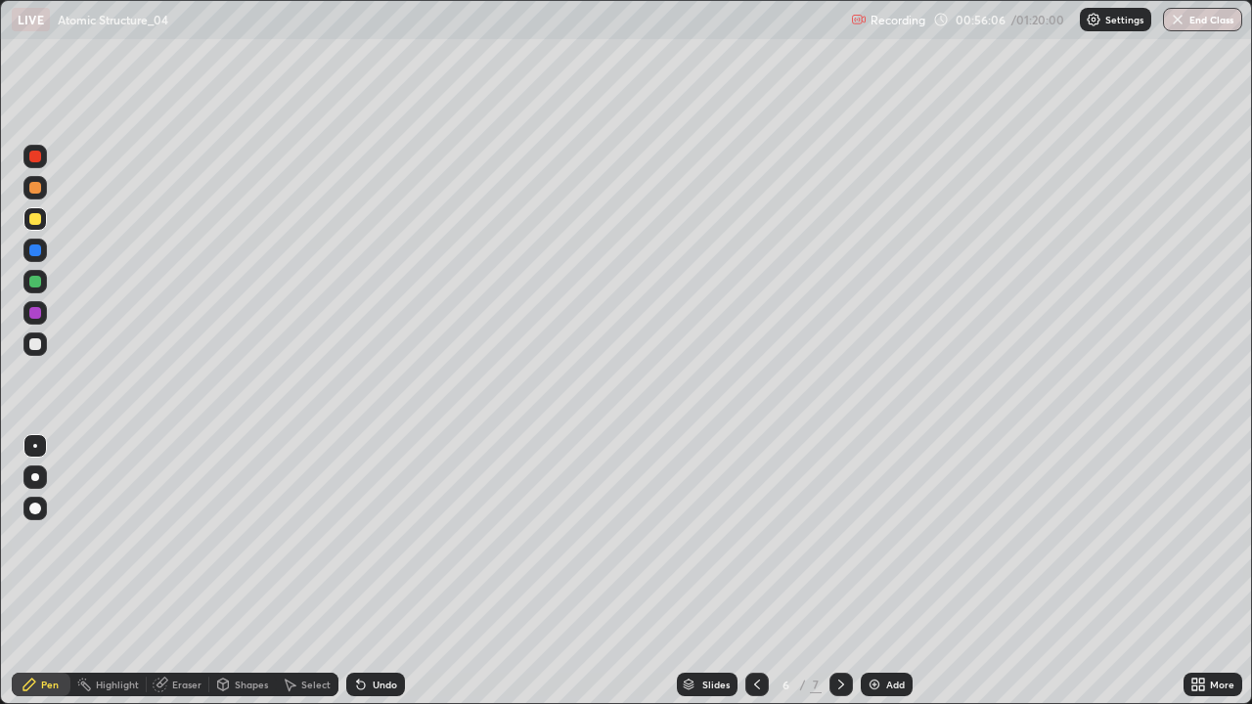
click at [373, 571] on div "Undo" at bounding box center [385, 685] width 24 height 10
click at [374, 571] on div "Undo" at bounding box center [375, 684] width 59 height 23
click at [375, 571] on div "Undo" at bounding box center [375, 684] width 59 height 23
click at [383, 571] on div "Undo" at bounding box center [385, 685] width 24 height 10
click at [384, 571] on div "Undo" at bounding box center [375, 684] width 59 height 23
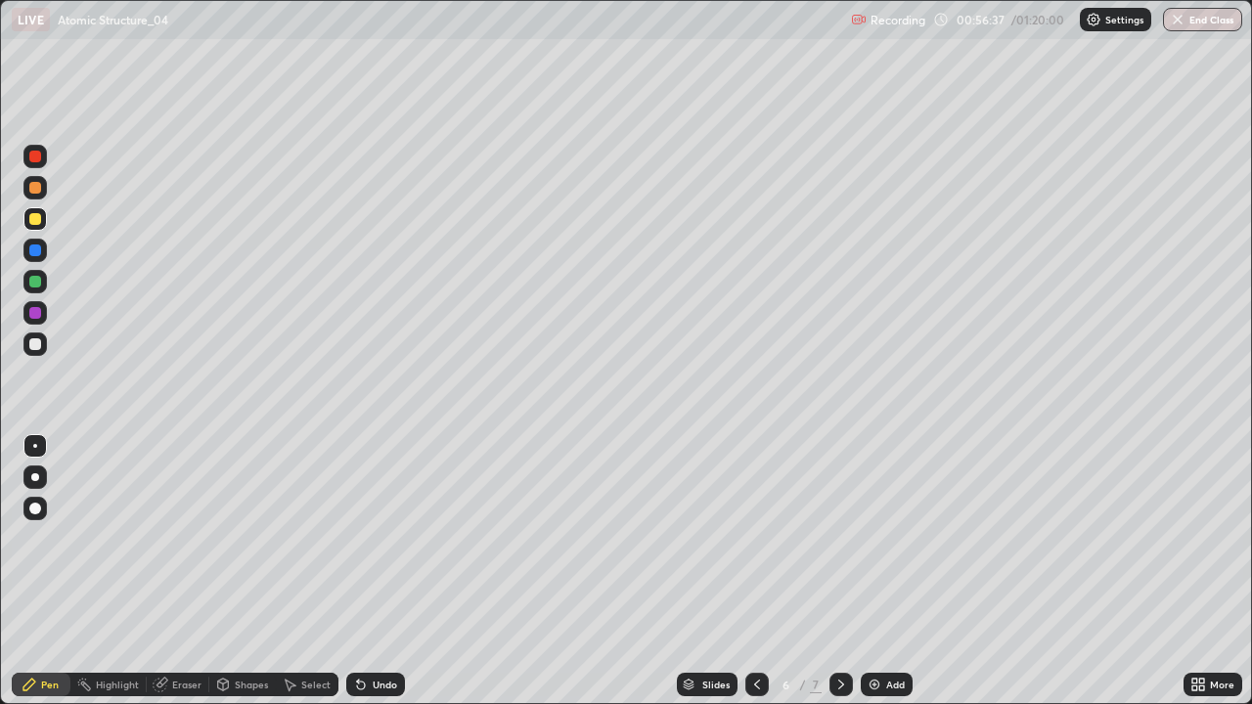
click at [836, 571] on icon at bounding box center [842, 685] width 16 height 16
click at [882, 571] on div "Add" at bounding box center [887, 684] width 52 height 23
click at [36, 344] on div at bounding box center [35, 345] width 12 height 12
click at [373, 571] on div "Undo" at bounding box center [385, 685] width 24 height 10
click at [871, 571] on img at bounding box center [875, 685] width 16 height 16
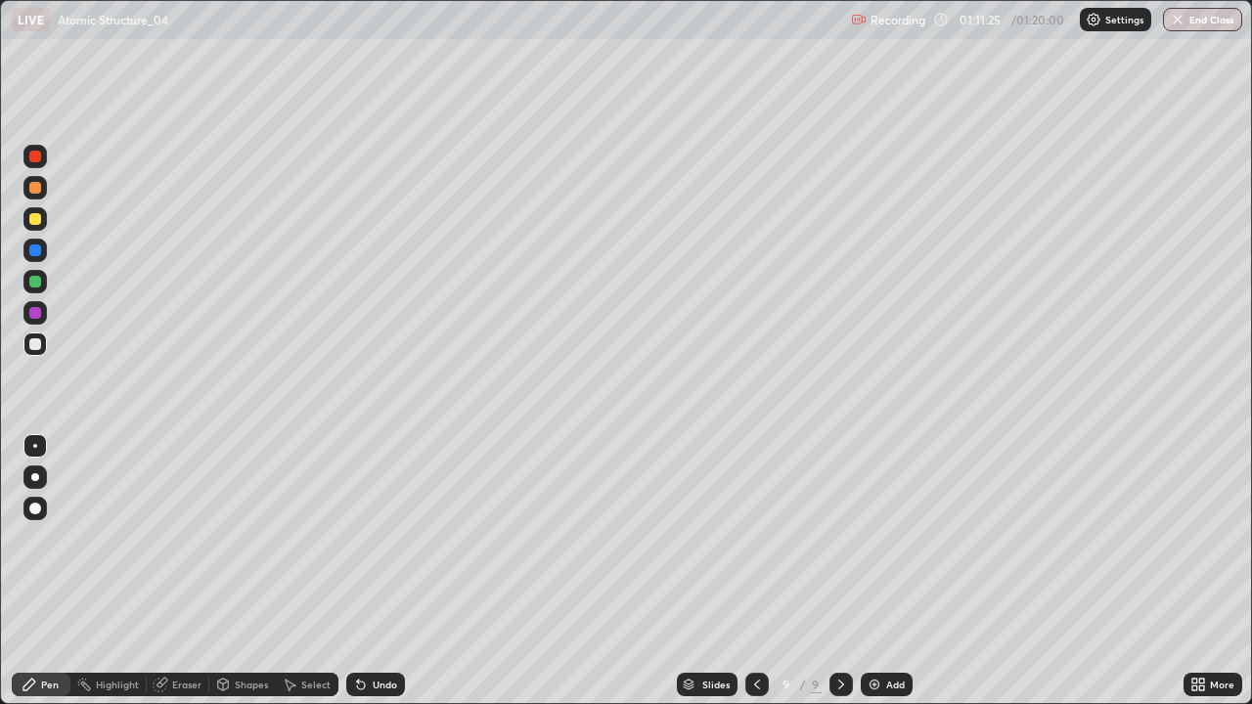
click at [1208, 10] on button "End Class" at bounding box center [1202, 19] width 79 height 23
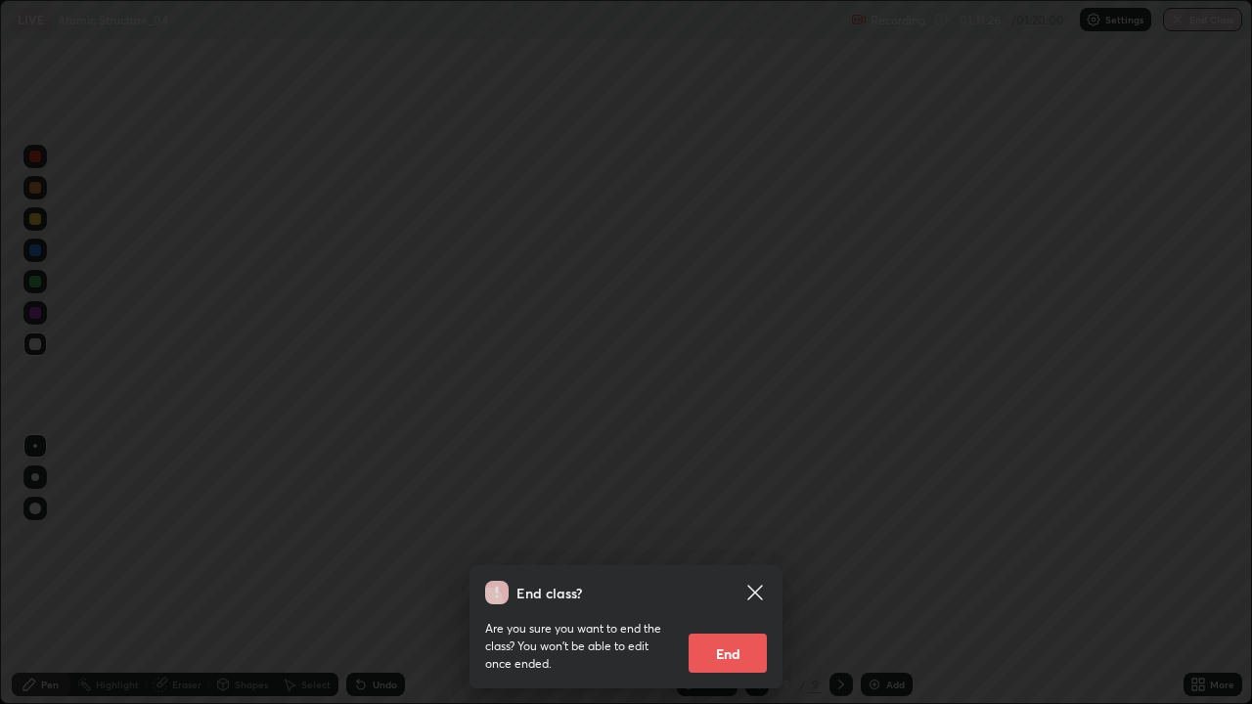
click at [719, 571] on button "End" at bounding box center [728, 653] width 78 height 39
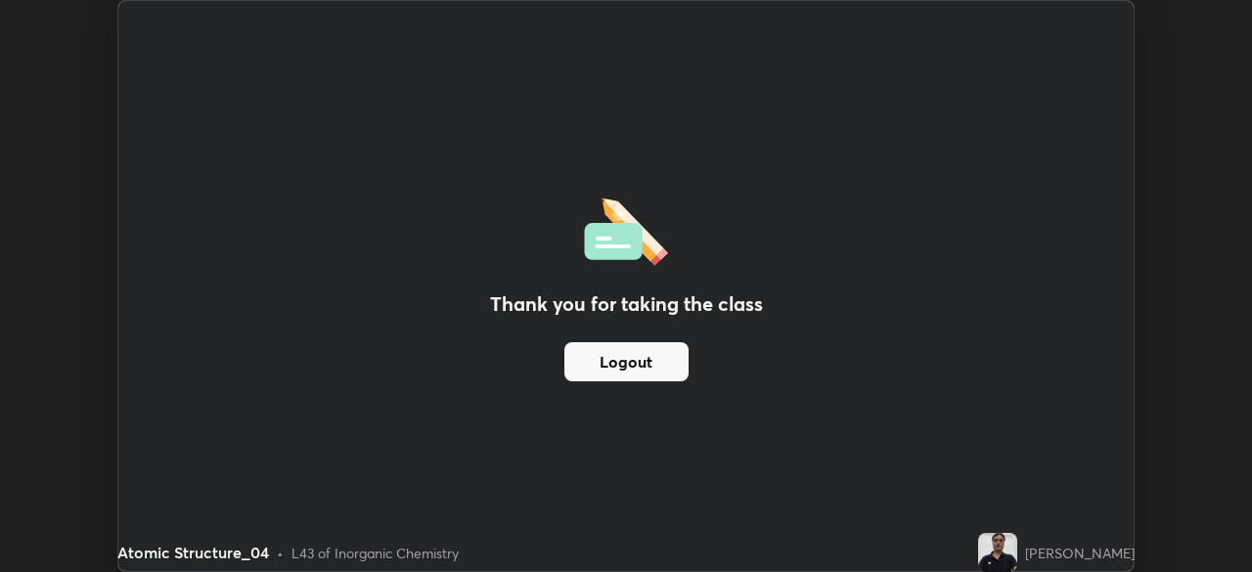
scroll to position [97263, 96583]
click at [779, 274] on div "Thank you for taking the class Logout" at bounding box center [626, 286] width 1016 height 570
